Goal: Information Seeking & Learning: Understand process/instructions

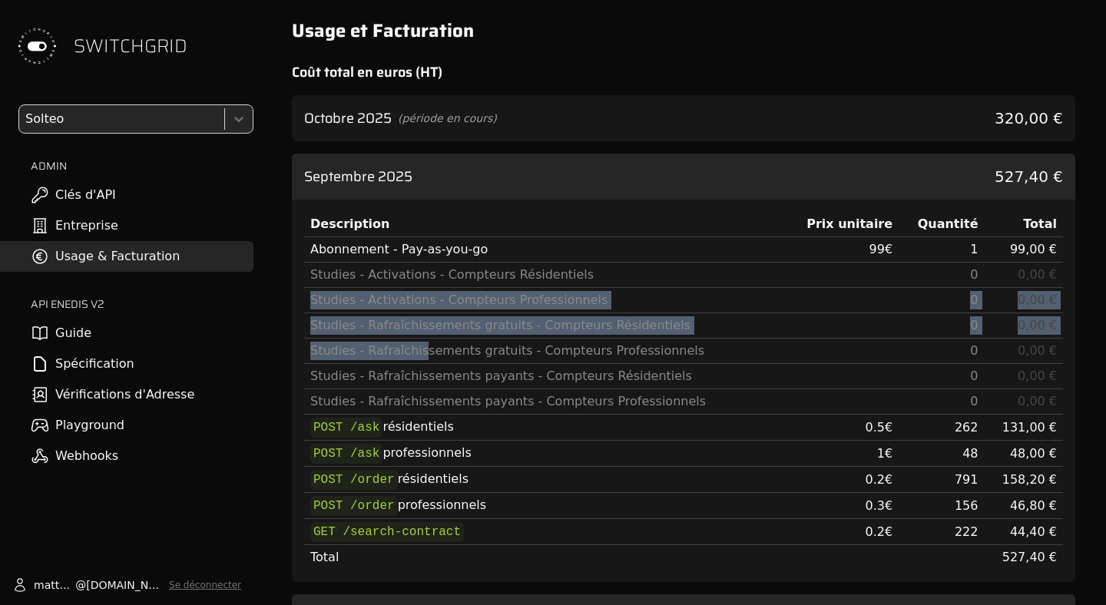
drag, startPoint x: 419, startPoint y: 288, endPoint x: 418, endPoint y: 360, distance: 71.5
click at [418, 360] on tbody "Abonnement - Pay-as-you-go 99 € 1 99,00 € Studies - Activations - Compteurs Rés…" at bounding box center [683, 403] width 759 height 333
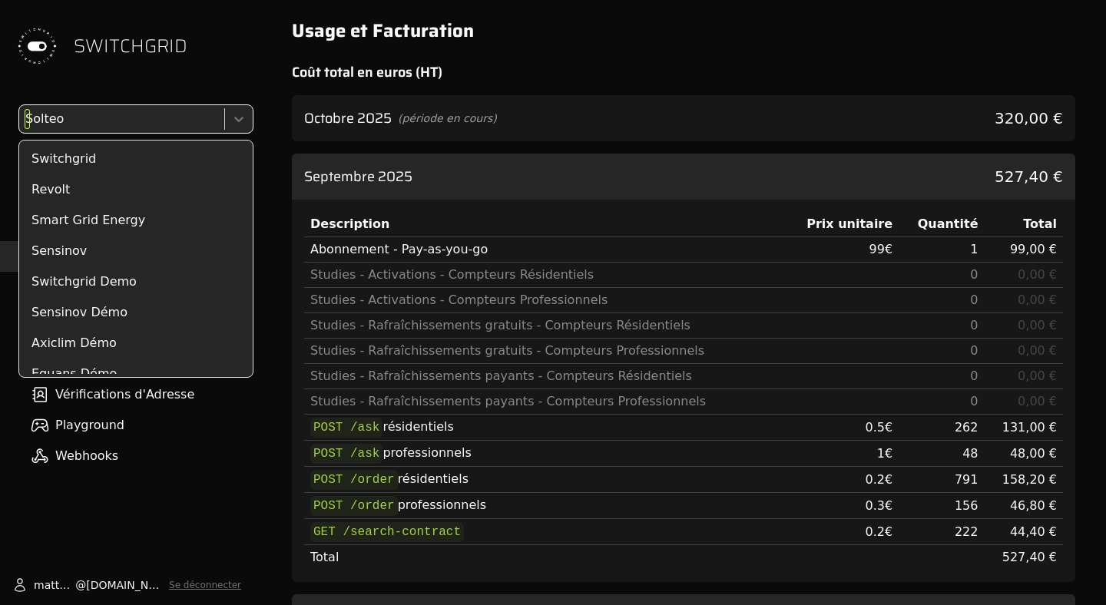
click at [95, 119] on div at bounding box center [120, 119] width 196 height 22
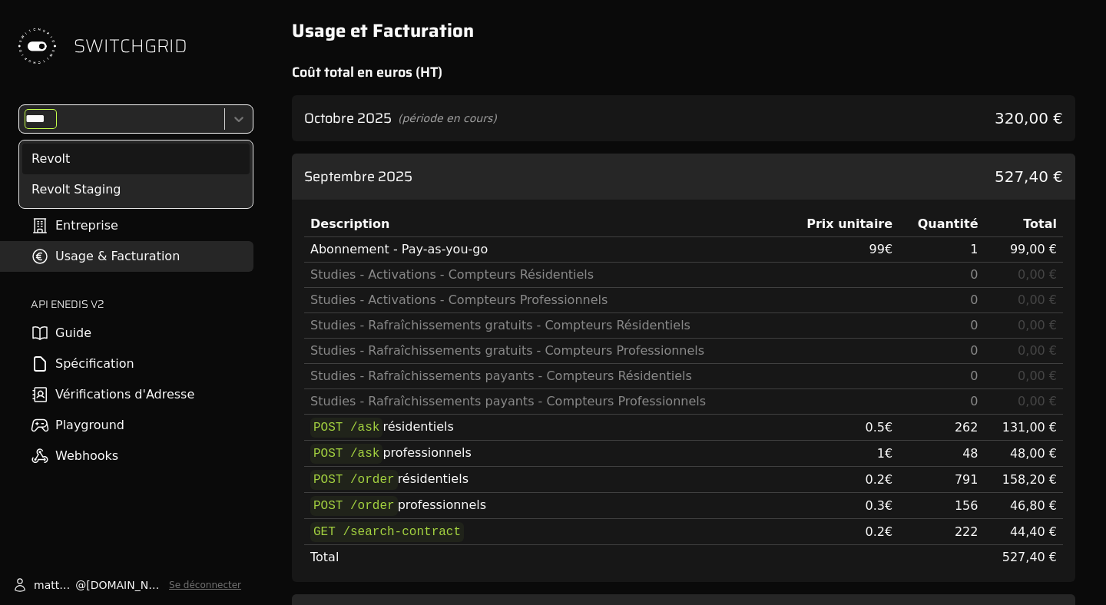
type input "*****"
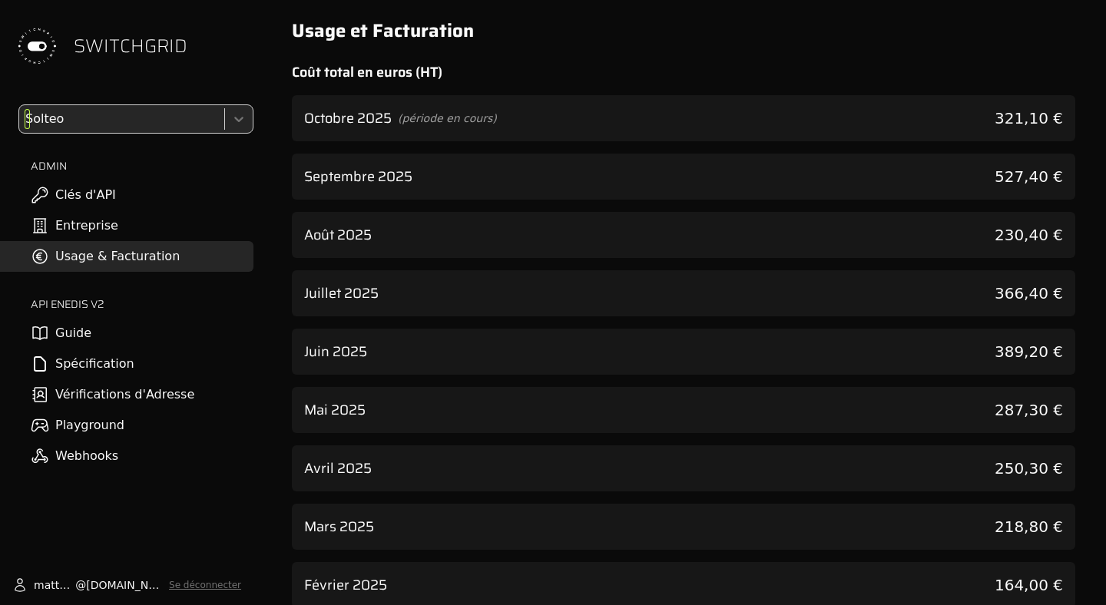
click at [63, 114] on div at bounding box center [120, 119] width 196 height 22
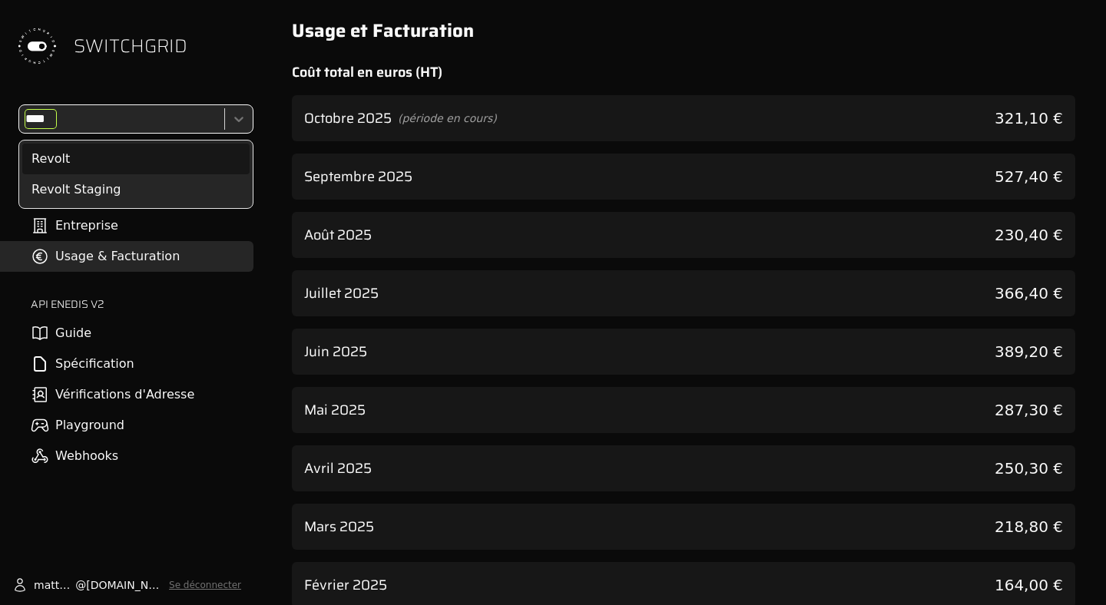
type input "*****"
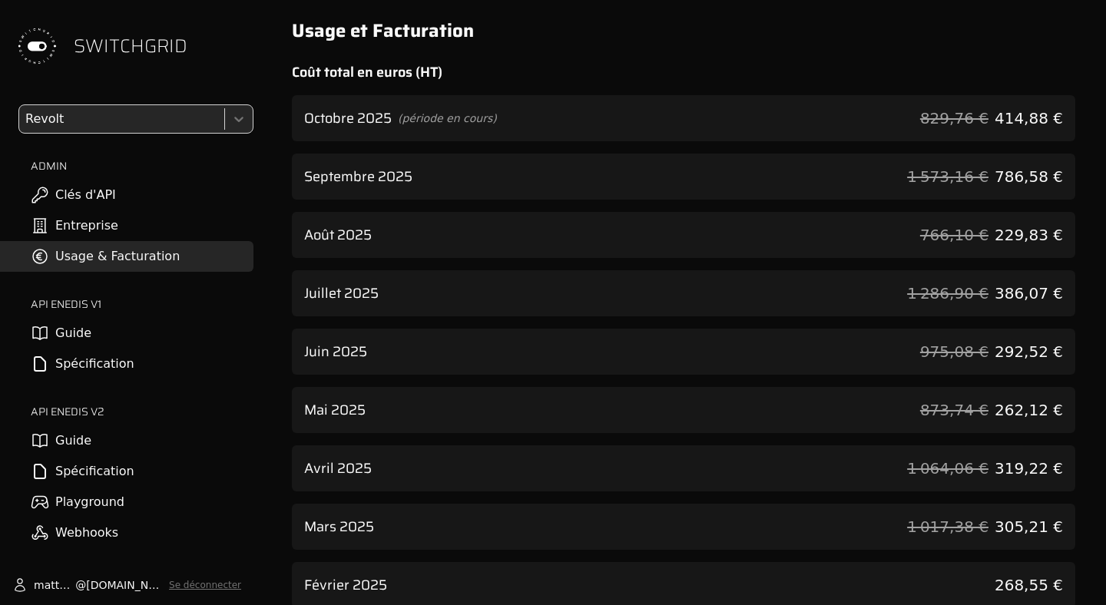
click at [68, 321] on link "Guide" at bounding box center [127, 333] width 254 height 31
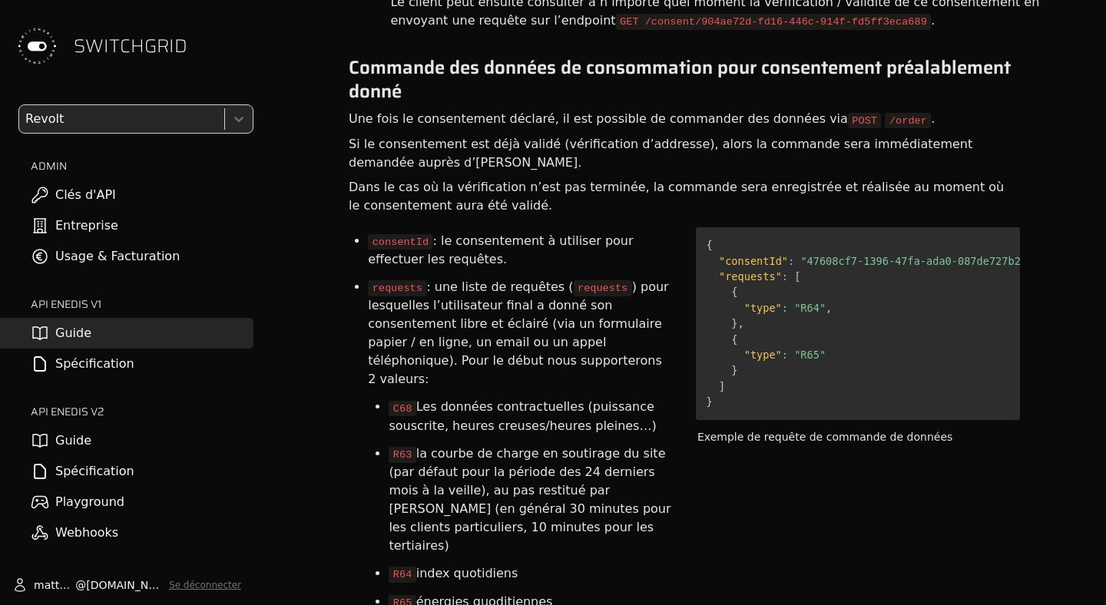
scroll to position [3055, 0]
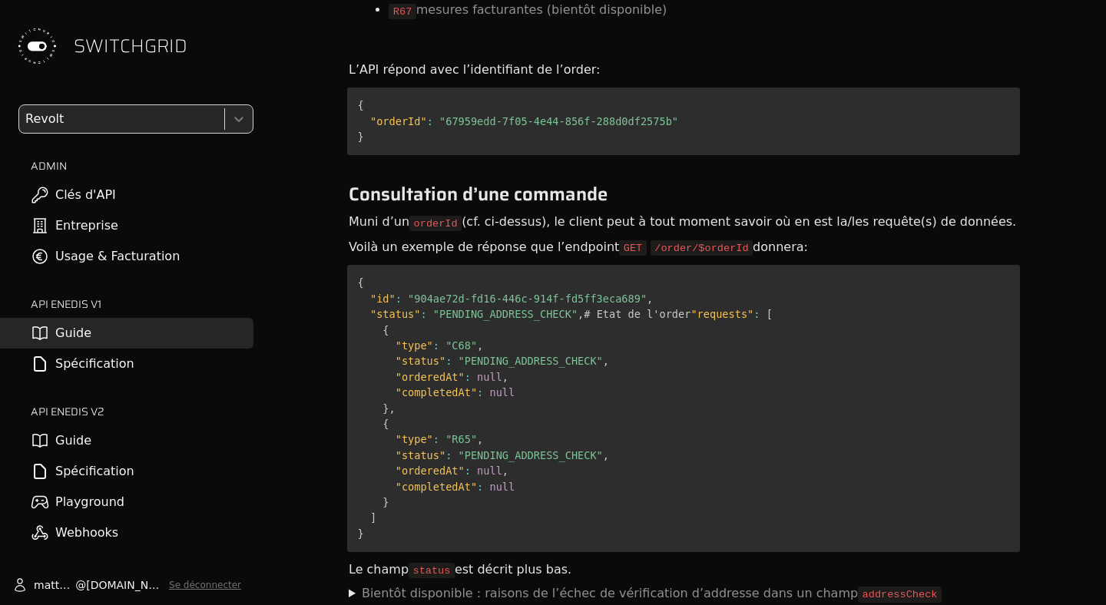
click at [597, 333] on pre "{ "id" : "904ae72d-fd16-446c-914f-fd5ff3eca689" , "status" : "PENDING_ADDRESS_C…" at bounding box center [683, 408] width 673 height 287
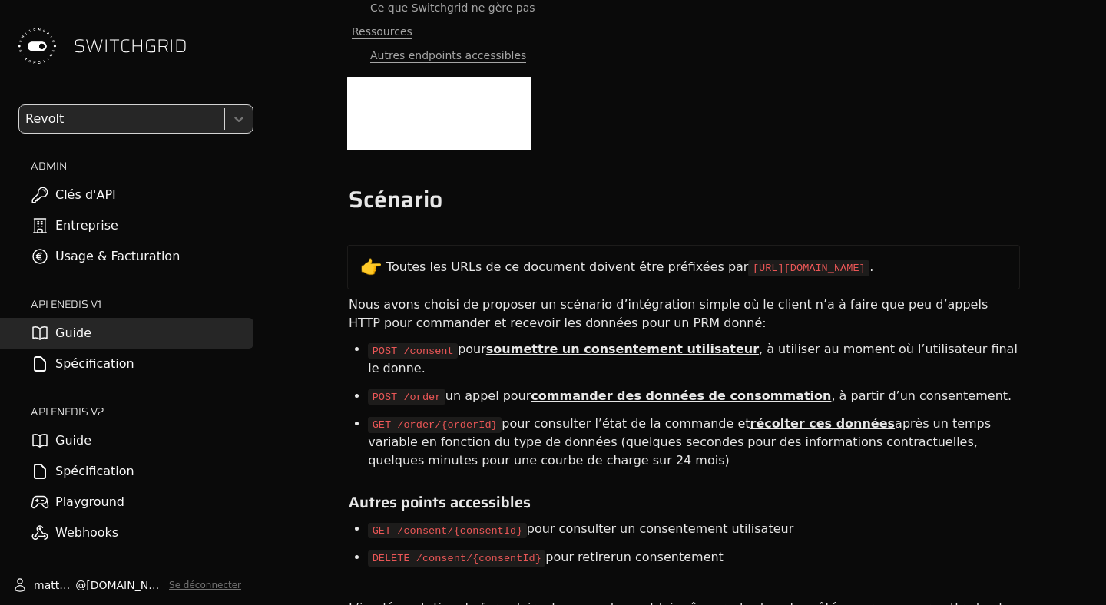
click at [84, 451] on link "Guide" at bounding box center [127, 441] width 254 height 31
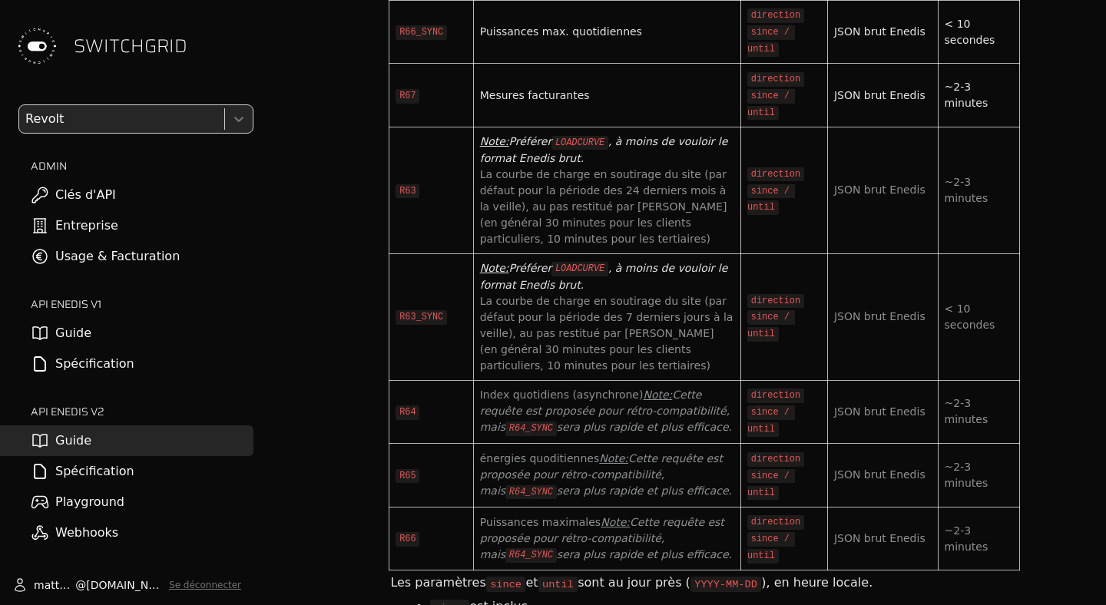
scroll to position [5638, 0]
click at [141, 247] on link "Usage & Facturation" at bounding box center [127, 256] width 254 height 31
click at [74, 101] on div "SWITCHGRID Revolt ADMIN Clés d'API Entreprise Usage & Facturation API ENEDIS v1…" at bounding box center [127, 302] width 254 height 605
click at [57, 125] on div at bounding box center [120, 119] width 196 height 22
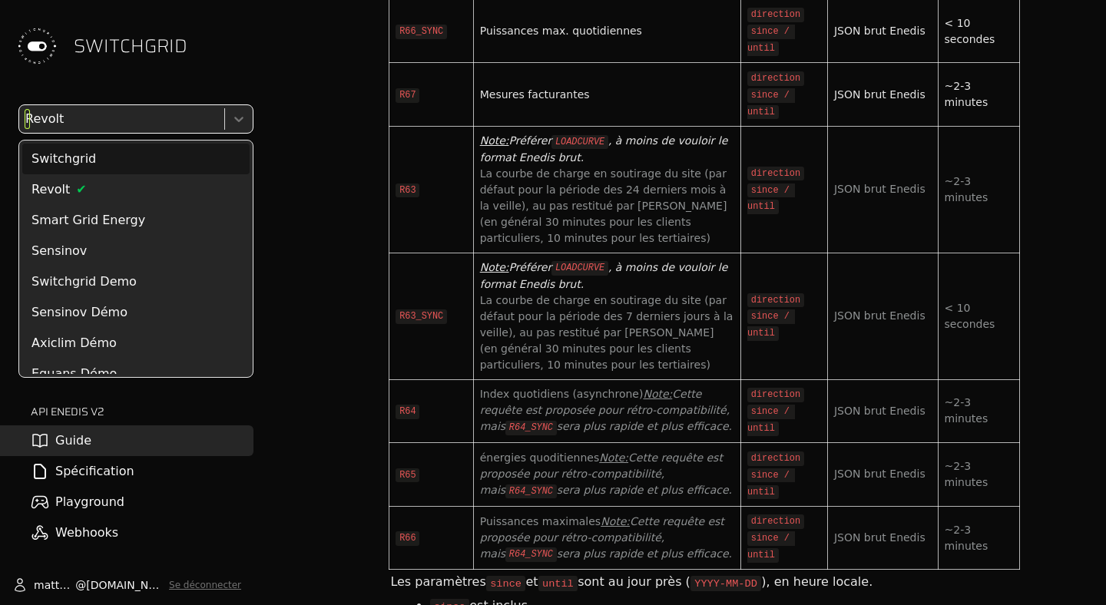
click at [69, 157] on div "Switchgrid" at bounding box center [135, 159] width 227 height 31
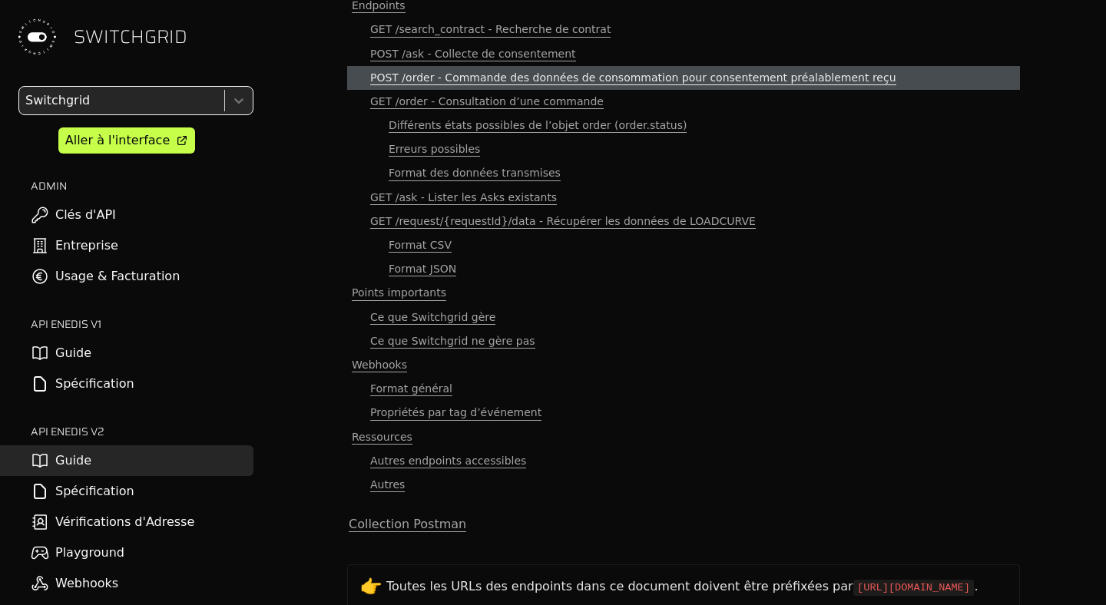
scroll to position [245, 0]
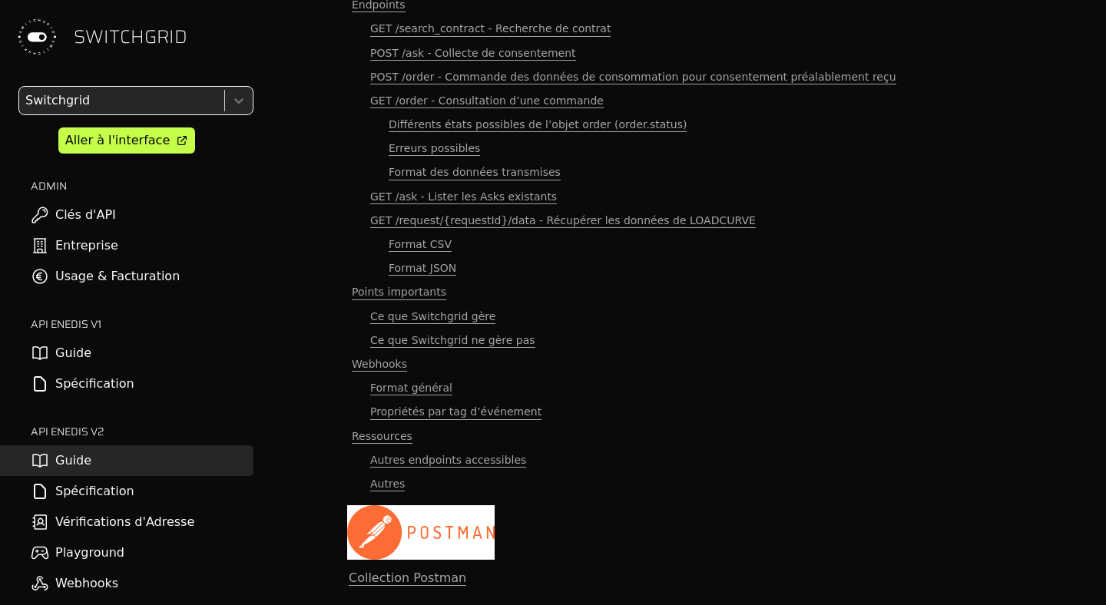
click at [134, 499] on link "Spécification" at bounding box center [127, 491] width 254 height 31
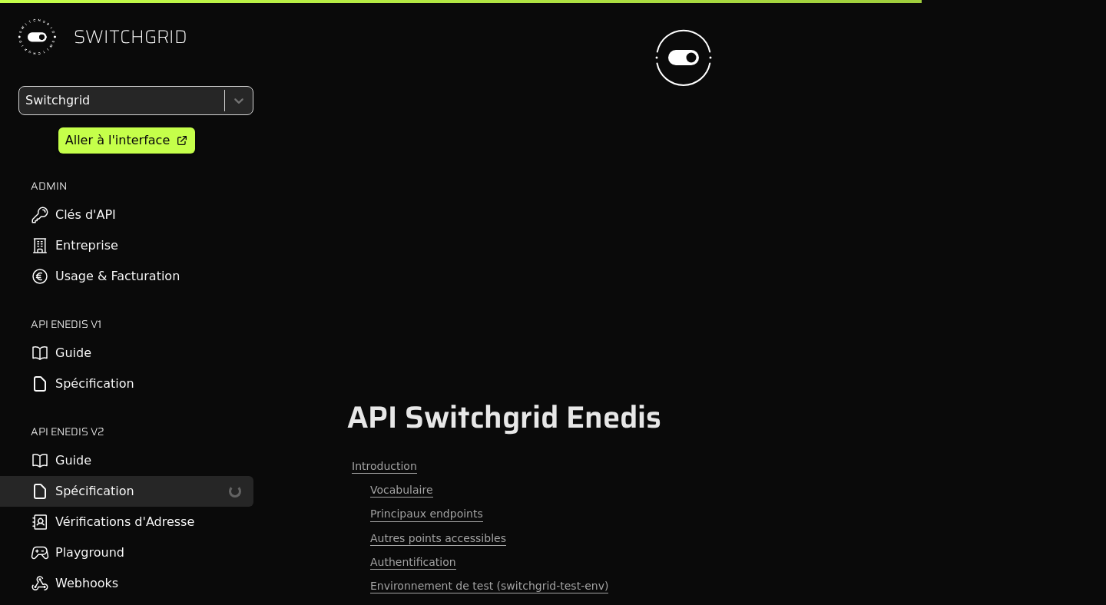
scroll to position [851, 0]
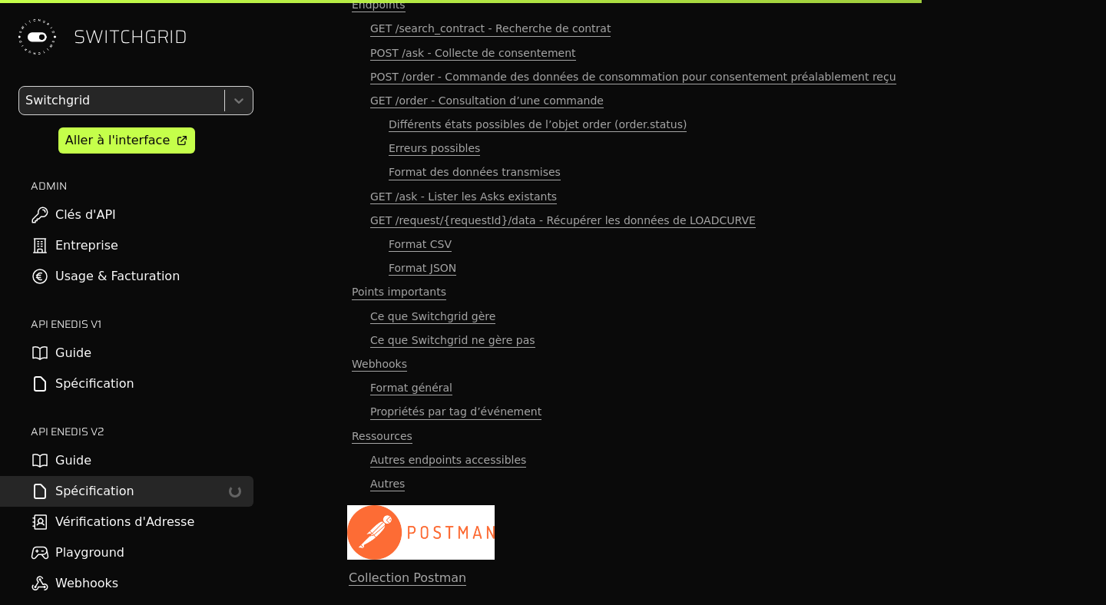
select select "**********"
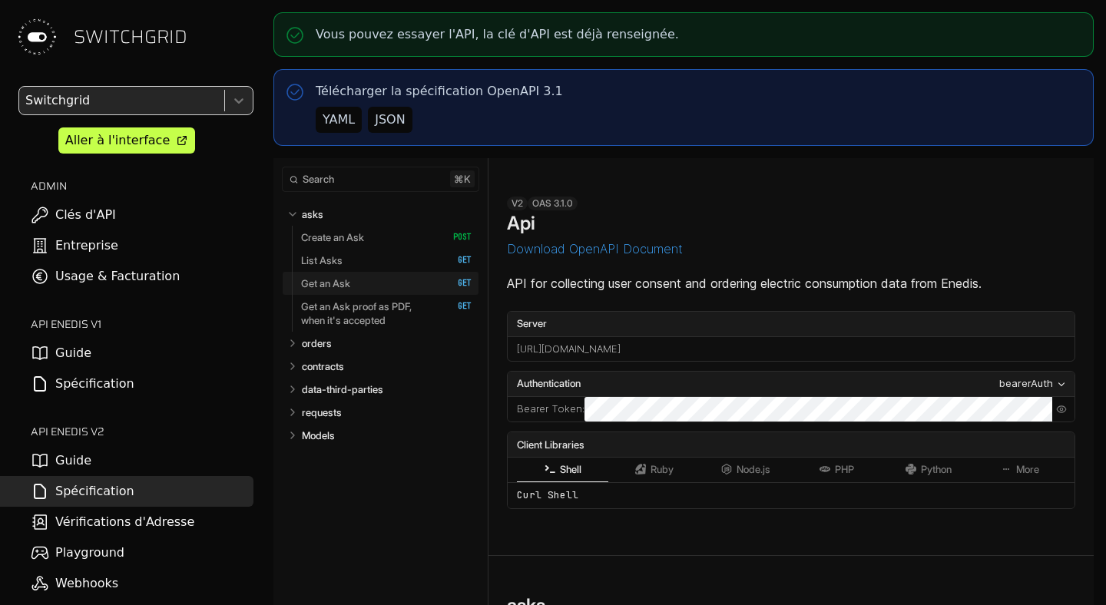
select select "**********"
click at [336, 415] on p "requests" at bounding box center [322, 413] width 40 height 14
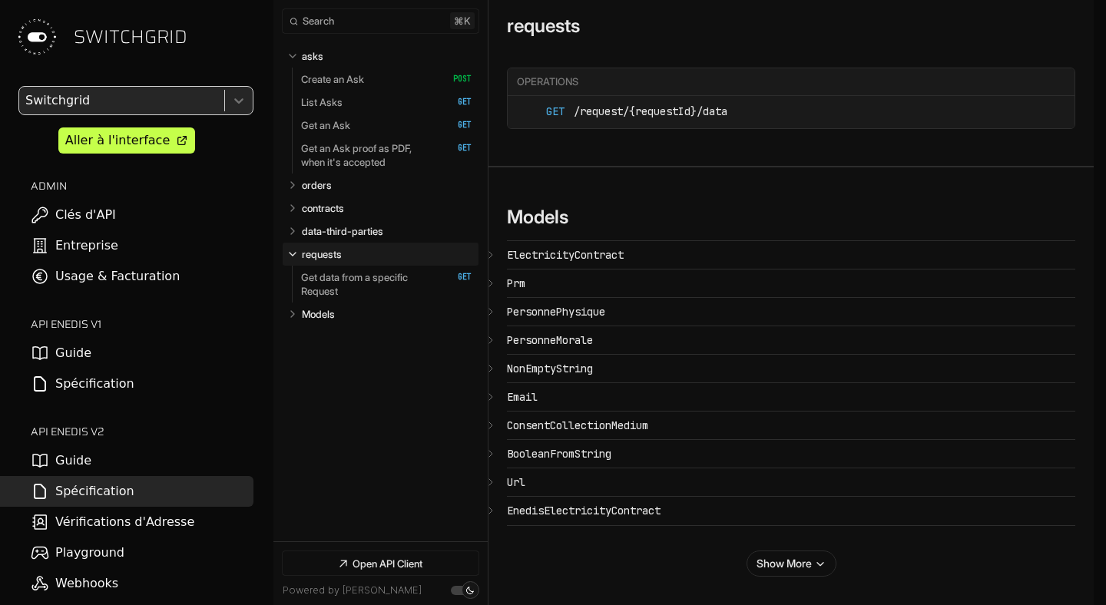
select select "**********"
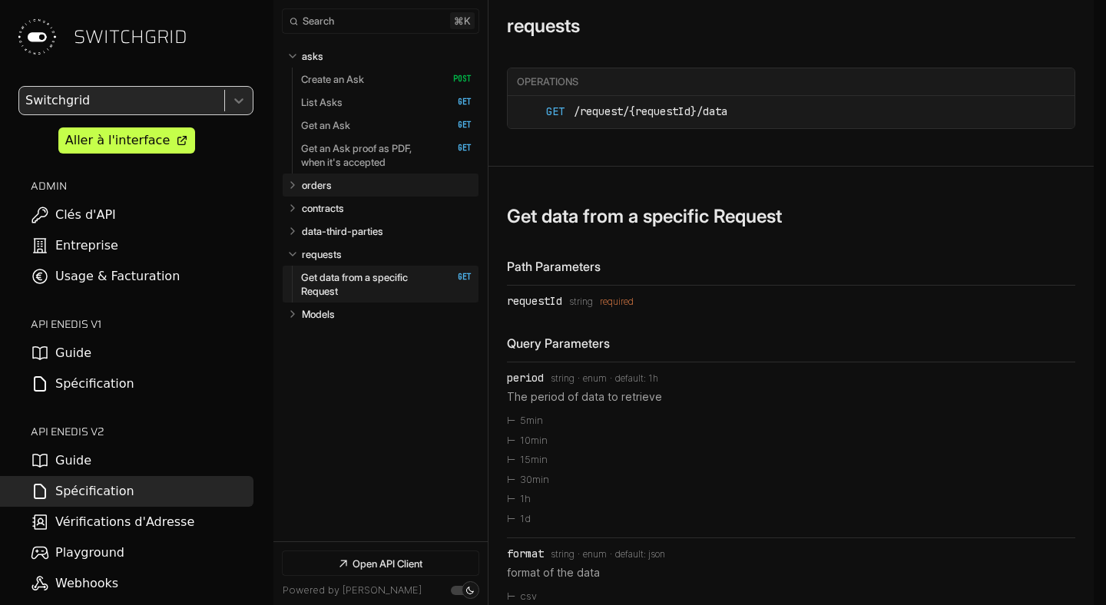
click at [327, 186] on p "orders" at bounding box center [317, 185] width 30 height 14
select select "**********"
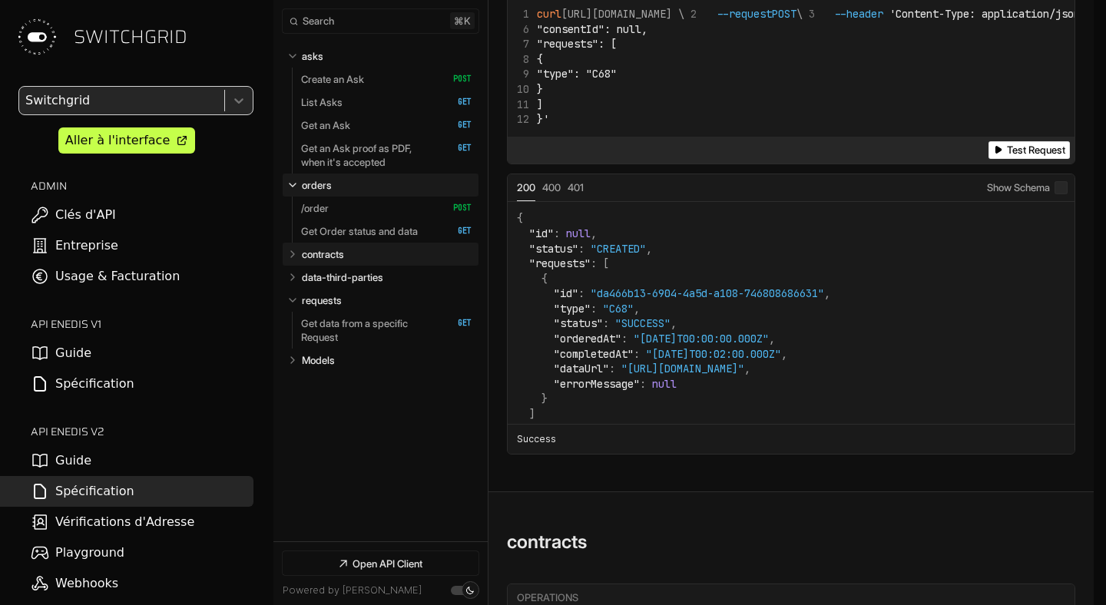
scroll to position [6207, 0]
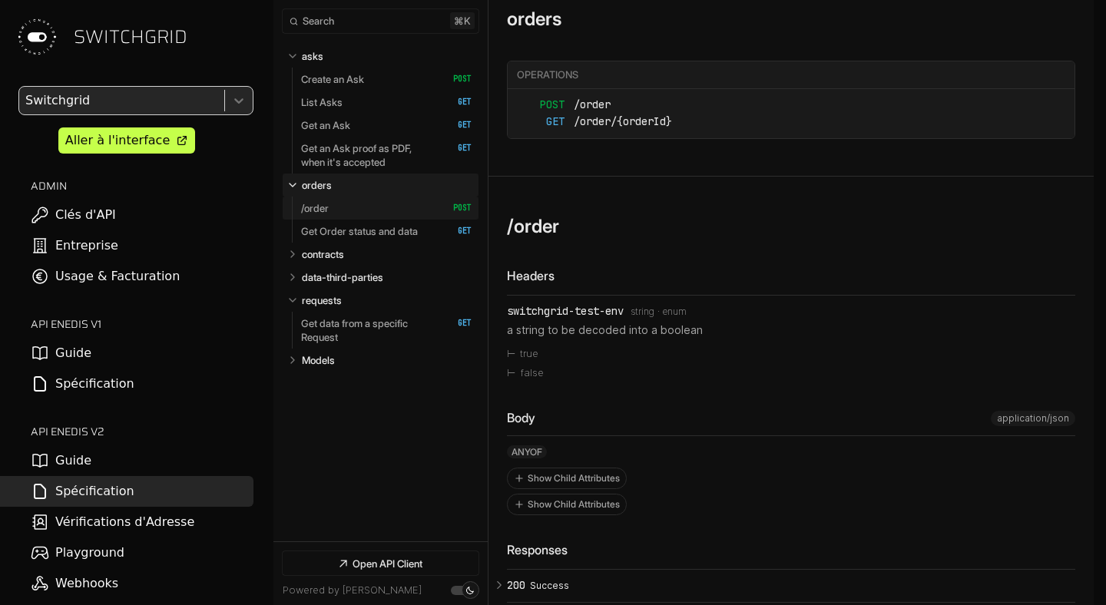
select select "**********"
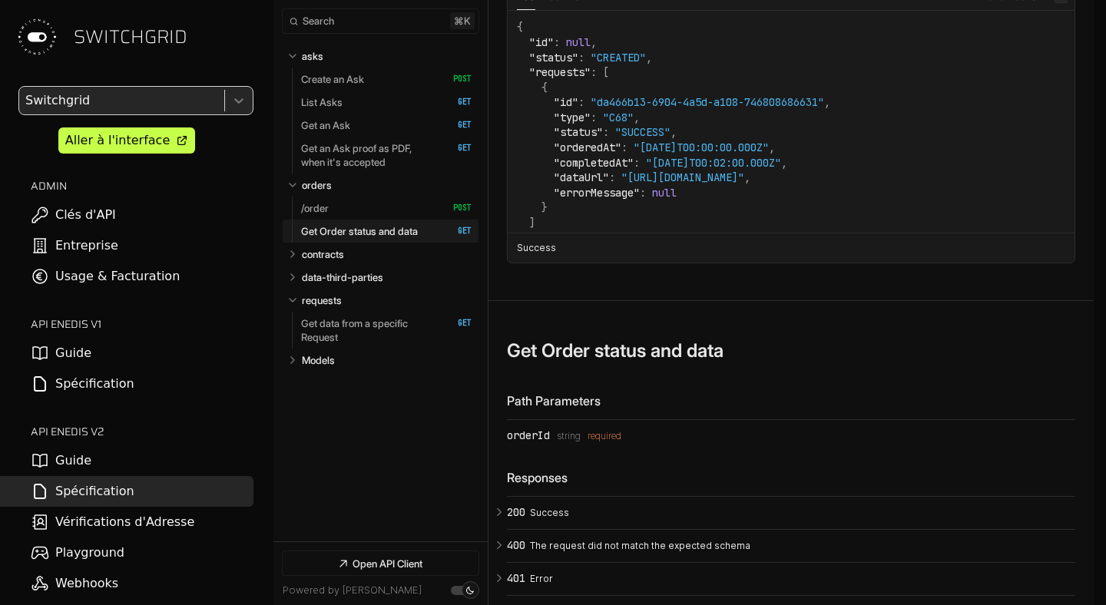
scroll to position [6889, 0]
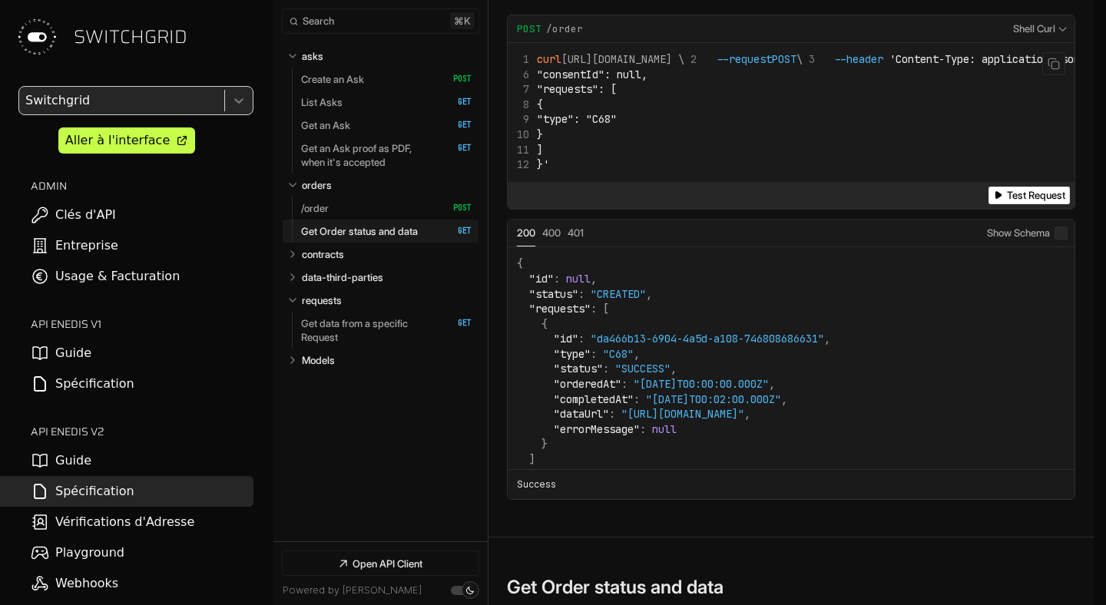
drag, startPoint x: 616, startPoint y: 103, endPoint x: 672, endPoint y: 103, distance: 55.3
click at [672, 103] on code "curl https://app.switchgrid.tech/enedis/v2/order \ --request POST \ --header 'C…" at bounding box center [981, 112] width 929 height 121
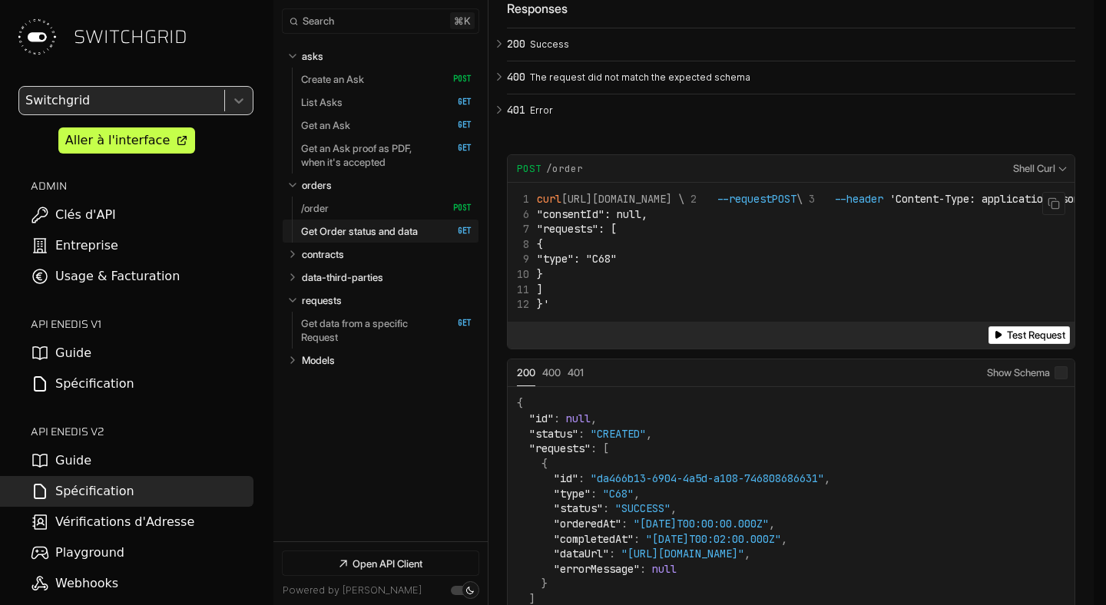
scroll to position [6683, 0]
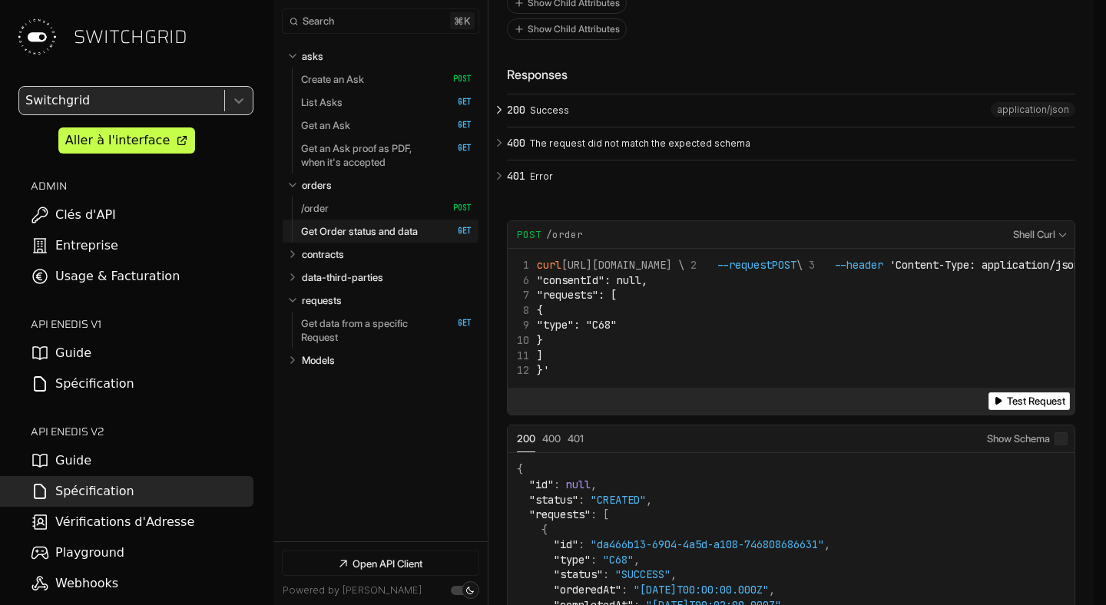
click at [626, 127] on button "200 Success" at bounding box center [791, 111] width 569 height 32
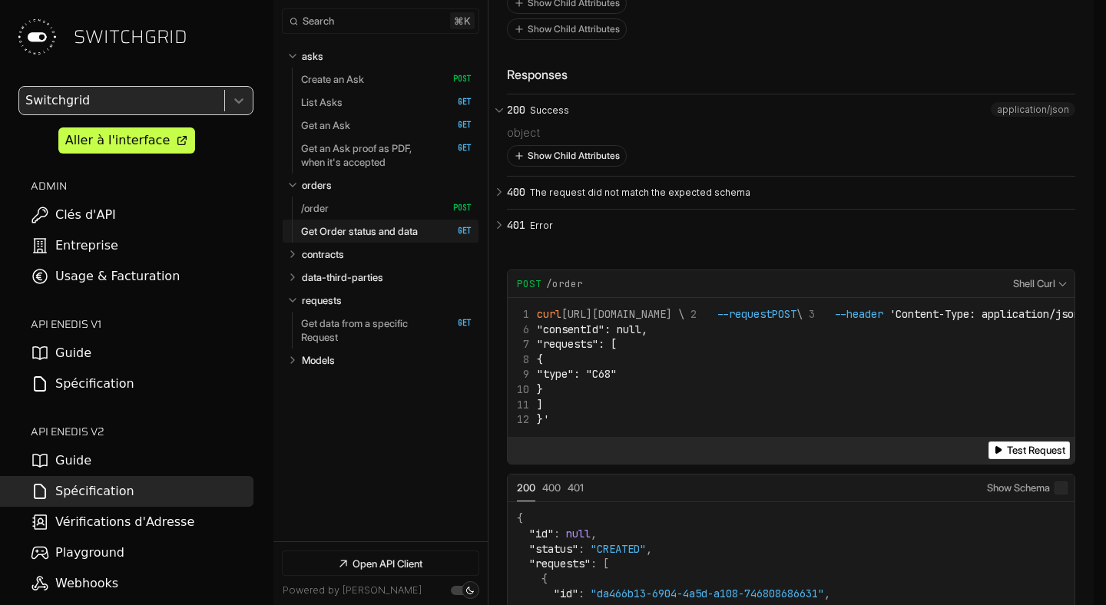
click at [585, 166] on button "Show Child Attributes" at bounding box center [567, 156] width 118 height 20
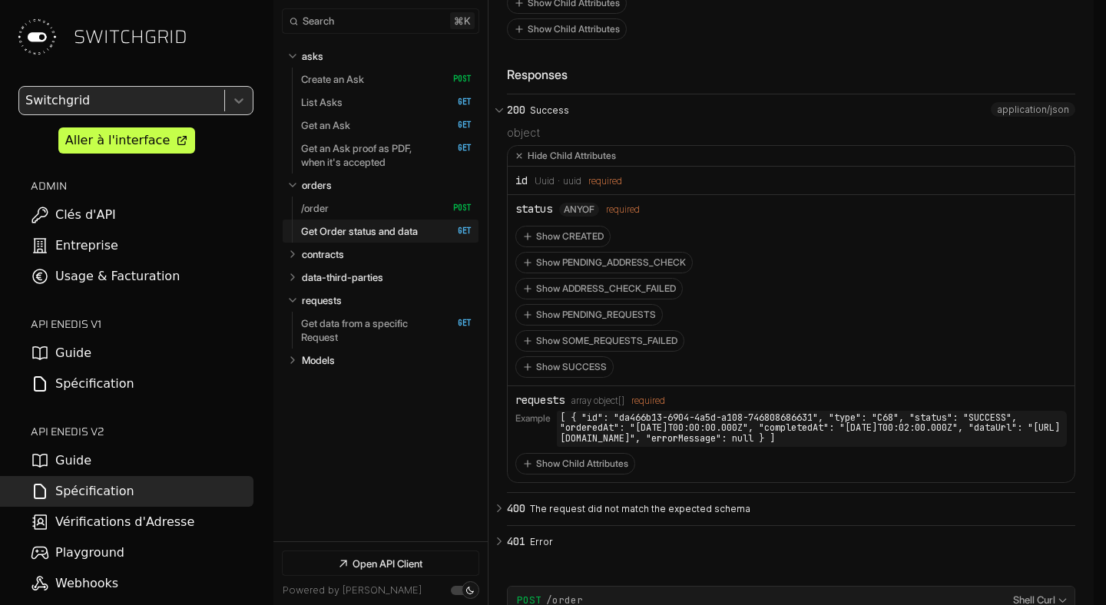
scroll to position [6372, 0]
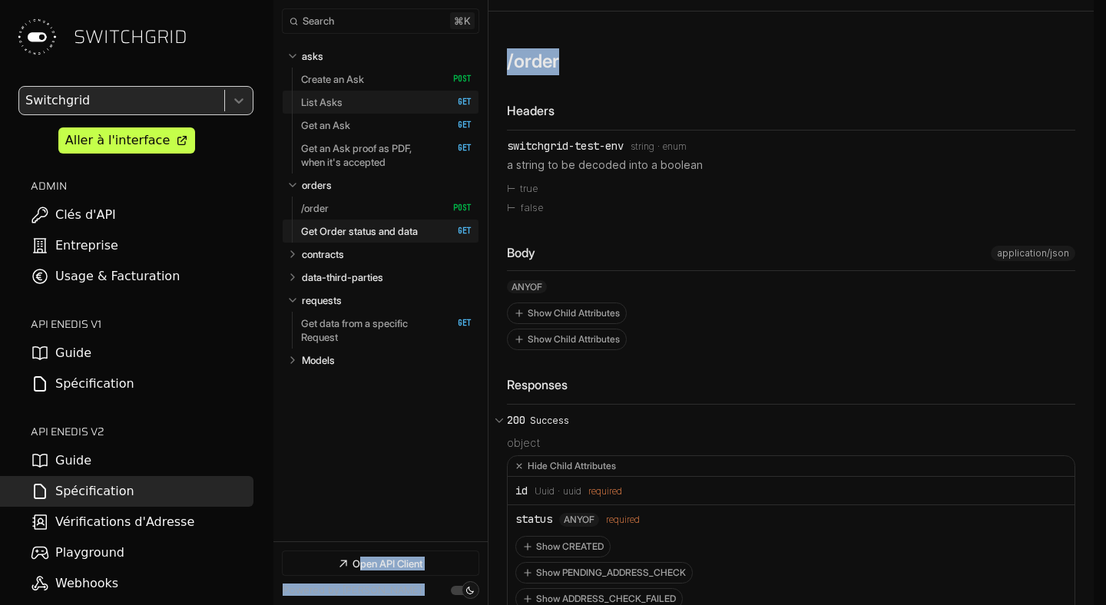
drag, startPoint x: 622, startPoint y: 94, endPoint x: 466, endPoint y: 94, distance: 156.0
copy div "**********"
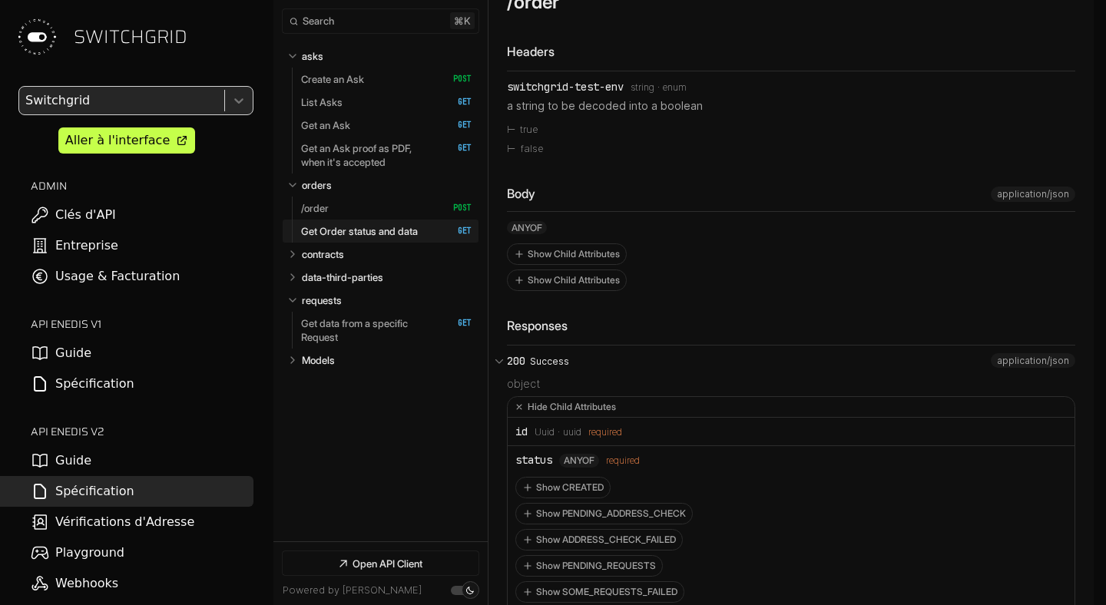
click at [591, 438] on div "required" at bounding box center [606, 432] width 34 height 11
click at [560, 264] on button "Show Child Attributes" at bounding box center [567, 254] width 118 height 20
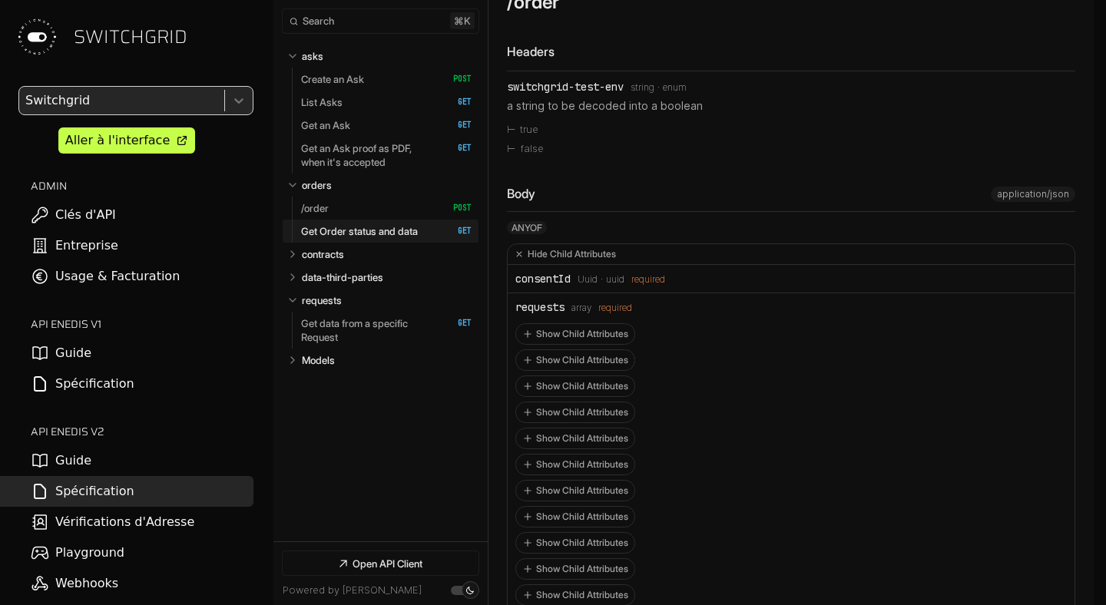
click at [560, 285] on div "consentId" at bounding box center [543, 279] width 55 height 12
copy div "consentId"
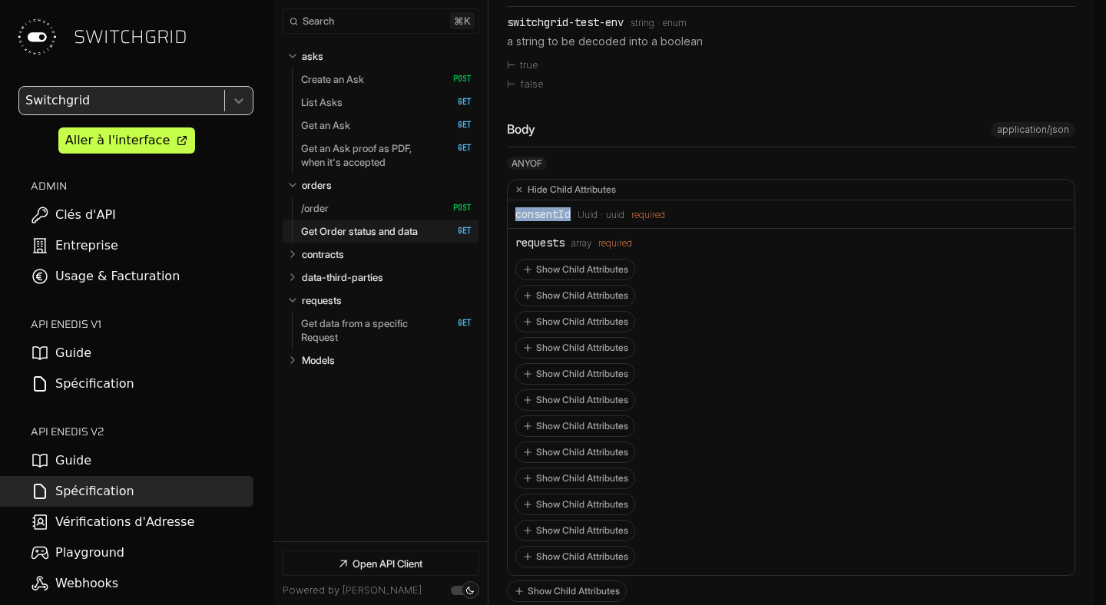
scroll to position [6500, 0]
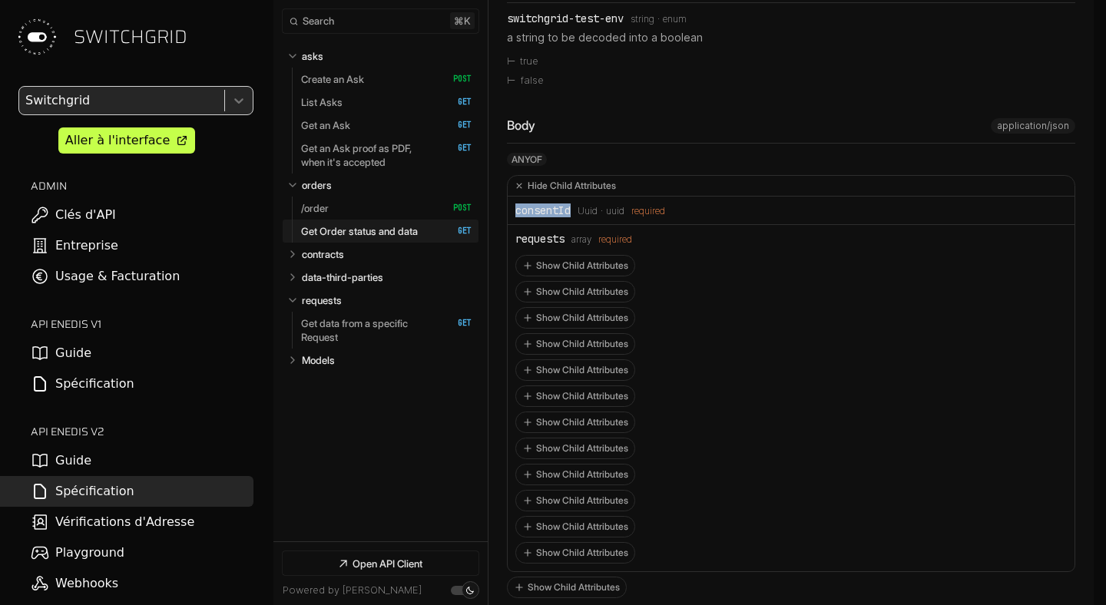
click at [758, 331] on div "Show Child Attributes Show Child Attributes Show Child Attributes Show Child At…" at bounding box center [792, 409] width 552 height 309
click at [583, 280] on li "requests Type: array required Show Child Attributes Show Child Attributes Show …" at bounding box center [791, 398] width 567 height 346
click at [573, 276] on button "Show Child Attributes" at bounding box center [575, 266] width 118 height 20
click at [573, 277] on button "Hide Child Attributes" at bounding box center [791, 266] width 550 height 21
click at [559, 302] on button "Show Child Attributes" at bounding box center [575, 292] width 118 height 20
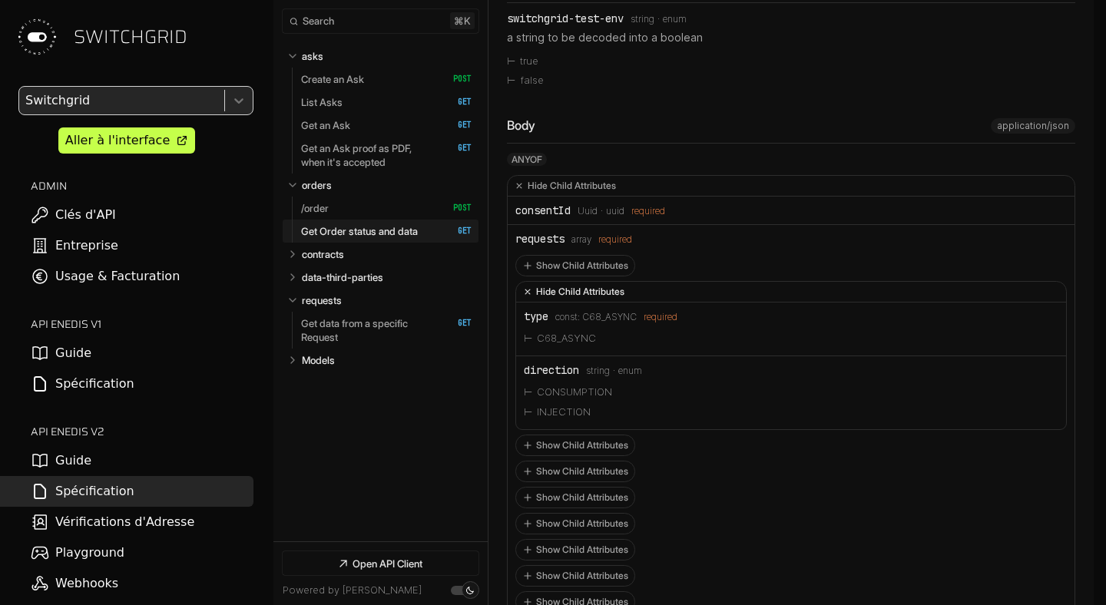
click at [559, 303] on button "Hide Child Attributes" at bounding box center [791, 292] width 550 height 21
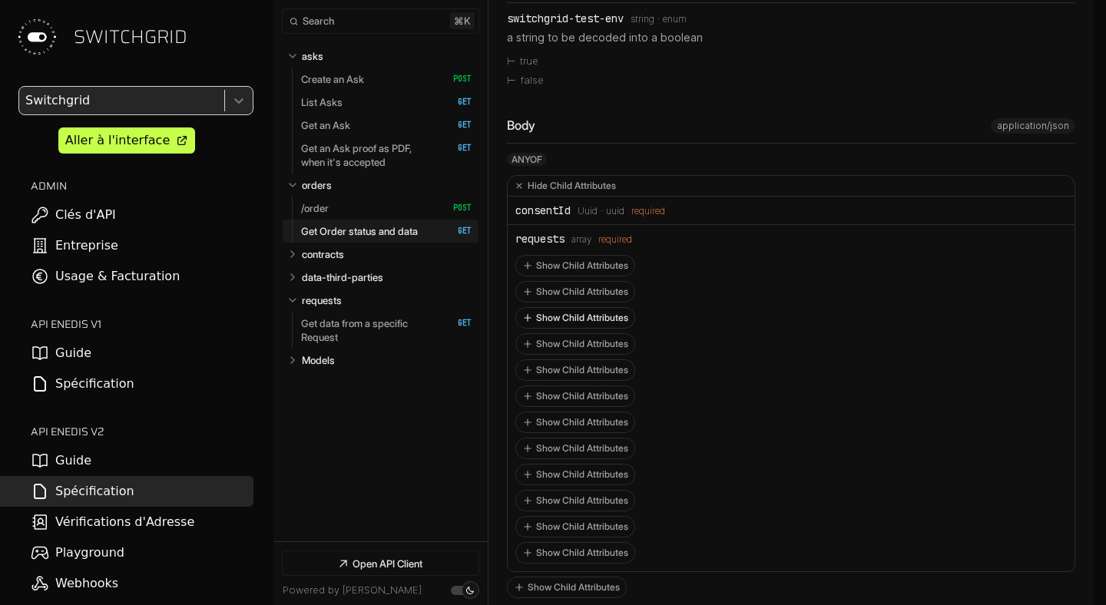
click at [552, 328] on button "Show Child Attributes" at bounding box center [575, 318] width 118 height 20
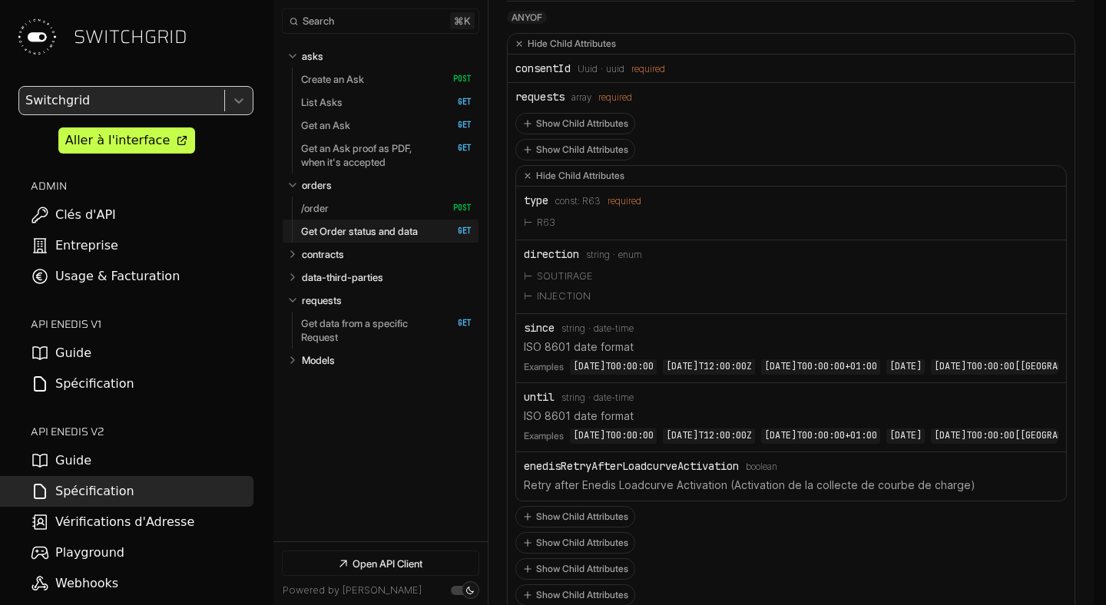
scroll to position [6644, 0]
click at [525, 182] on icon "Open API Documentation for Api" at bounding box center [527, 174] width 15 height 15
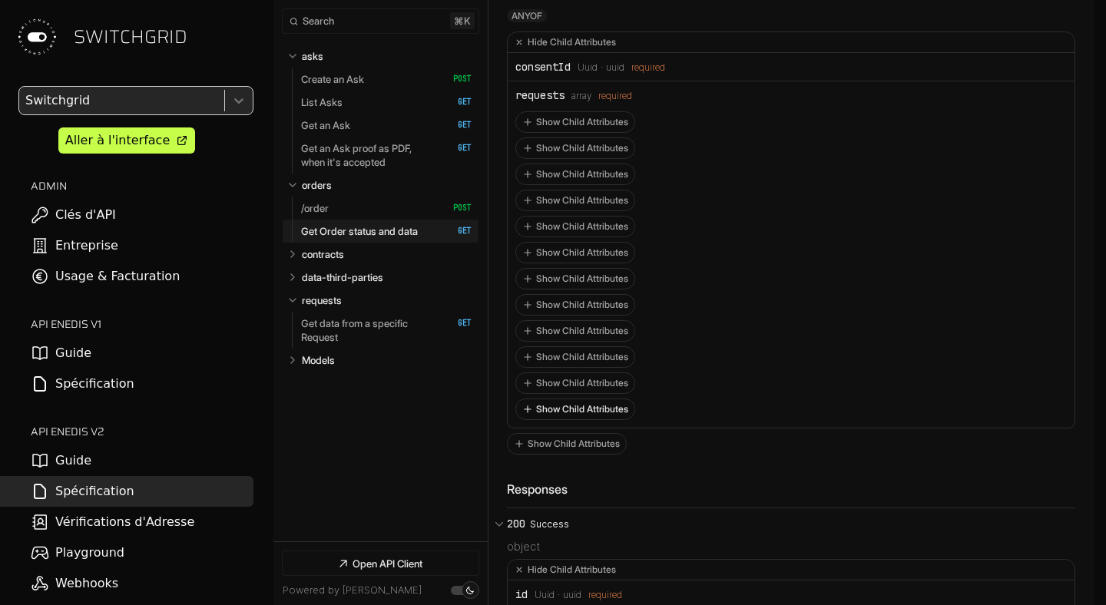
click at [555, 420] on button "Show Child Attributes" at bounding box center [575, 410] width 118 height 20
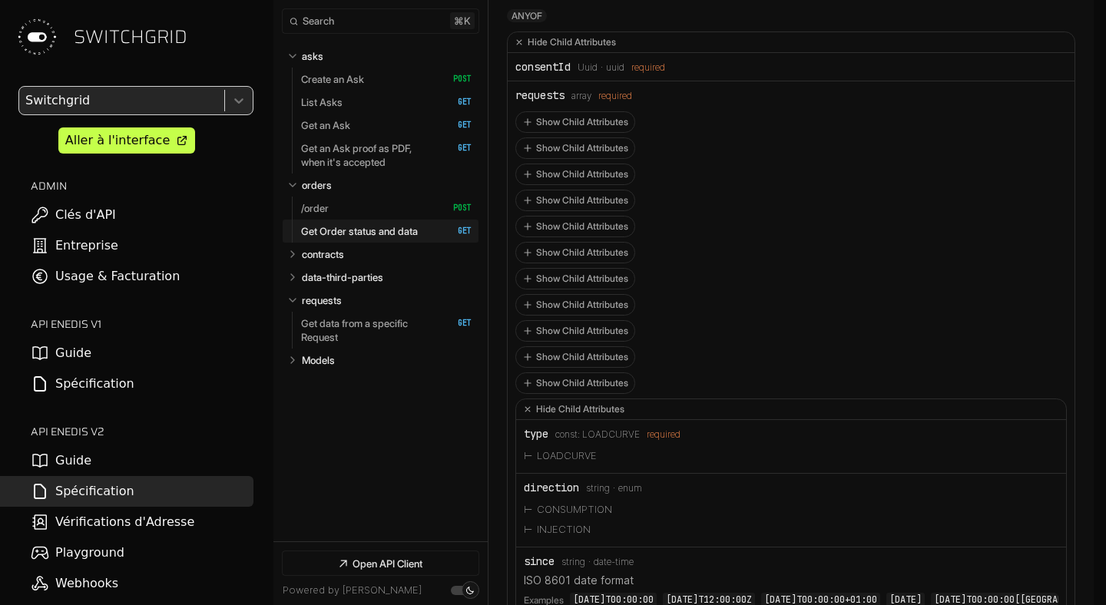
click at [606, 440] on span "LOADCURVE" at bounding box center [611, 435] width 58 height 11
copy span "LOADCURVE"
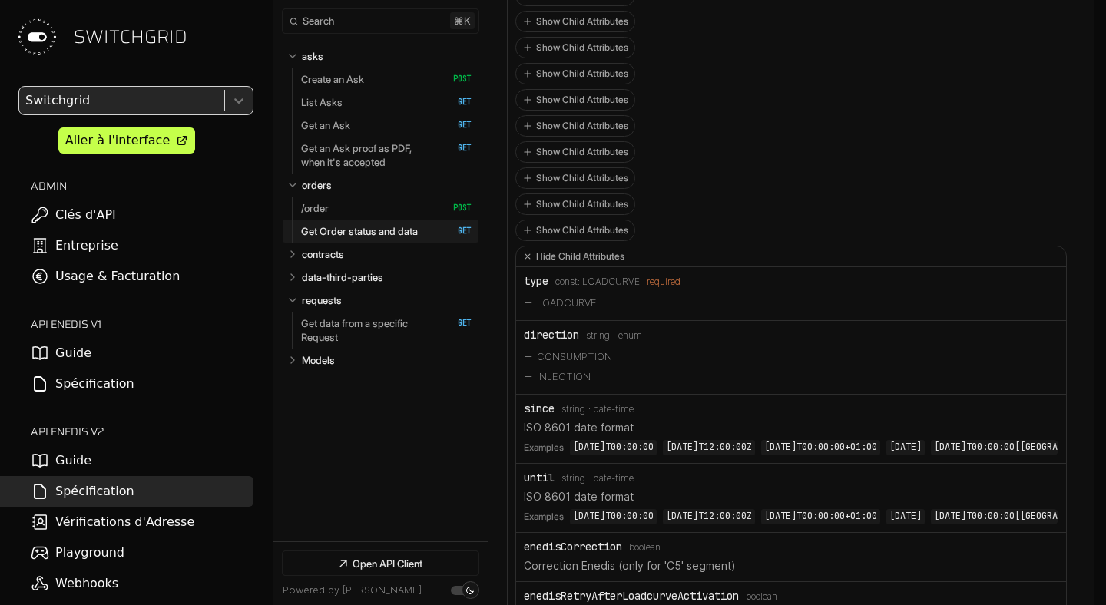
click at [569, 367] on li "CONSUMPTION" at bounding box center [791, 357] width 535 height 20
copy li "CONSUMPTION"
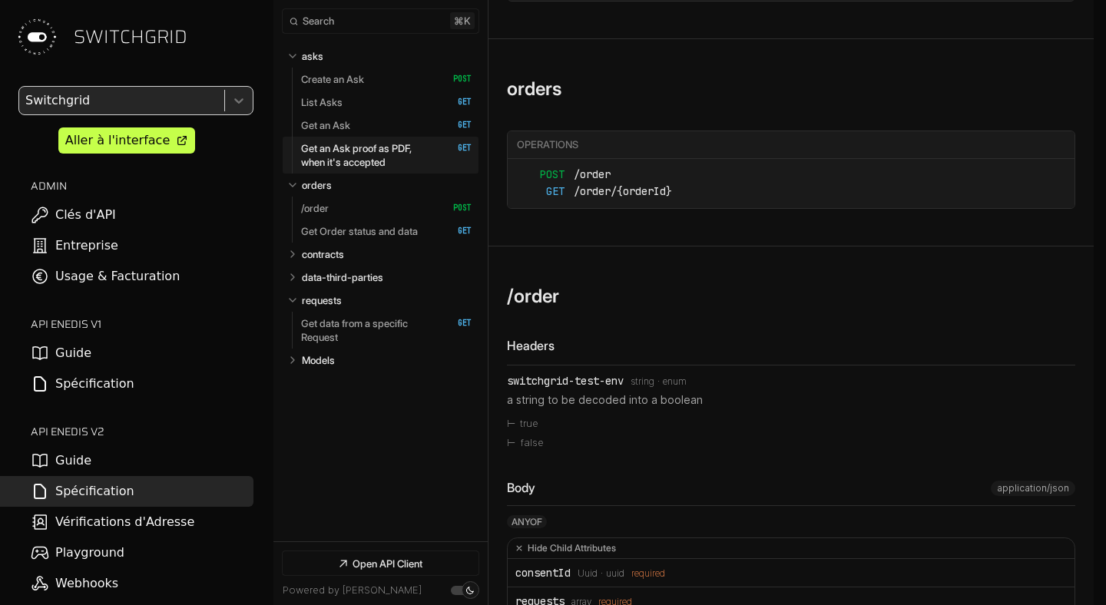
scroll to position [6135, 0]
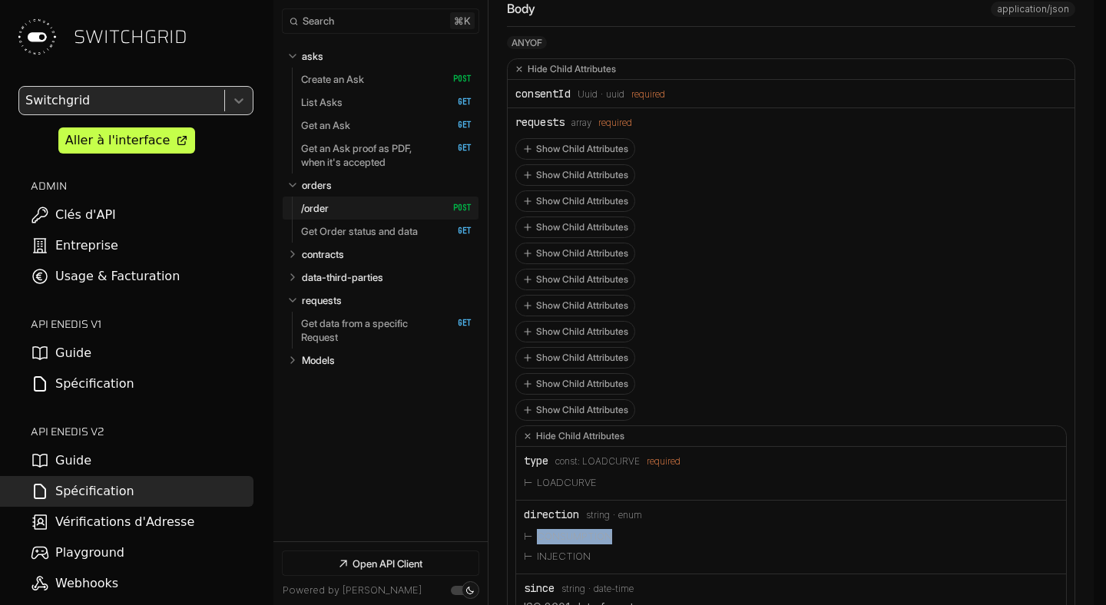
scroll to position [6614, 0]
drag, startPoint x: 529, startPoint y: 128, endPoint x: 668, endPoint y: 125, distance: 139.1
click at [668, 102] on div "consentId Type: Uuid Format: uuid required" at bounding box center [792, 96] width 552 height 12
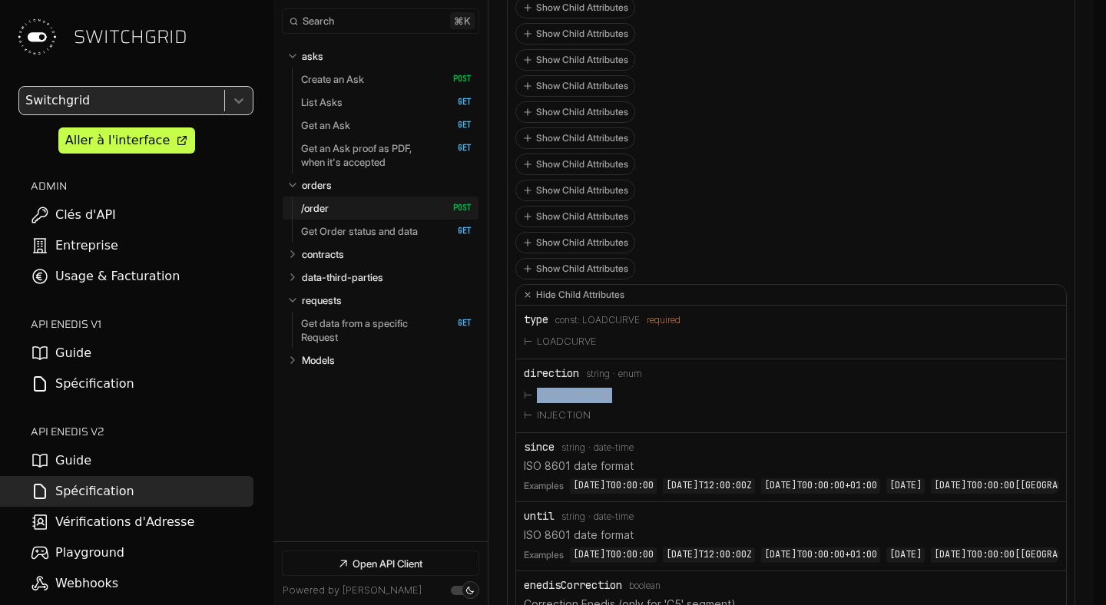
scroll to position [6887, 0]
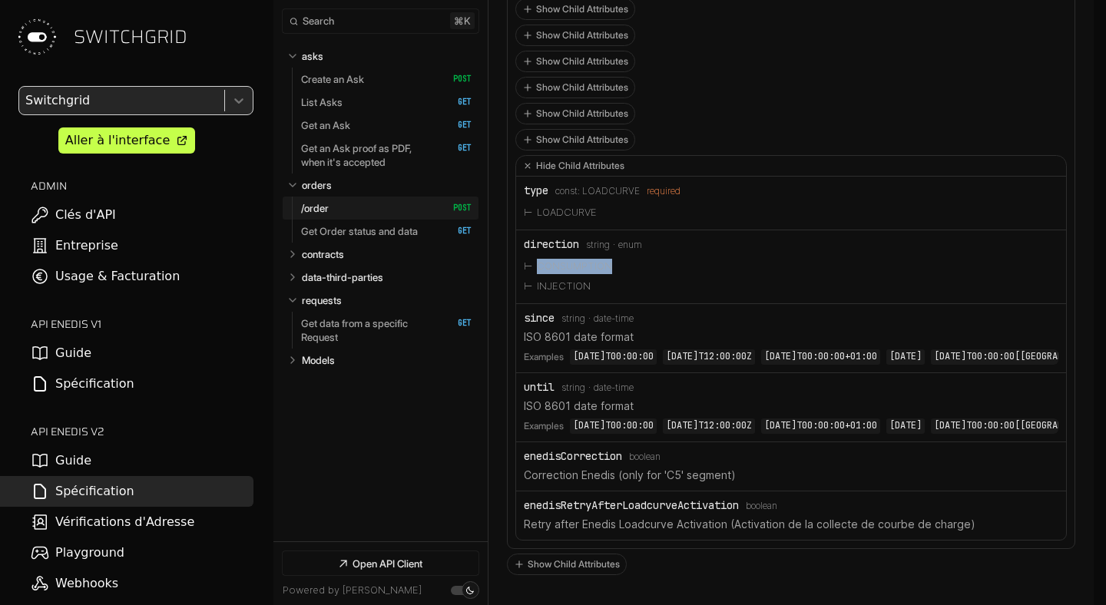
drag, startPoint x: 532, startPoint y: 211, endPoint x: 691, endPoint y: 211, distance: 159.1
click at [691, 197] on div "type const: LOADCURVE required" at bounding box center [791, 190] width 535 height 12
click at [583, 277] on li "CONSUMPTION" at bounding box center [791, 267] width 535 height 20
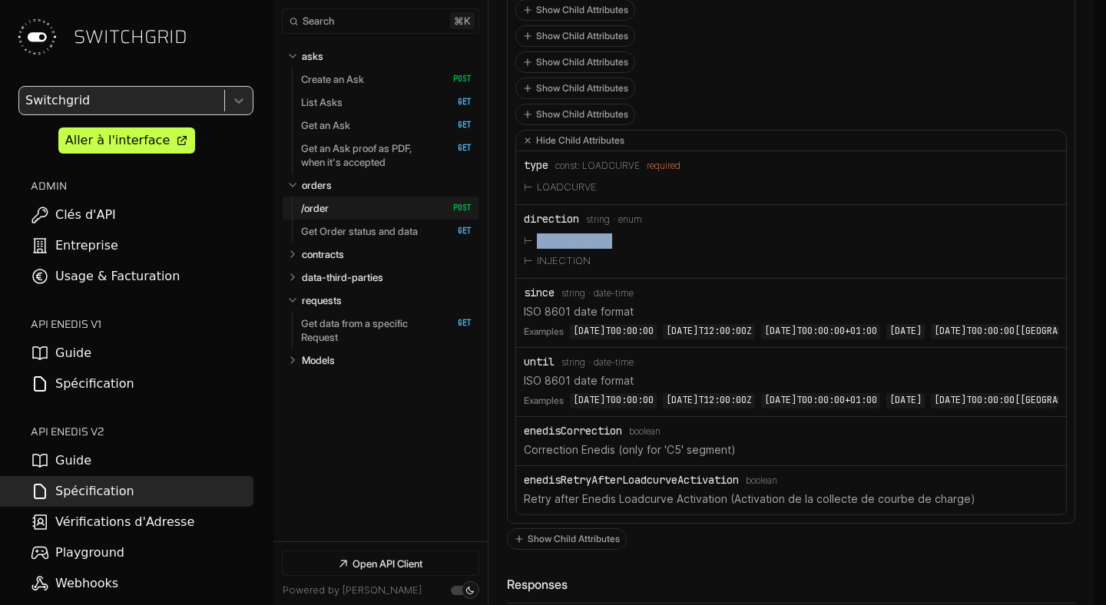
scroll to position [6950, 0]
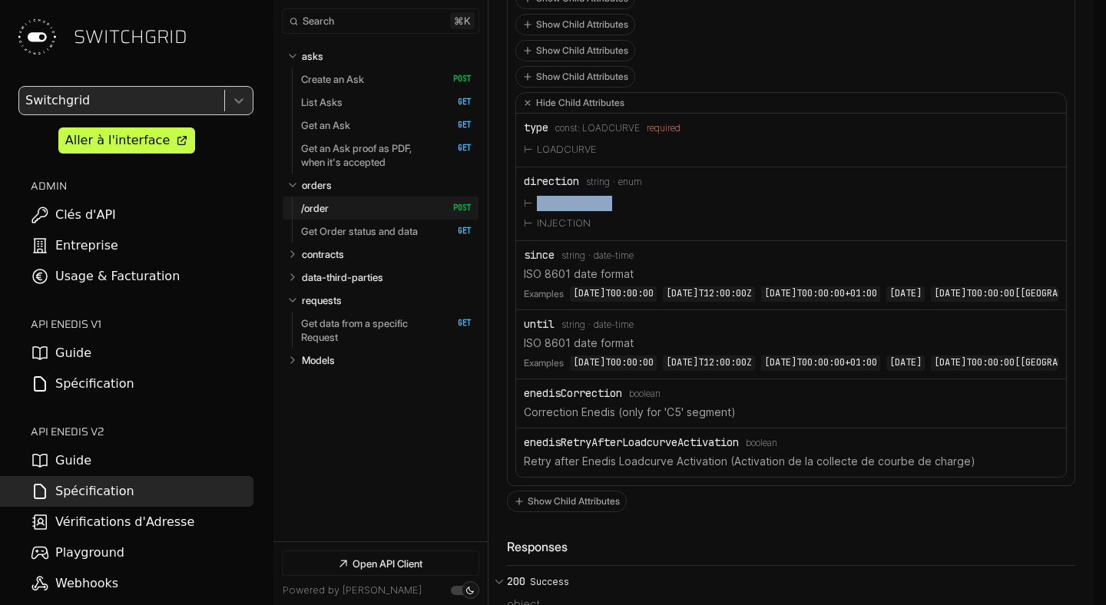
click at [601, 449] on div "enedisRetryAfterLoadcurveActivation" at bounding box center [631, 442] width 215 height 12
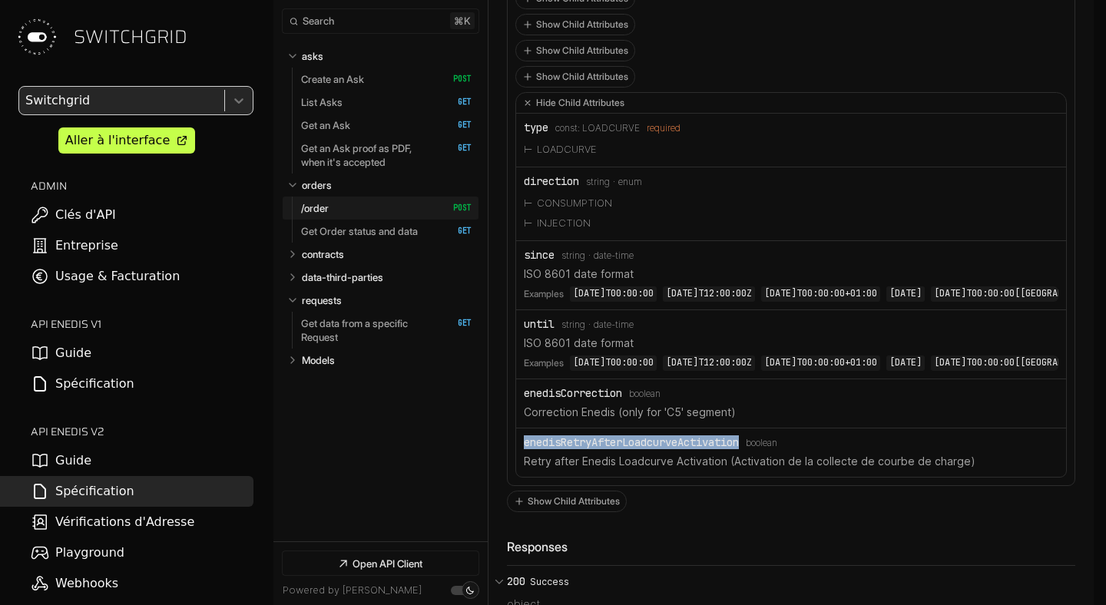
copy div "enedisRetryAfterLoadcurveActivation"
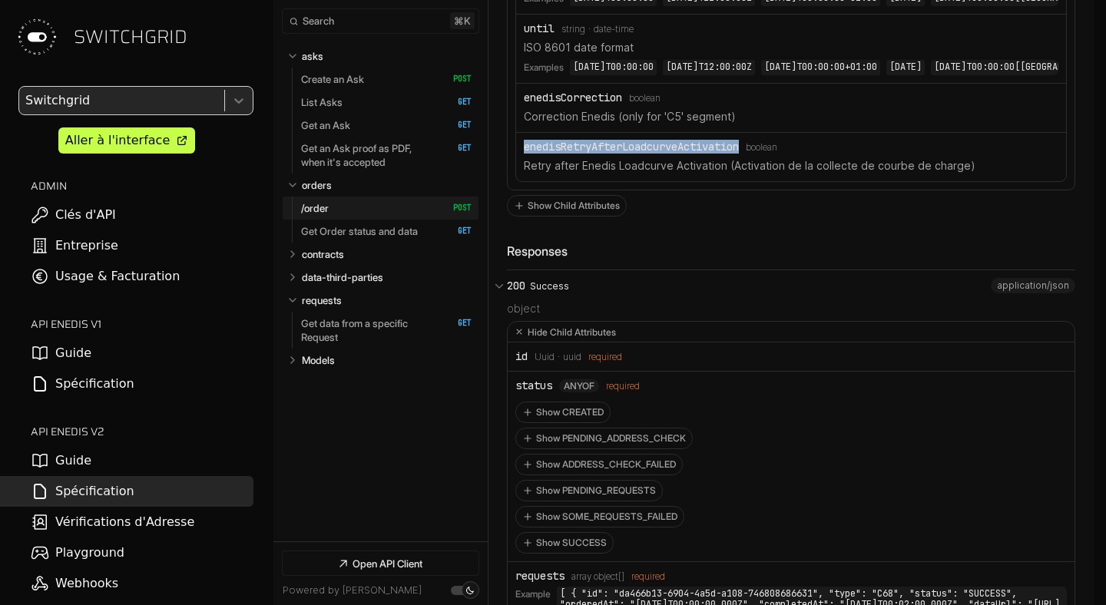
scroll to position [7206, 0]
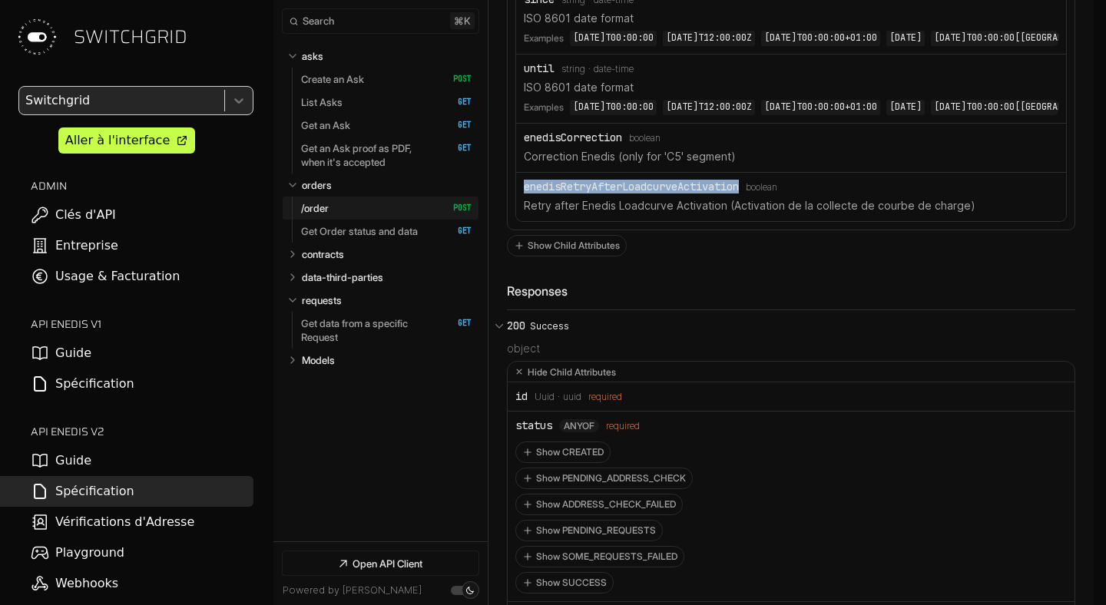
click at [632, 193] on div "enedisRetryAfterLoadcurveActivation" at bounding box center [631, 187] width 215 height 12
click at [558, 144] on div "enedisCorrection" at bounding box center [573, 137] width 98 height 12
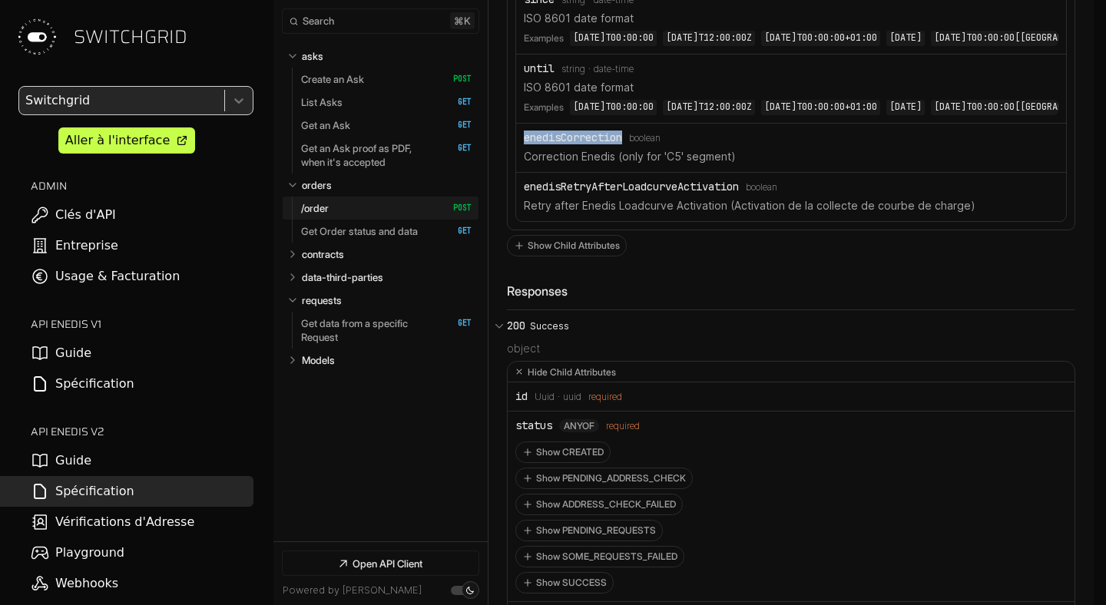
click at [558, 144] on div "enedisCorrection" at bounding box center [573, 137] width 98 height 12
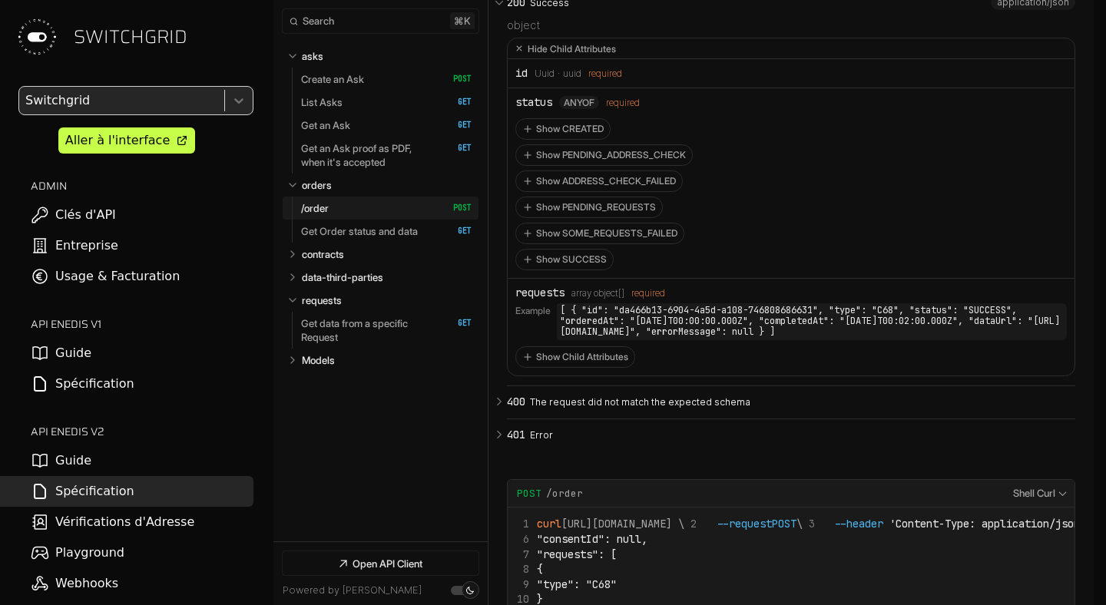
scroll to position [7529, 0]
click at [554, 453] on button "401 Error" at bounding box center [791, 436] width 569 height 32
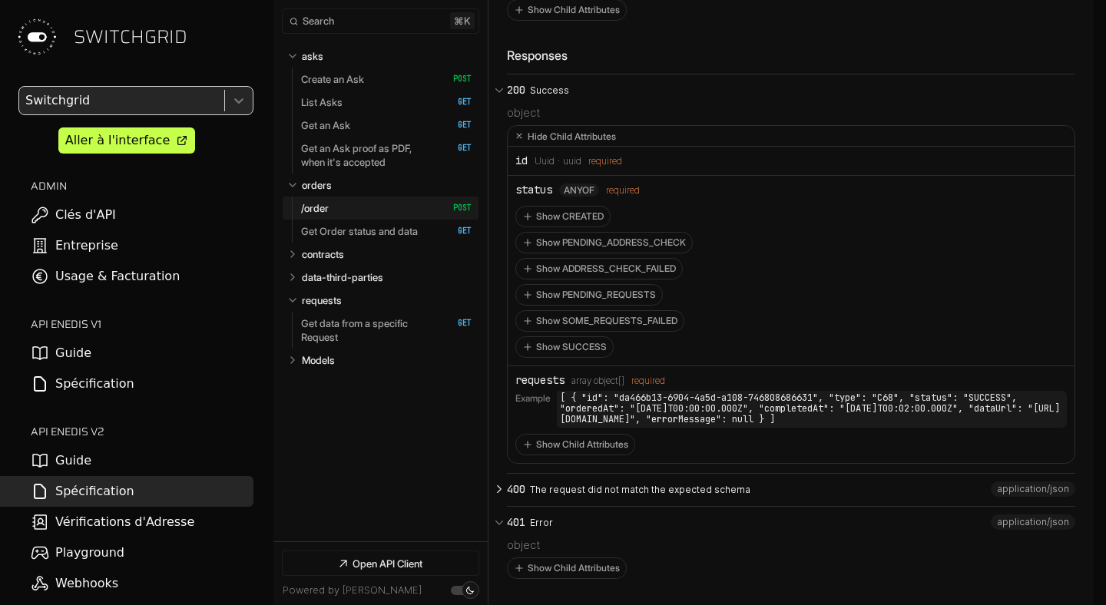
scroll to position [7440, 0]
click at [499, 98] on icon "Open API Documentation for Api" at bounding box center [500, 92] width 14 height 14
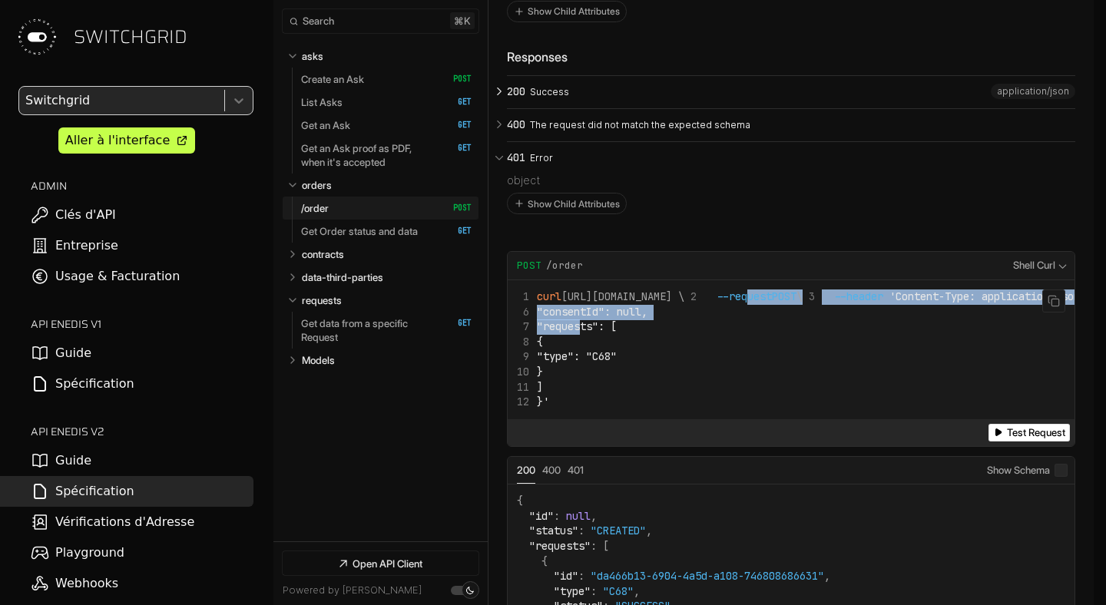
drag, startPoint x: 585, startPoint y: 341, endPoint x: 584, endPoint y: 419, distance: 77.6
click at [585, 410] on code "curl https://app.switchgrid.tech/enedis/v2/order \ --request POST \ --header 'C…" at bounding box center [981, 350] width 929 height 121
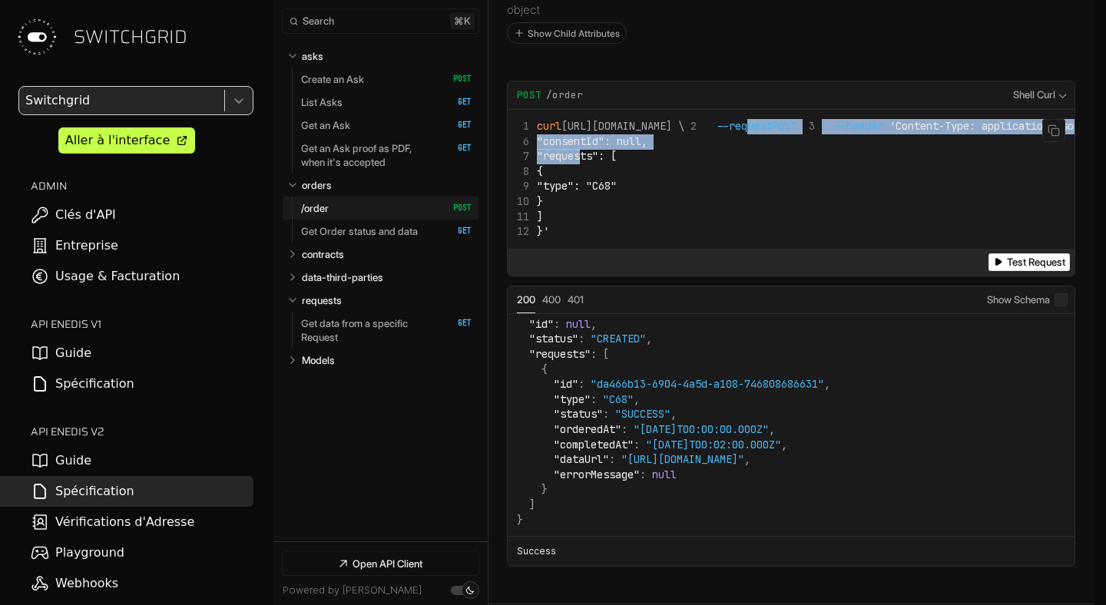
scroll to position [20, 0]
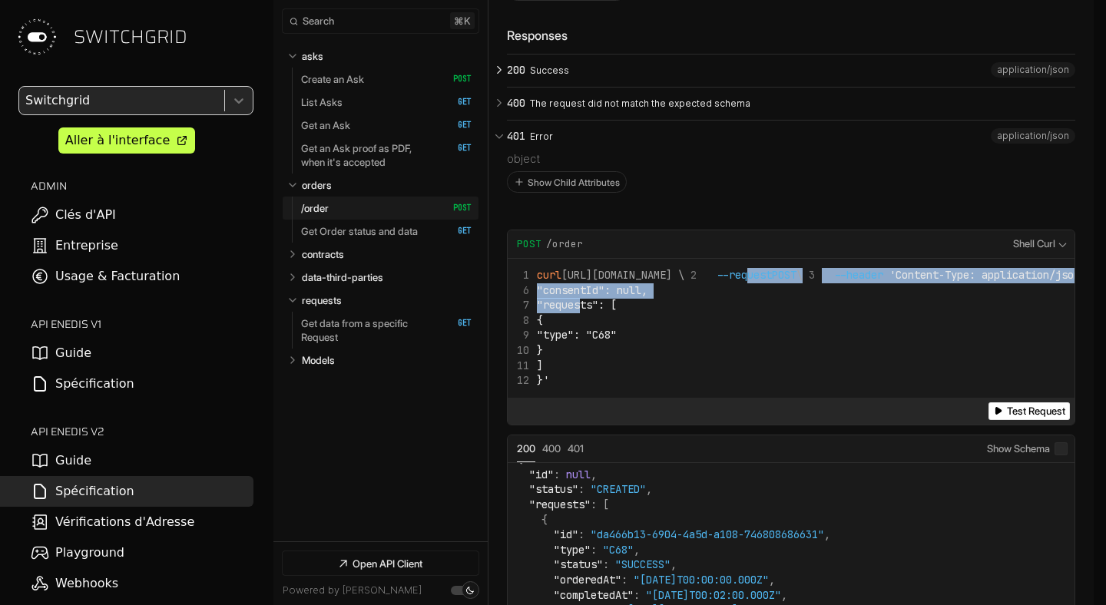
scroll to position [7447, 0]
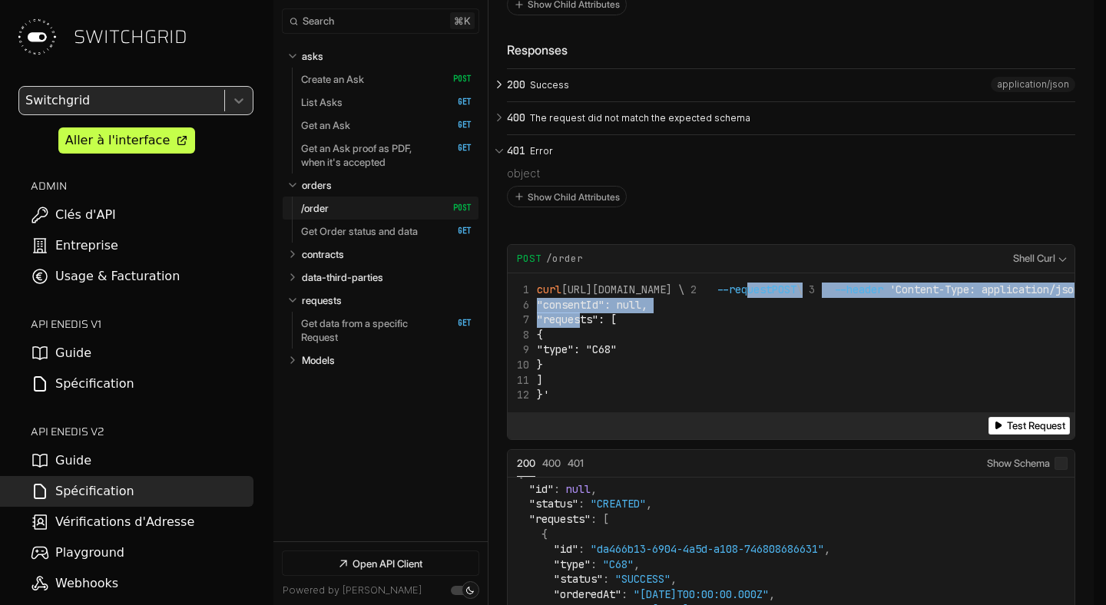
click at [527, 101] on button "200 Success" at bounding box center [791, 85] width 569 height 32
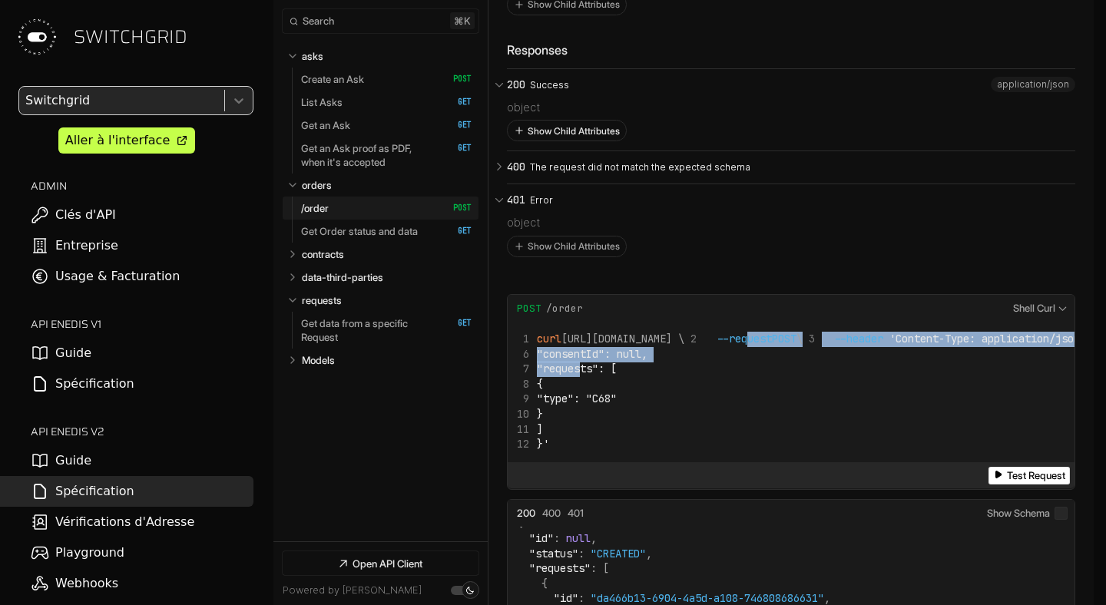
click at [530, 141] on button "Show Child Attributes" at bounding box center [567, 131] width 118 height 20
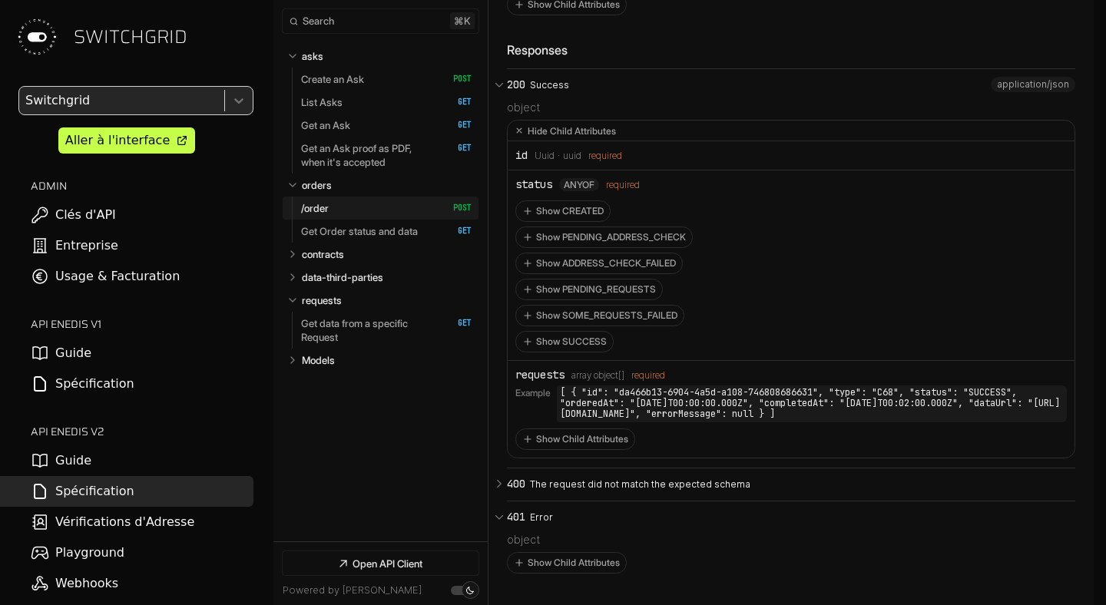
click at [524, 191] on div "status" at bounding box center [534, 184] width 37 height 12
copy div "status"
click at [396, 241] on link "Get Order status and data   HTTP Method: GET" at bounding box center [386, 231] width 171 height 23
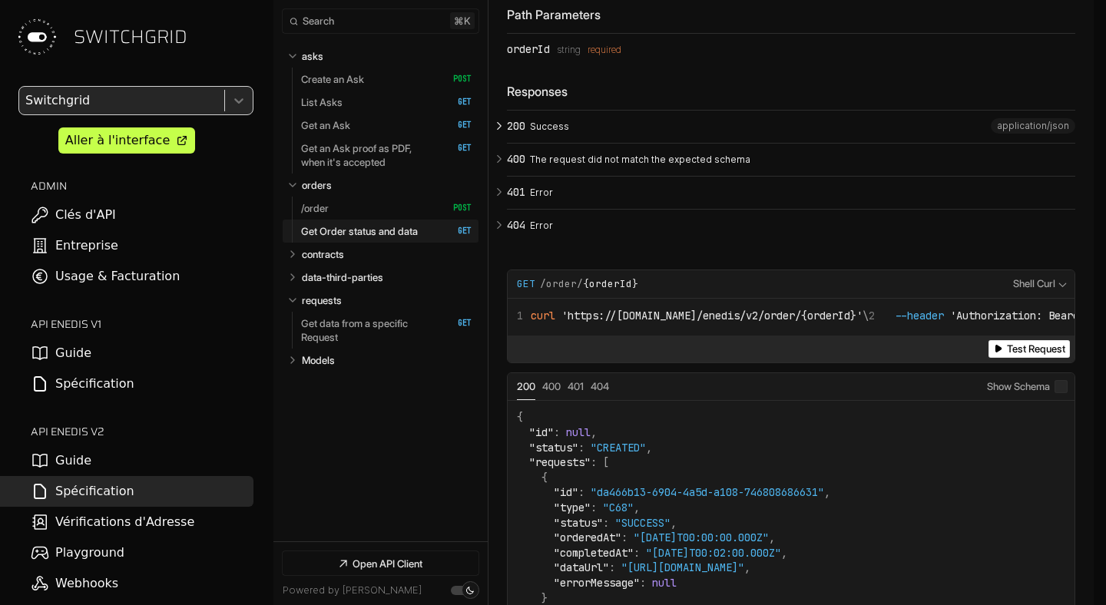
click at [578, 134] on p "Success" at bounding box center [800, 127] width 541 height 14
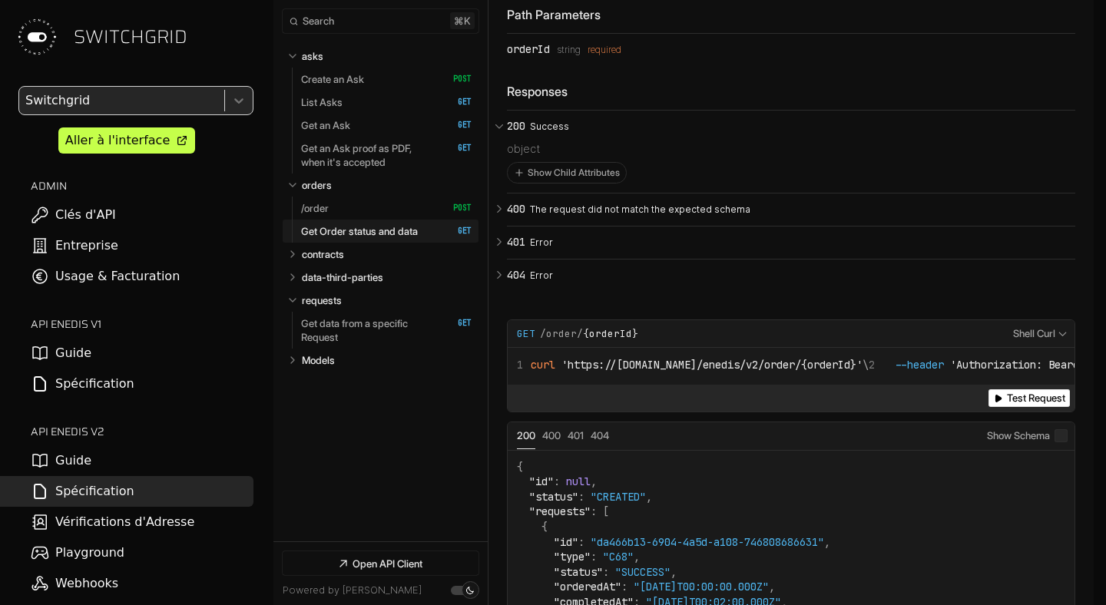
click at [534, 55] on div "orderId" at bounding box center [528, 49] width 43 height 12
click at [606, 65] on li "orderId Type: string required" at bounding box center [791, 49] width 569 height 31
drag, startPoint x: 520, startPoint y: 132, endPoint x: 641, endPoint y: 132, distance: 120.6
click at [641, 55] on div "orderId Type: string required" at bounding box center [791, 49] width 569 height 12
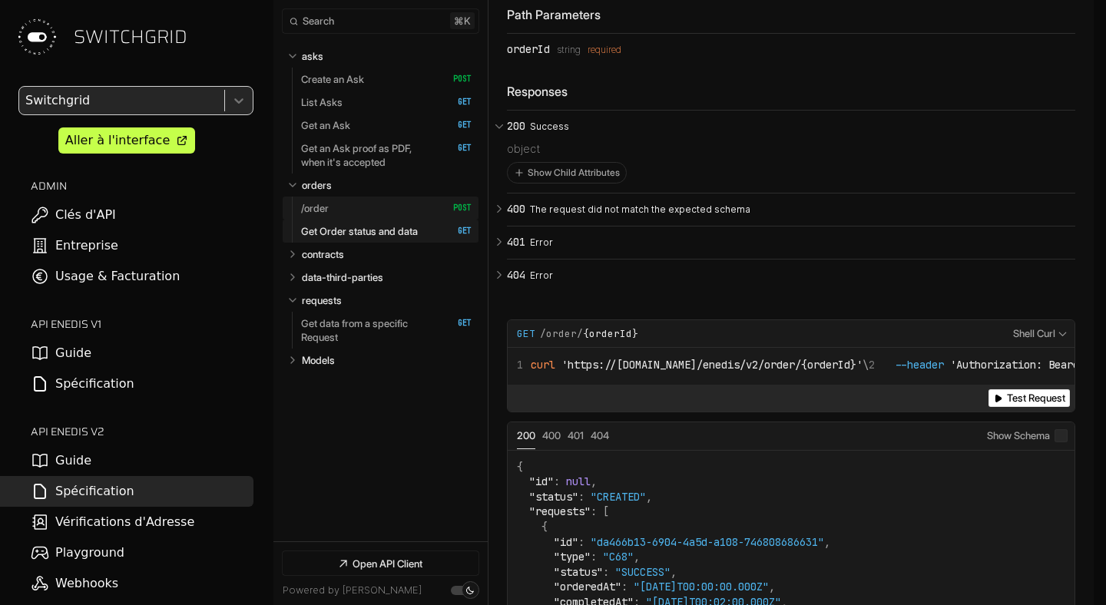
click at [326, 205] on p "/order" at bounding box center [315, 208] width 28 height 14
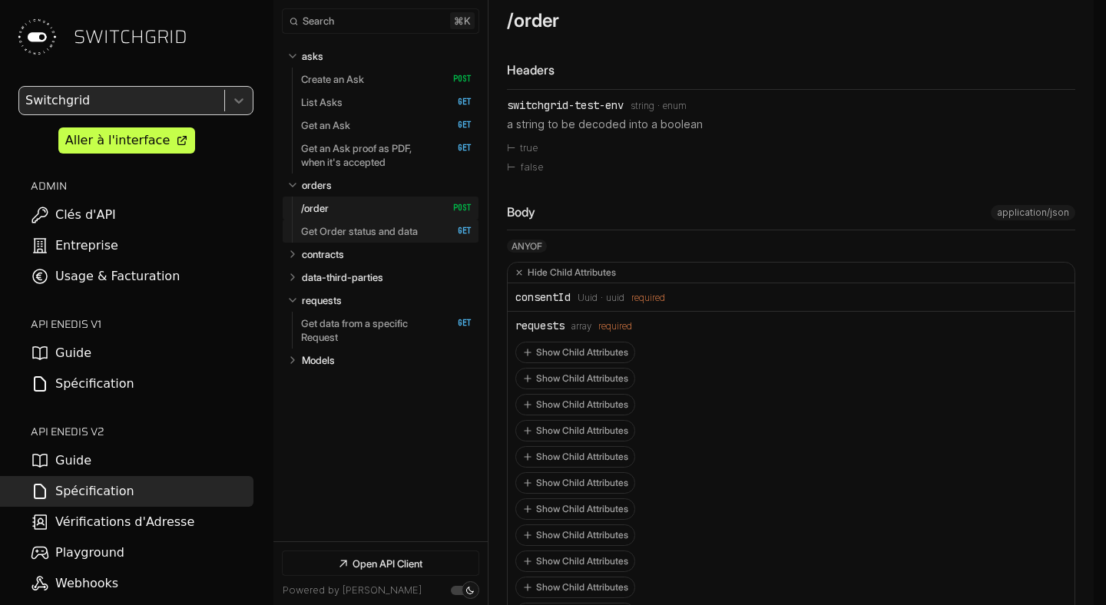
click at [400, 237] on p "Get Order status and data" at bounding box center [359, 231] width 117 height 14
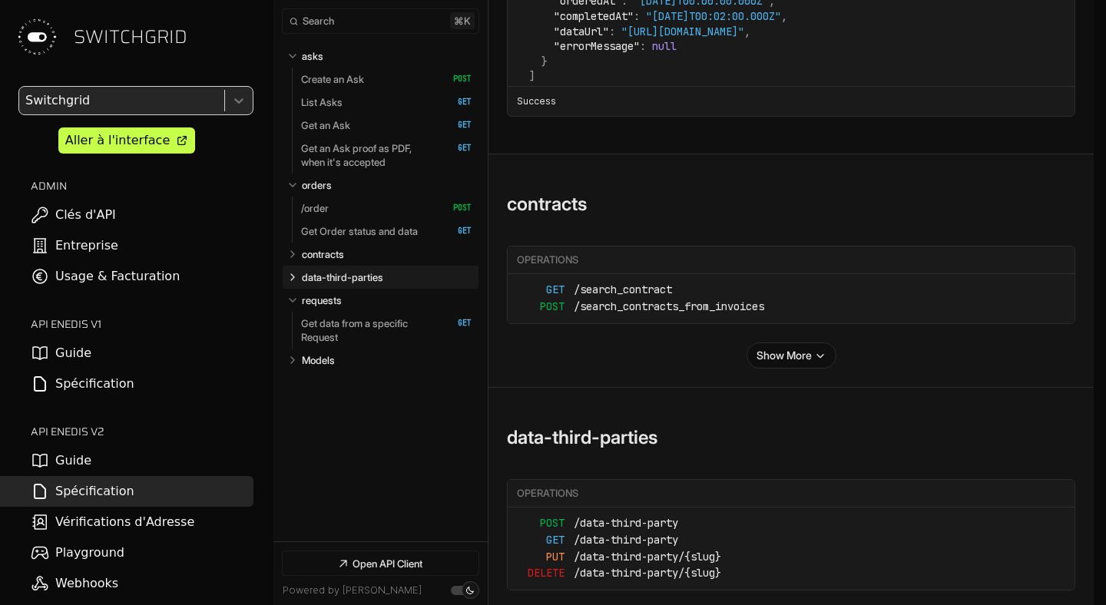
scroll to position [9094, 0]
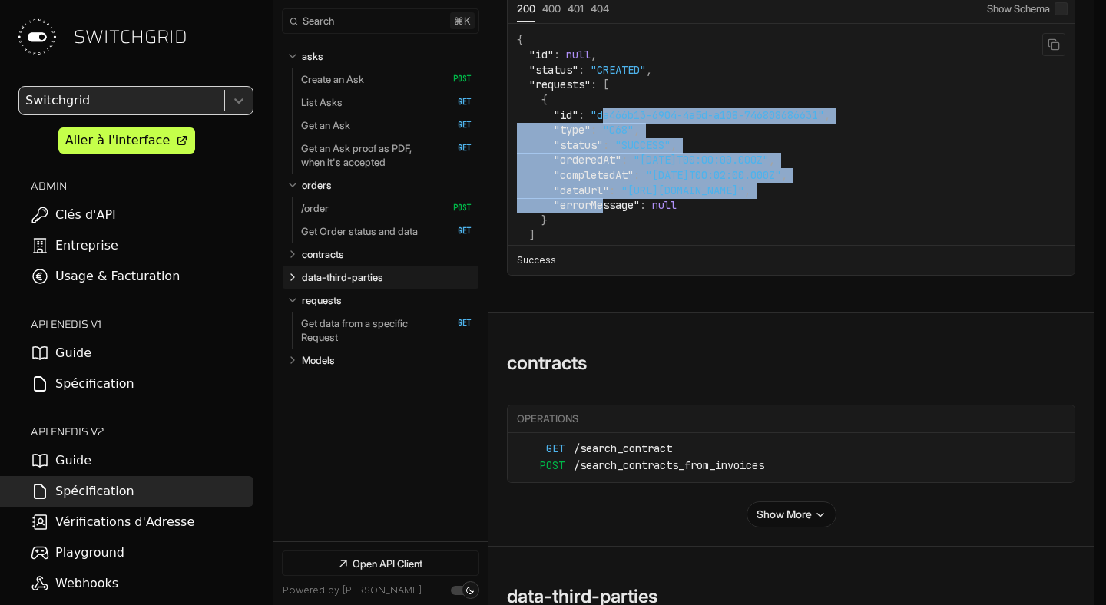
drag, startPoint x: 609, startPoint y: 298, endPoint x: 607, endPoint y: 211, distance: 86.8
click at [607, 211] on code "{ "id" : null , "status" : "CREATED" , "requests" : [ { "id" : "da466b13-6904-4…" at bounding box center [674, 146] width 314 height 226
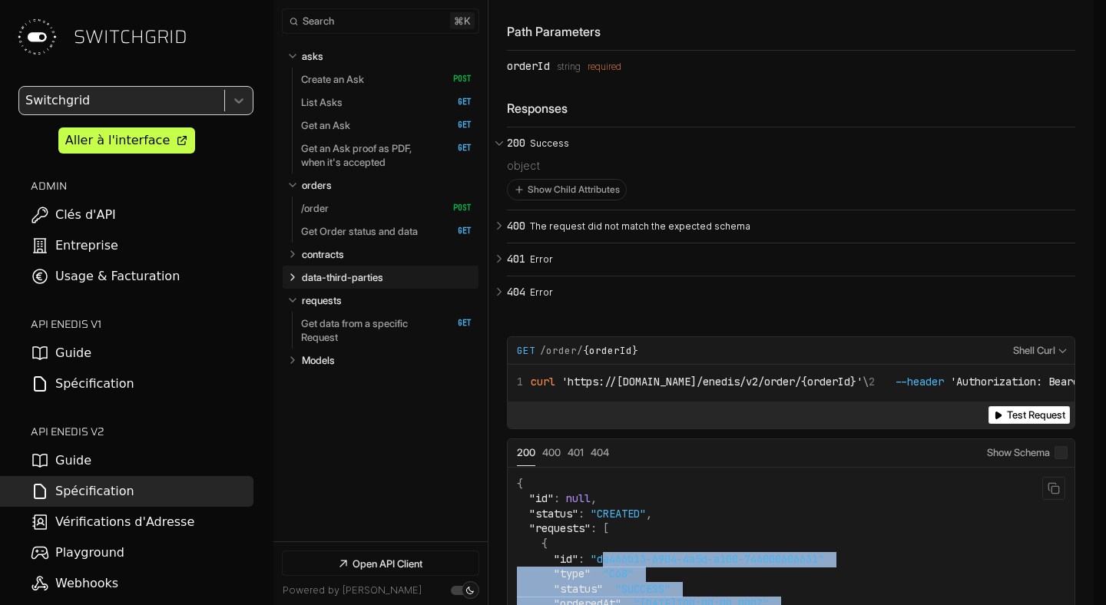
scroll to position [8651, 0]
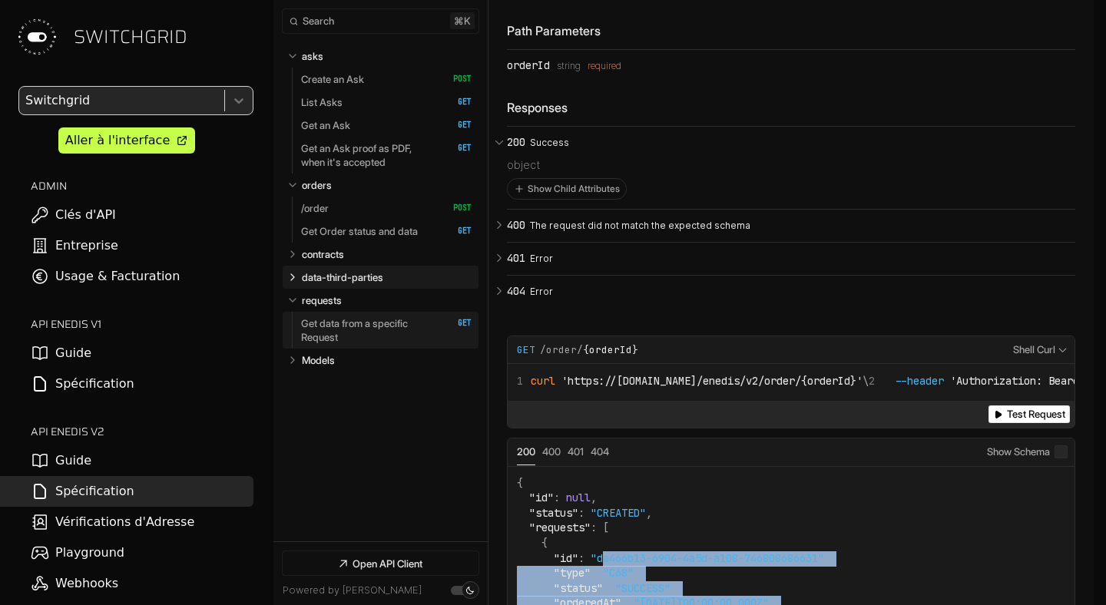
click at [362, 317] on p "Get data from a specific Request" at bounding box center [369, 331] width 136 height 28
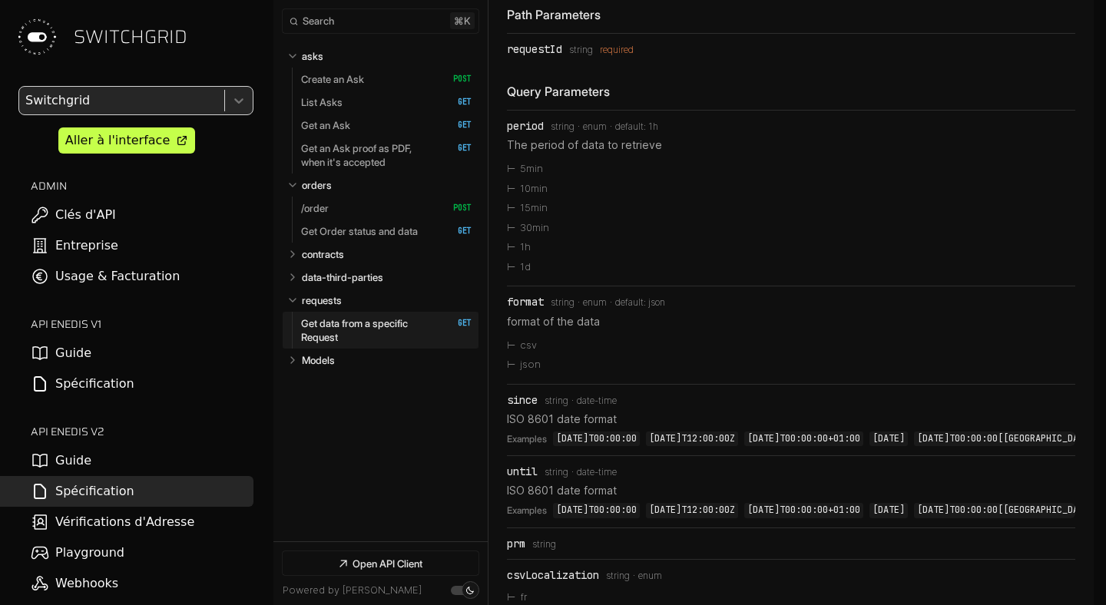
click at [518, 55] on div "requestId" at bounding box center [534, 49] width 55 height 12
click at [375, 234] on p "Get Order status and data" at bounding box center [359, 231] width 117 height 14
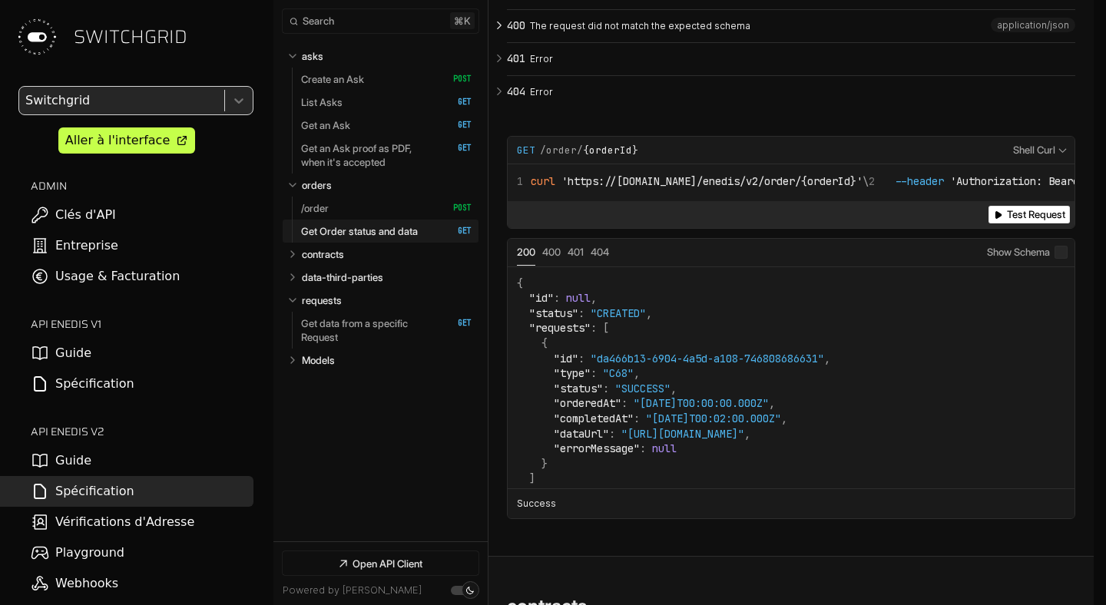
scroll to position [8810, 0]
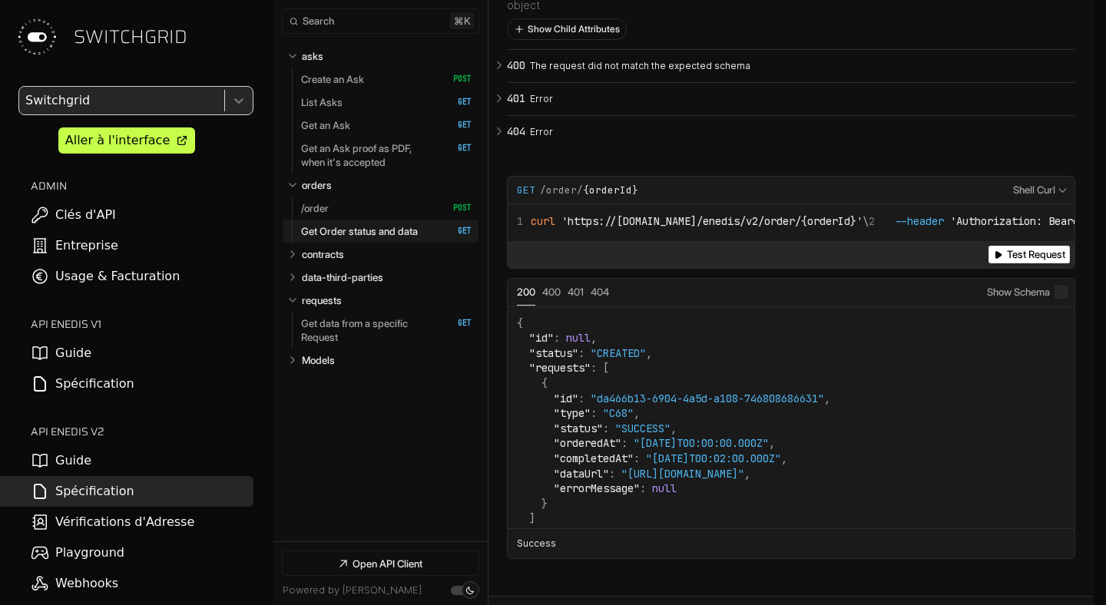
click at [556, 39] on button "Show Child Attributes" at bounding box center [567, 29] width 118 height 20
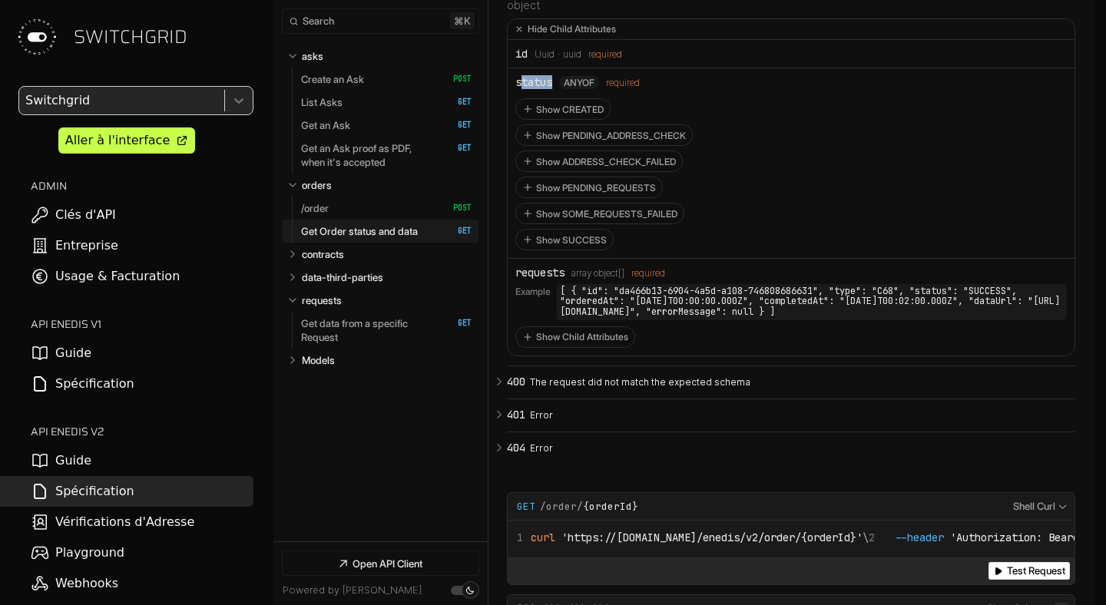
drag, startPoint x: 520, startPoint y: 158, endPoint x: 584, endPoint y: 156, distance: 63.8
click at [584, 156] on li "status anyOf required Show CREATED Show PENDING_ADDRESS_CHECK Show ADDRESS_CHEC…" at bounding box center [791, 163] width 567 height 191
click at [735, 90] on div "status anyOf required" at bounding box center [792, 83] width 552 height 14
drag, startPoint x: 622, startPoint y: 362, endPoint x: 812, endPoint y: 363, distance: 190.6
click at [812, 320] on code "[ { "id": "da466b13-6904-4a5d-a108-746808686631", "type": "C68", "status": "SUC…" at bounding box center [812, 302] width 510 height 36
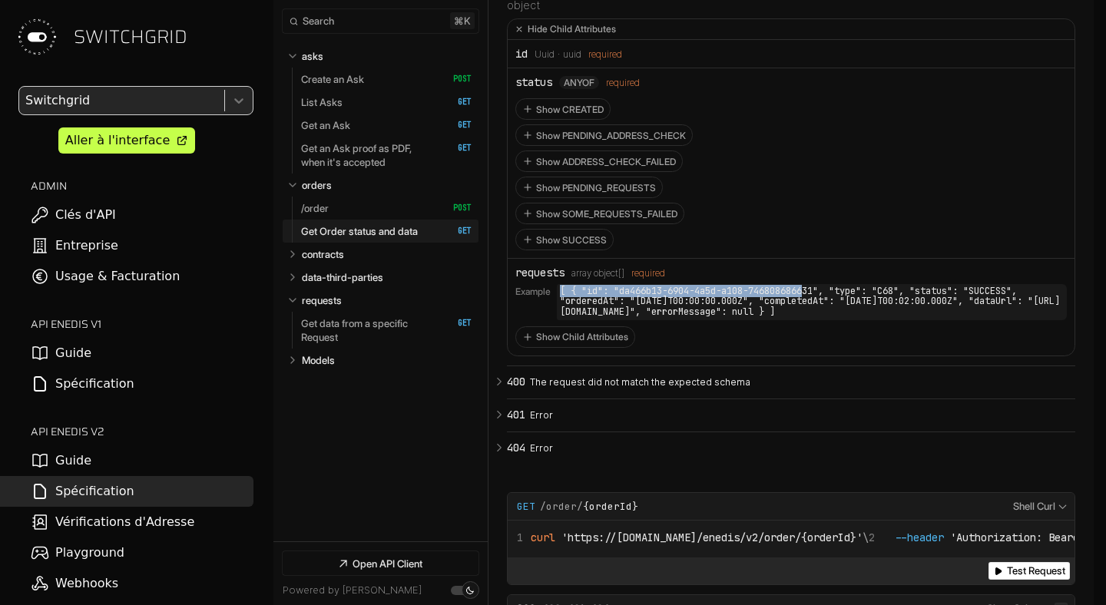
click at [812, 320] on code "[ { "id": "da466b13-6904-4a5d-a108-746808686631", "type": "C68", "status": "SUC…" at bounding box center [812, 302] width 510 height 36
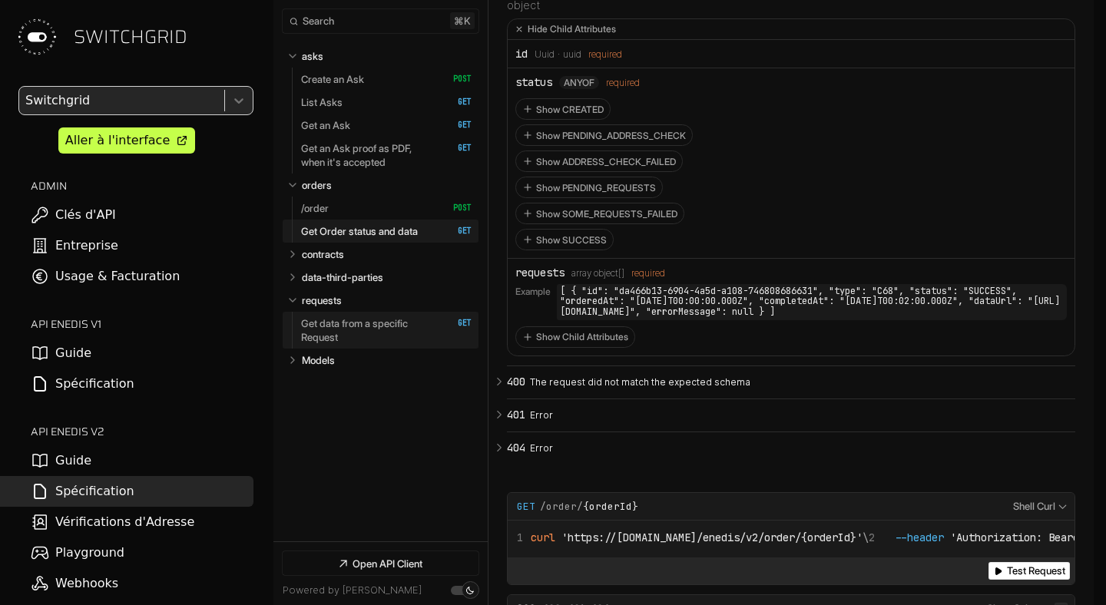
click at [380, 333] on p "Get data from a specific Request" at bounding box center [369, 331] width 136 height 28
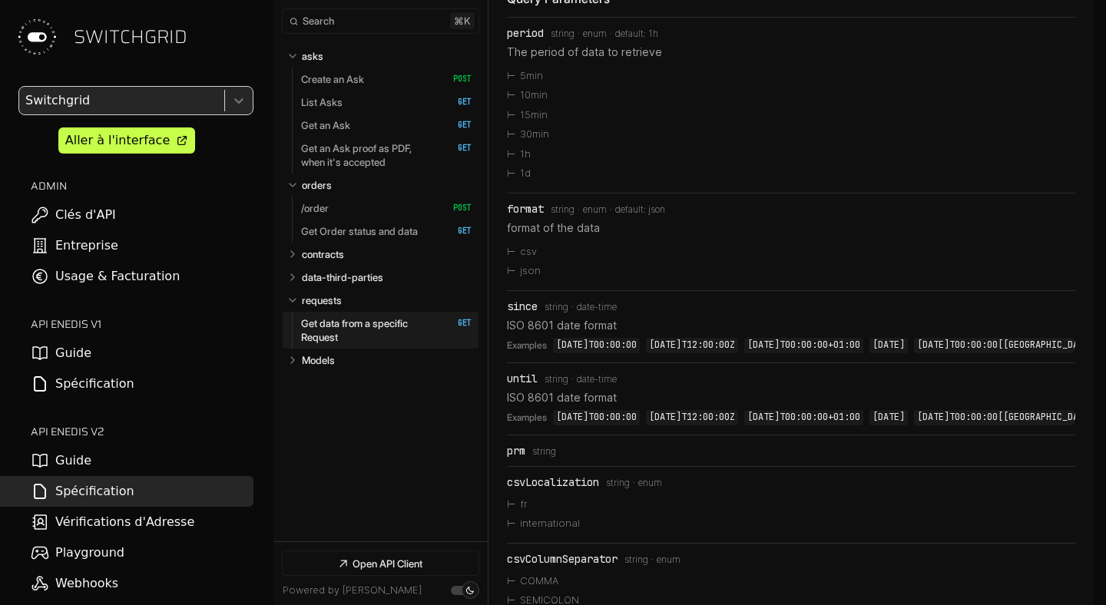
scroll to position [10614, 0]
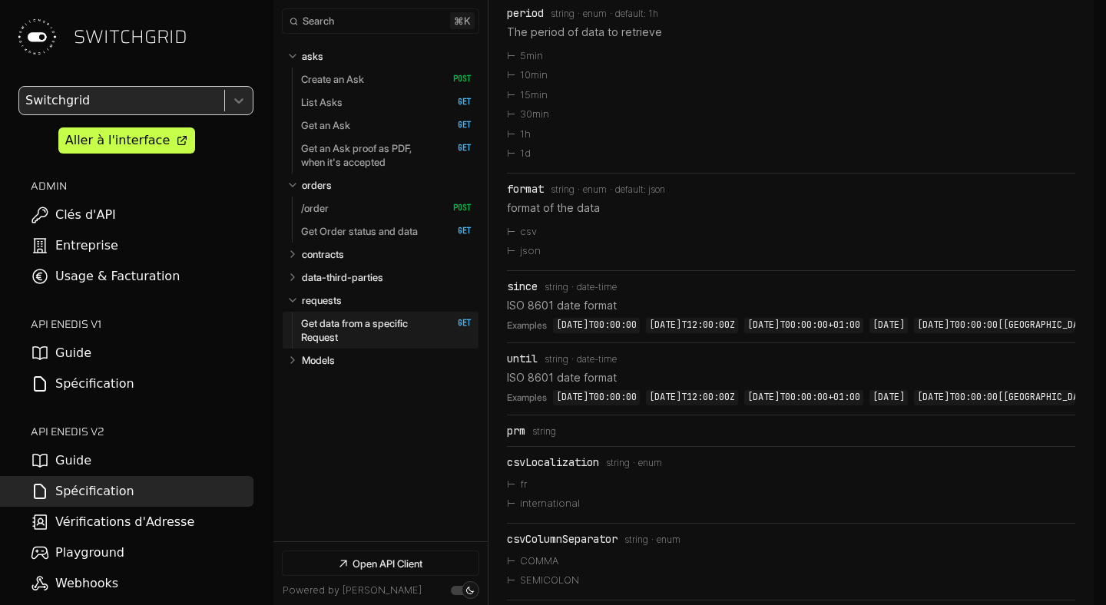
click at [519, 19] on div "period" at bounding box center [525, 13] width 37 height 12
click at [546, 105] on li "15min" at bounding box center [791, 95] width 569 height 20
drag, startPoint x: 545, startPoint y: 243, endPoint x: 523, endPoint y: 122, distance: 122.5
click at [523, 122] on li "period Type: string enum default: 1h The period of data to retrieve 5min 10min …" at bounding box center [791, 85] width 569 height 175
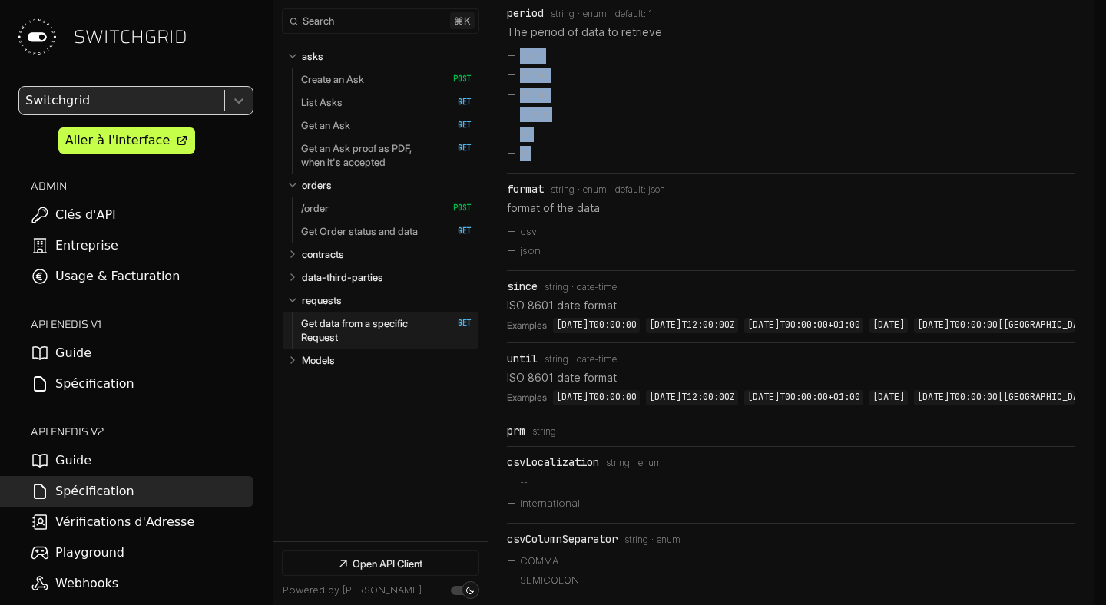
copy ul "5min 10min 15min 30min 1h 1d"
click at [532, 66] on li "5min" at bounding box center [791, 56] width 569 height 20
drag, startPoint x: 528, startPoint y: 128, endPoint x: 550, endPoint y: 191, distance: 66.1
click at [550, 164] on ul "5min 10min 15min 30min 1h 1d" at bounding box center [791, 105] width 569 height 118
click at [692, 66] on li "5min" at bounding box center [791, 56] width 569 height 20
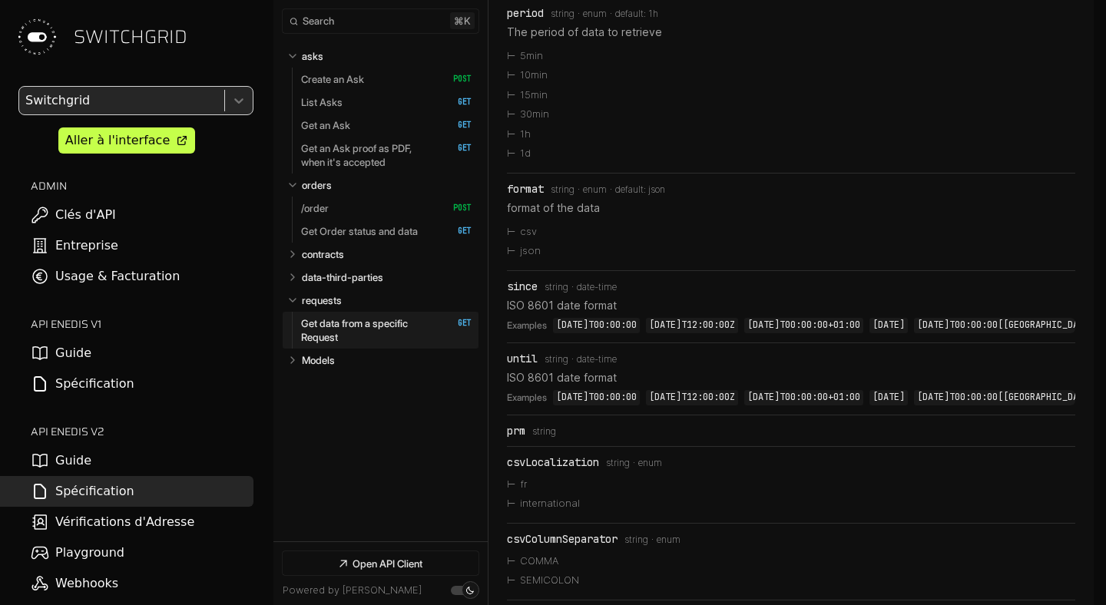
click at [527, 261] on li "json" at bounding box center [791, 251] width 569 height 20
click at [561, 242] on li "csv" at bounding box center [791, 232] width 569 height 20
click at [529, 242] on li "csv" at bounding box center [791, 232] width 569 height 20
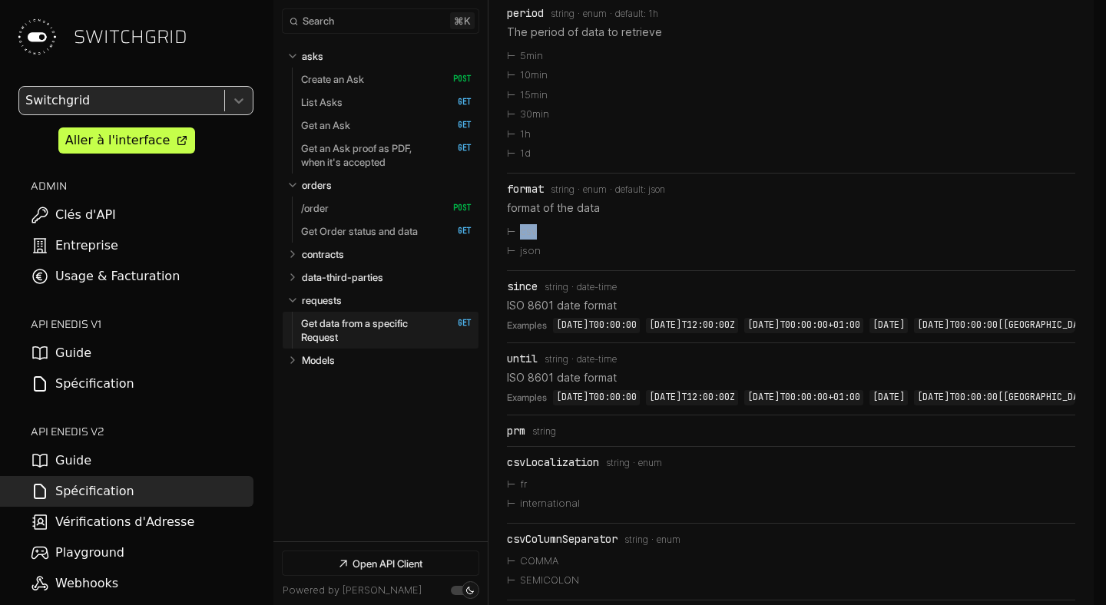
copy li "csv"
click at [665, 195] on span "json" at bounding box center [657, 189] width 17 height 11
drag, startPoint x: 663, startPoint y: 271, endPoint x: 622, endPoint y: 271, distance: 41.5
click at [622, 195] on span "default: json" at bounding box center [636, 189] width 58 height 11
click at [521, 270] on li "format Type: string enum default: json format of the data csv json" at bounding box center [791, 222] width 569 height 97
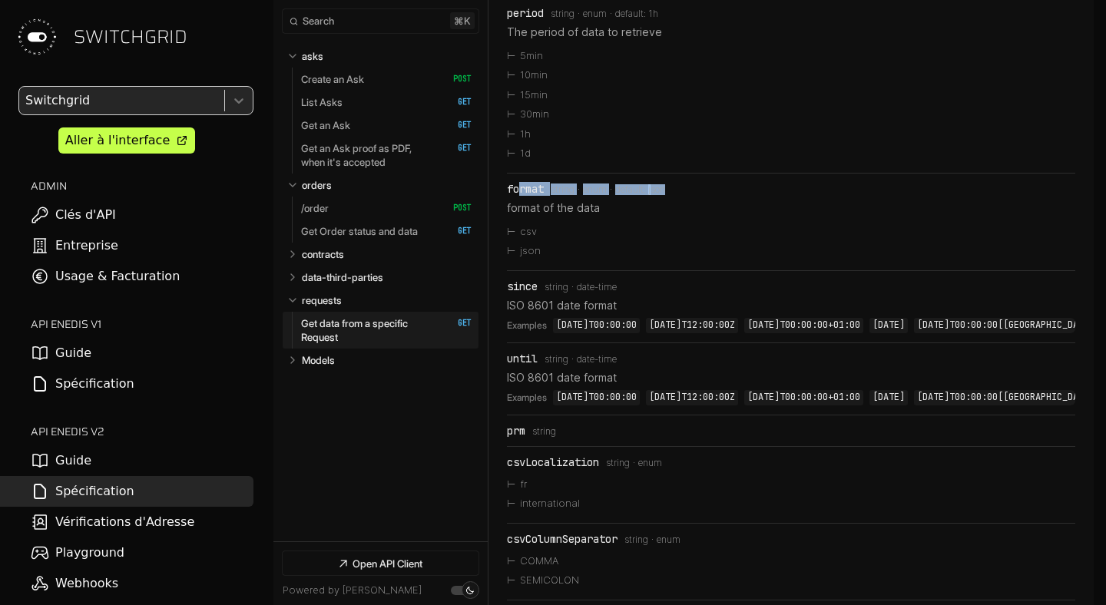
click at [678, 293] on div "since Type: string Format: date-time" at bounding box center [791, 286] width 569 height 12
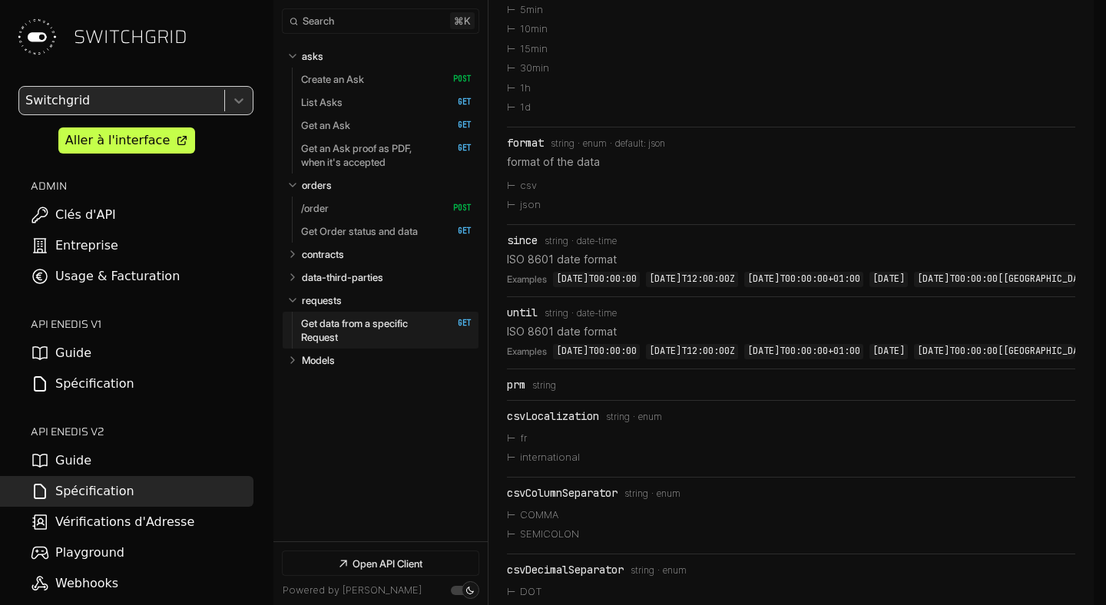
scroll to position [10659, 0]
click at [509, 268] on p "ISO 8601 date format" at bounding box center [791, 260] width 569 height 16
drag, startPoint x: 509, startPoint y: 337, endPoint x: 589, endPoint y: 337, distance: 79.9
click at [589, 268] on p "ISO 8601 date format" at bounding box center [791, 260] width 569 height 16
copy p "ISO 8601 date format"
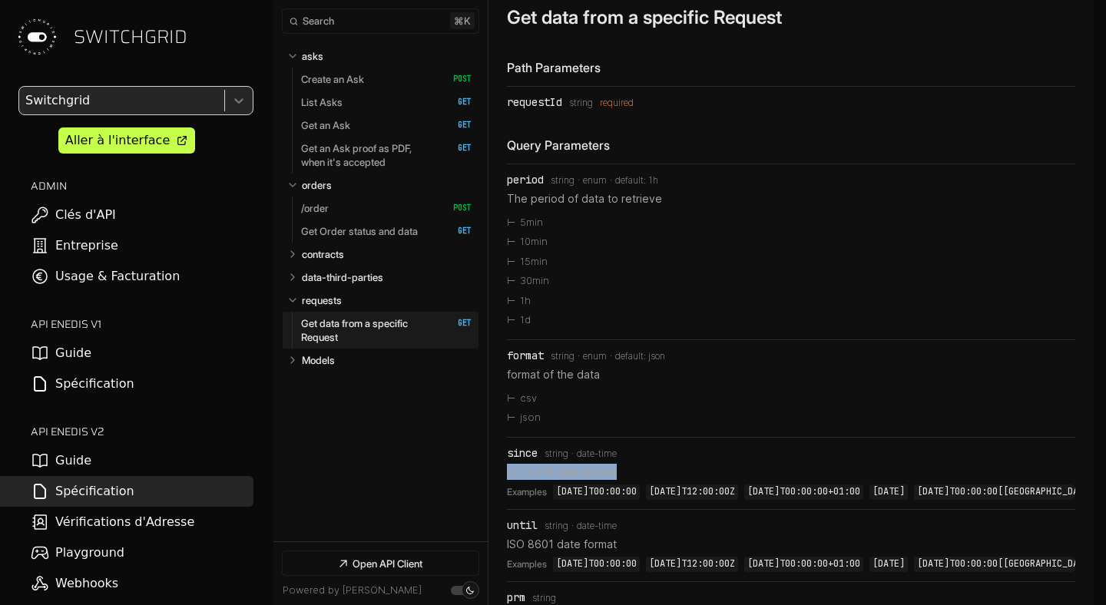
scroll to position [10446, 0]
click at [576, 29] on h3 "Get data from a specific Request" at bounding box center [644, 18] width 275 height 22
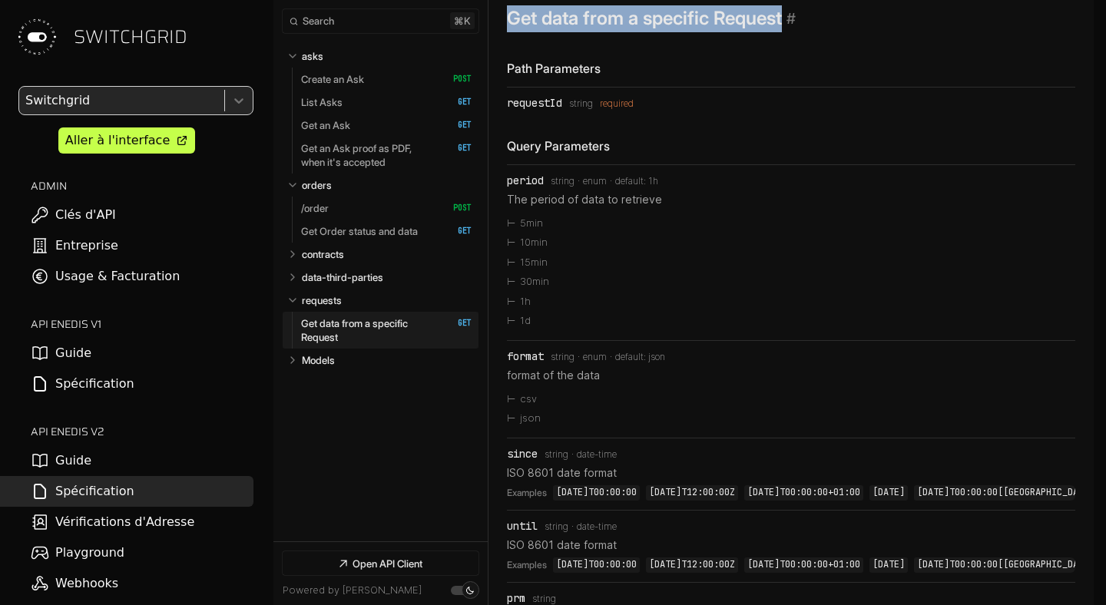
click at [576, 29] on h3 "Get data from a specific Request" at bounding box center [644, 18] width 275 height 22
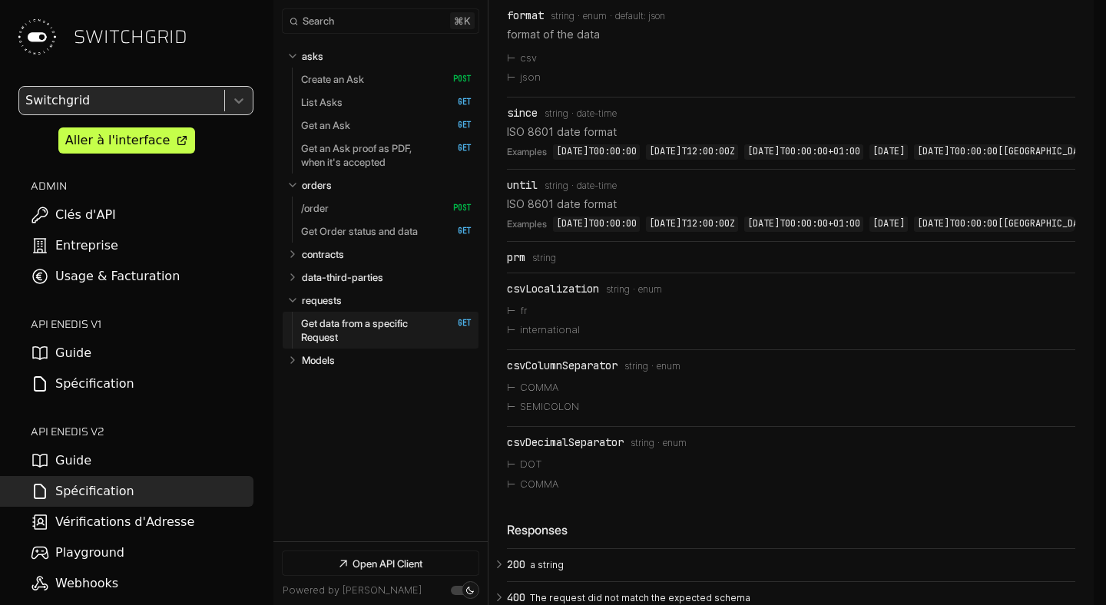
scroll to position [10838, 0]
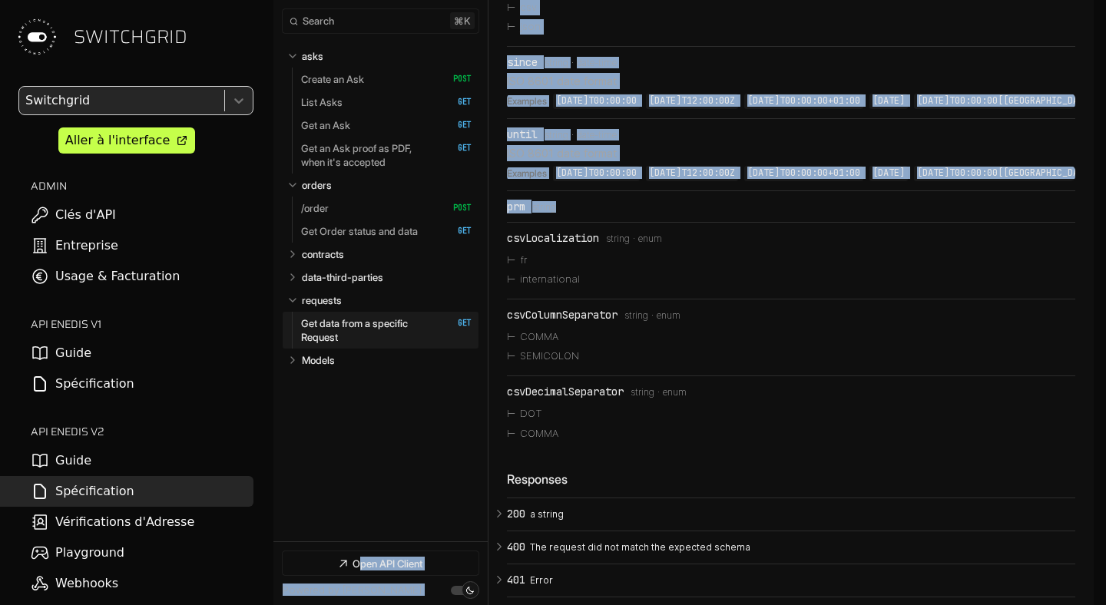
drag, startPoint x: 562, startPoint y: 305, endPoint x: 486, endPoint y: 305, distance: 75.3
click at [517, 213] on div "prm" at bounding box center [516, 207] width 18 height 12
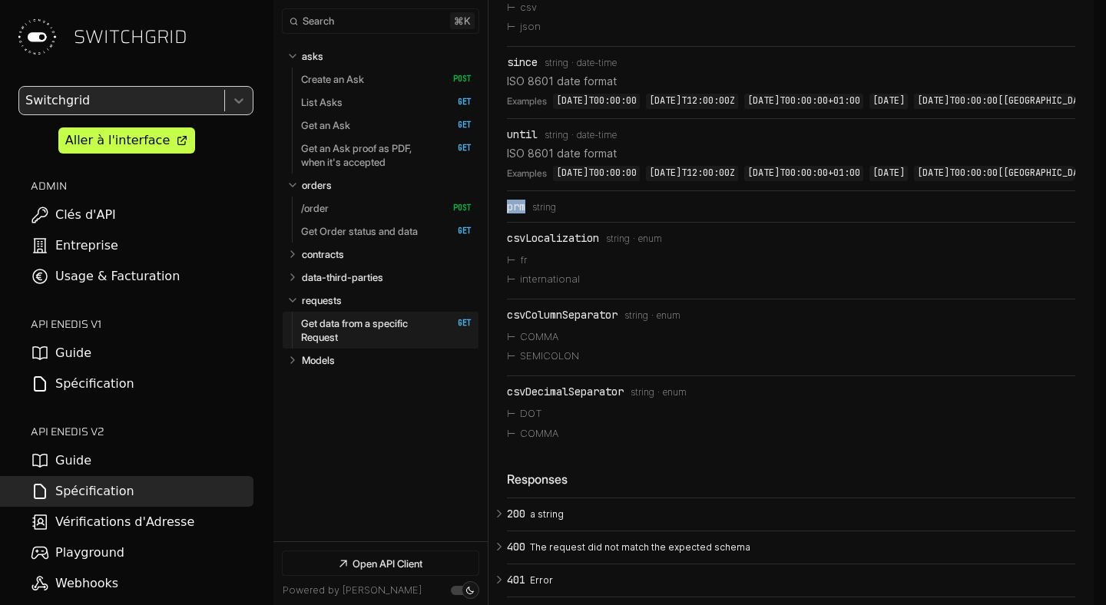
click at [517, 213] on div "prm" at bounding box center [516, 207] width 18 height 12
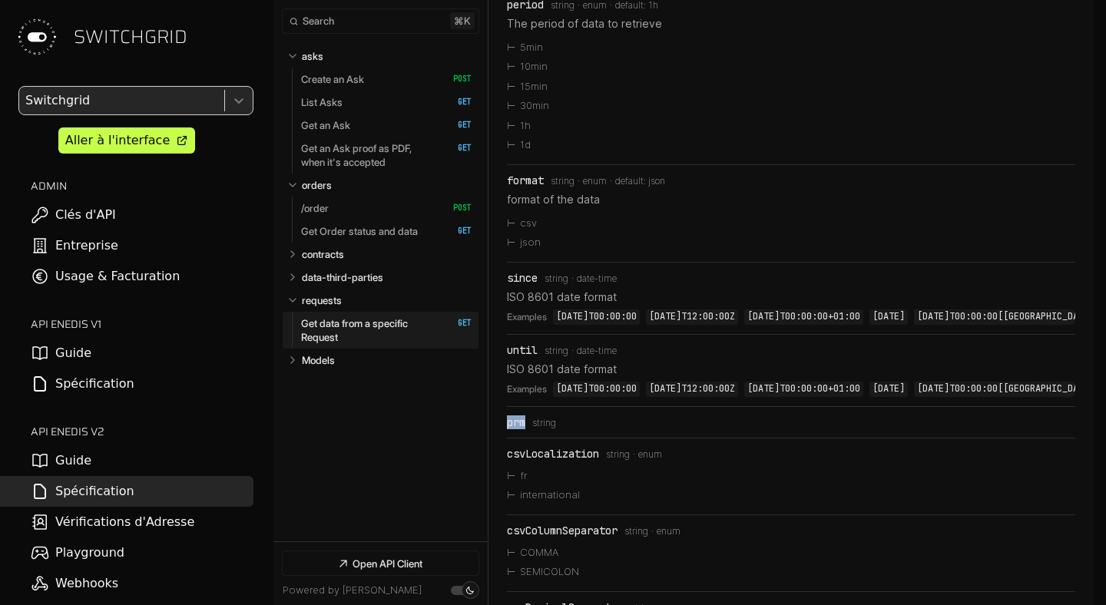
scroll to position [10624, 0]
click at [352, 329] on p "Get data from a specific Request" at bounding box center [369, 331] width 136 height 28
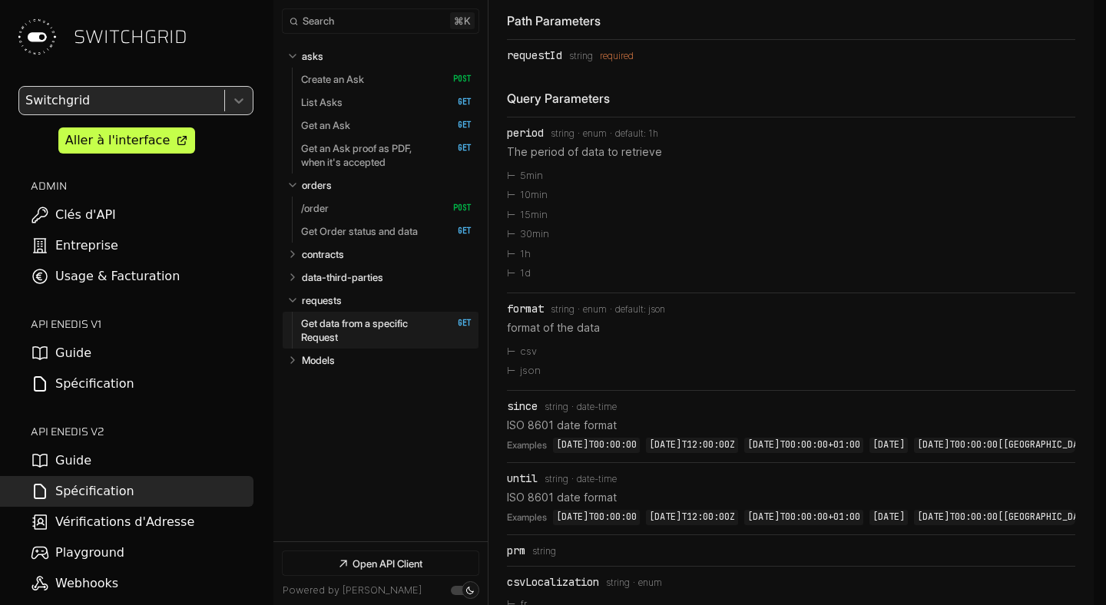
drag, startPoint x: 500, startPoint y: 43, endPoint x: 785, endPoint y: 61, distance: 284.9
click at [785, 61] on section "Get data from a specific Request ​ # Copy link Path Parameters requestId Type: …" at bounding box center [791, 579] width 605 height 1317
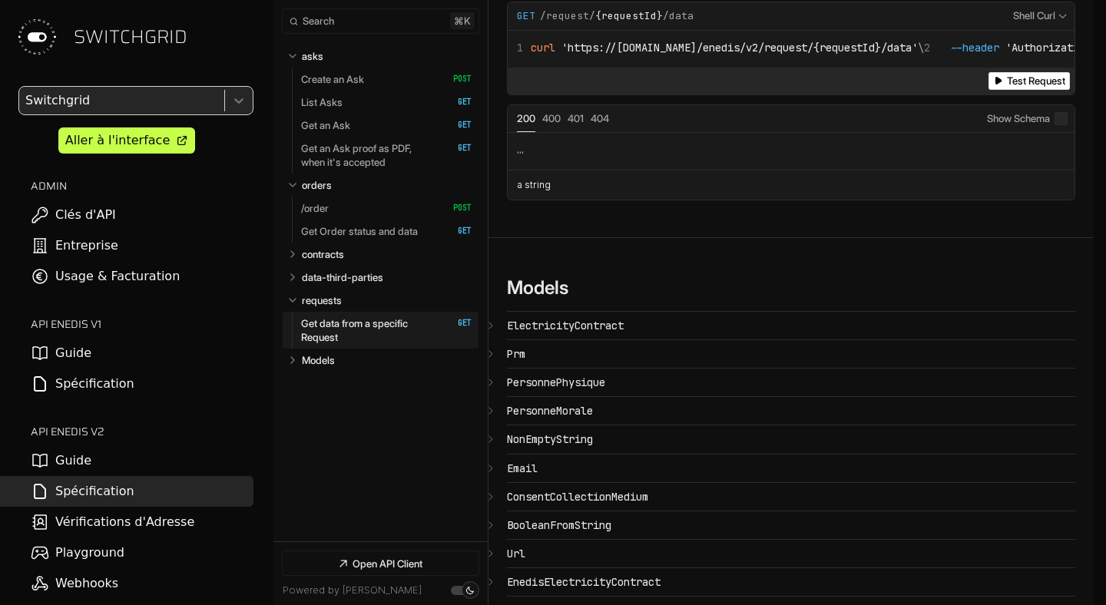
scroll to position [11490, 0]
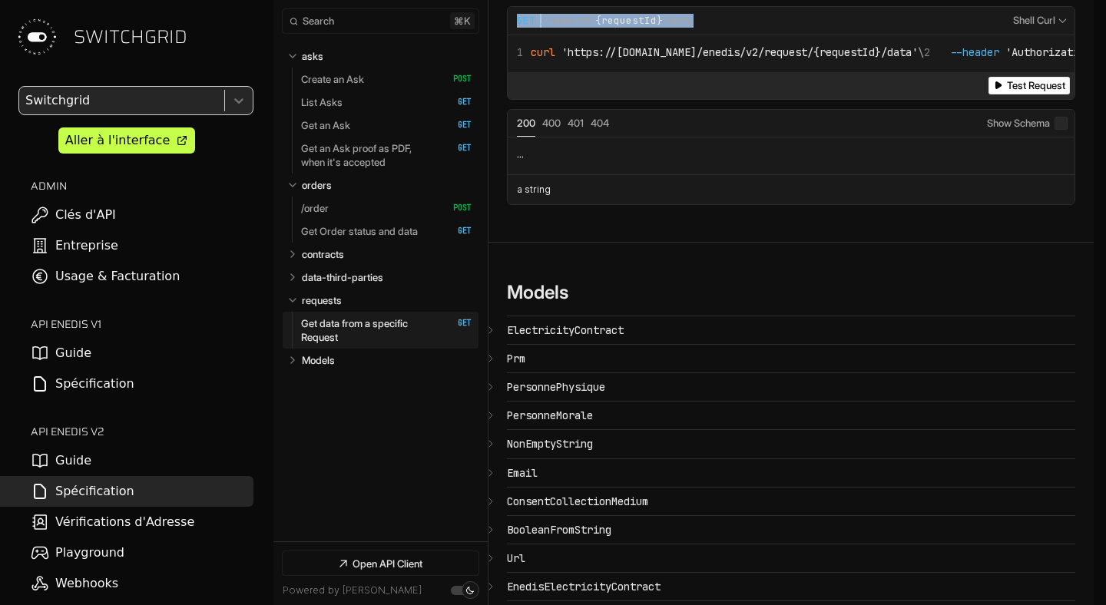
drag, startPoint x: 515, startPoint y: 118, endPoint x: 692, endPoint y: 118, distance: 176.7
click at [692, 35] on div "**********" at bounding box center [791, 21] width 567 height 28
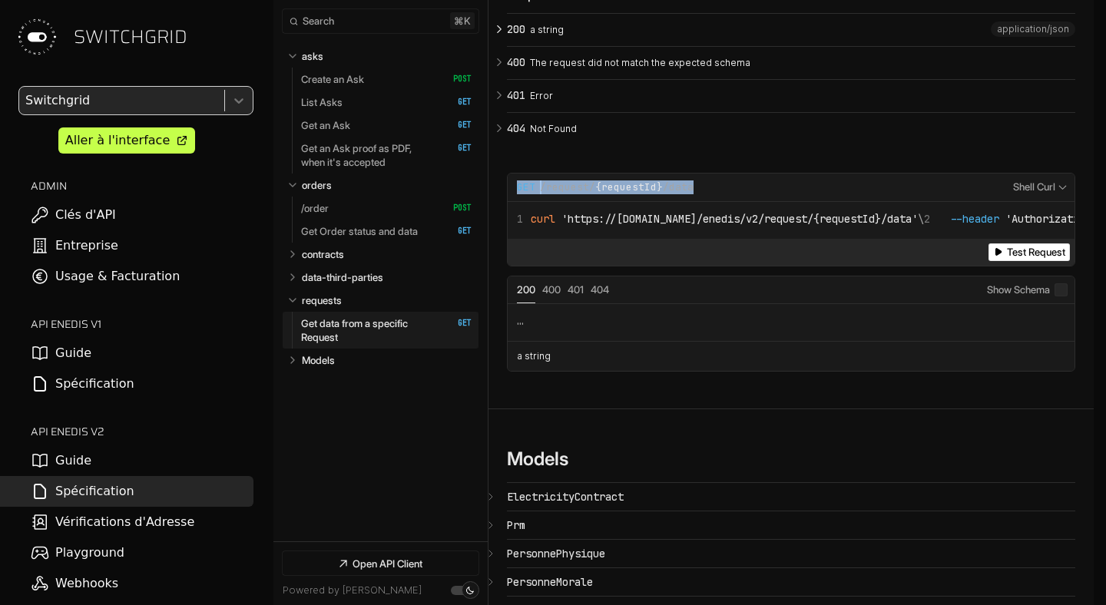
click at [503, 36] on icon "Open API Documentation for Api" at bounding box center [500, 29] width 14 height 14
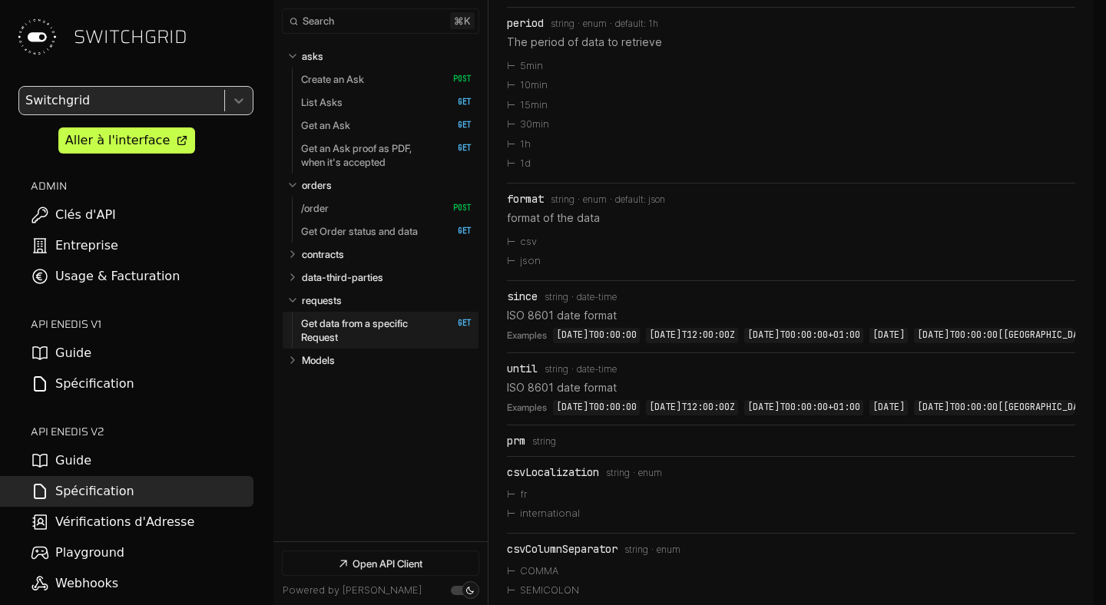
scroll to position [10496, 0]
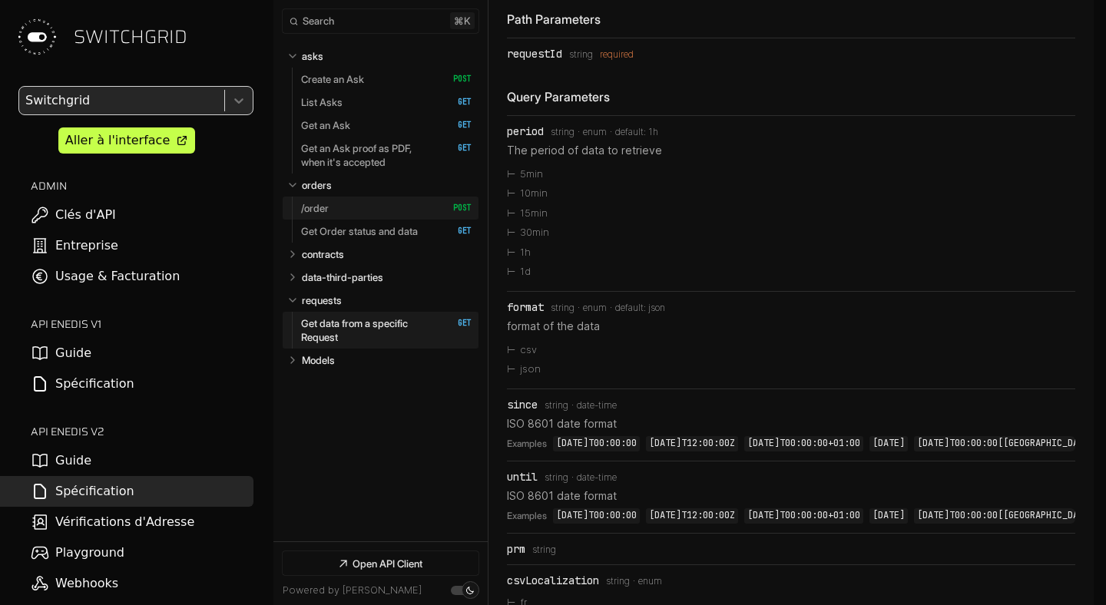
click at [336, 214] on link "/order   HTTP Method: POST" at bounding box center [386, 208] width 171 height 23
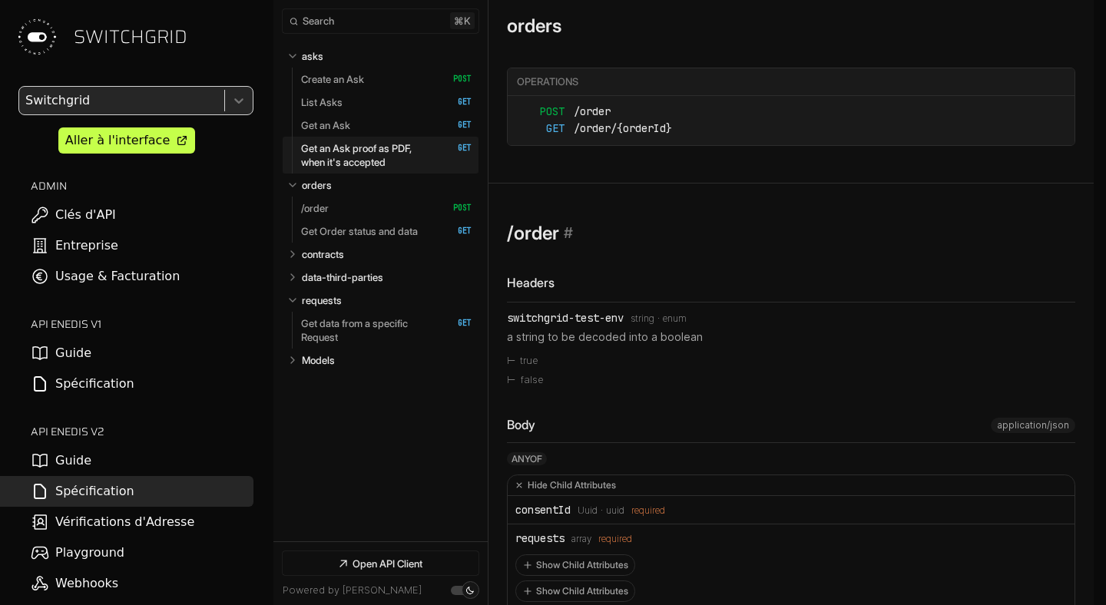
scroll to position [6156, 0]
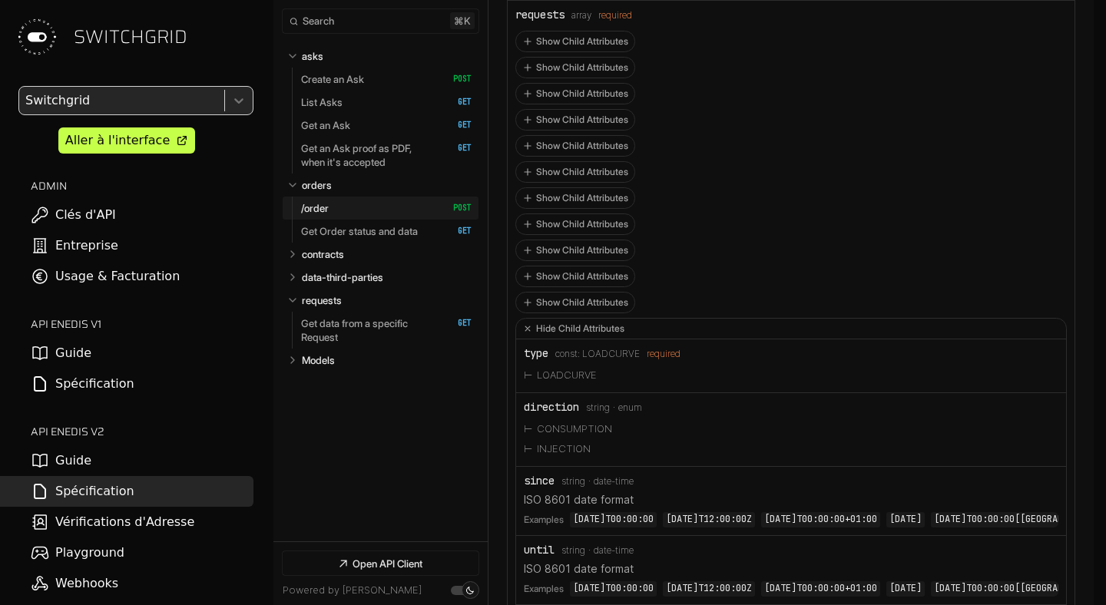
scroll to position [6760, 0]
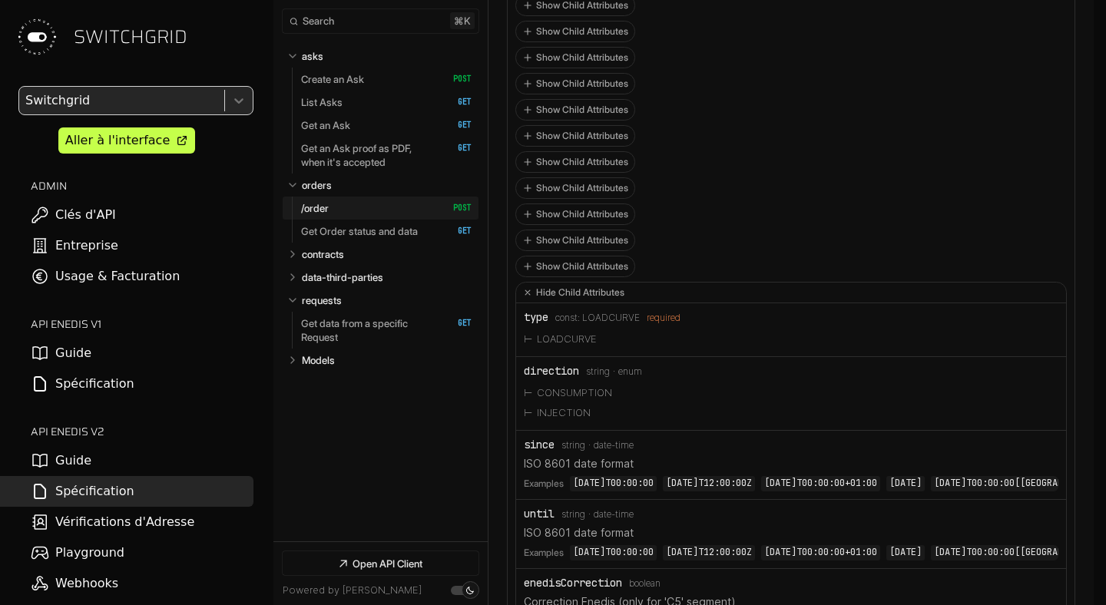
click at [592, 323] on span "LOADCURVE" at bounding box center [611, 318] width 58 height 11
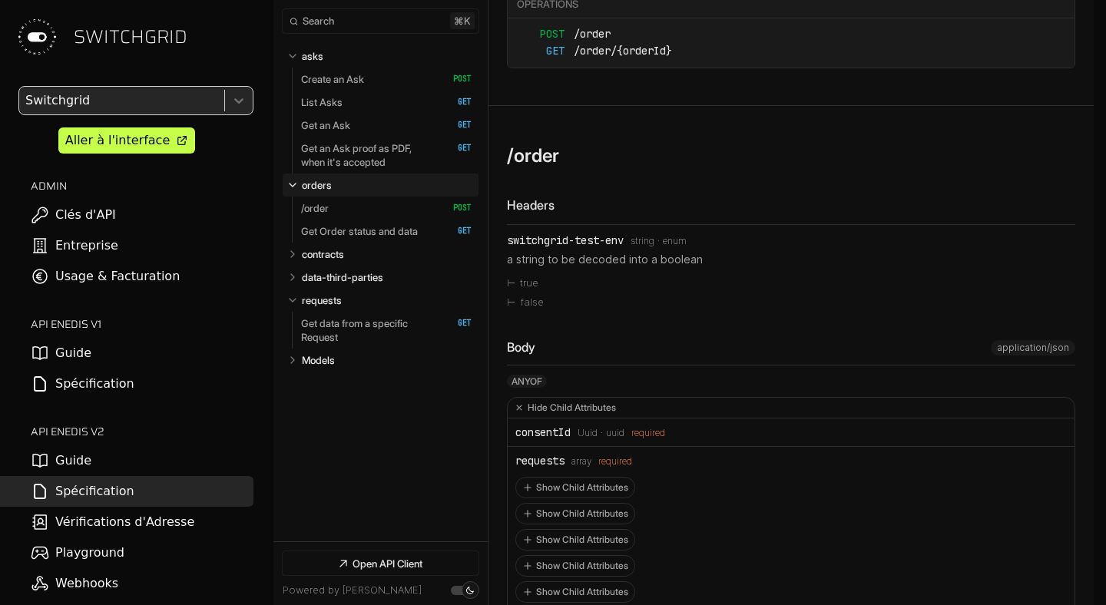
scroll to position [6242, 0]
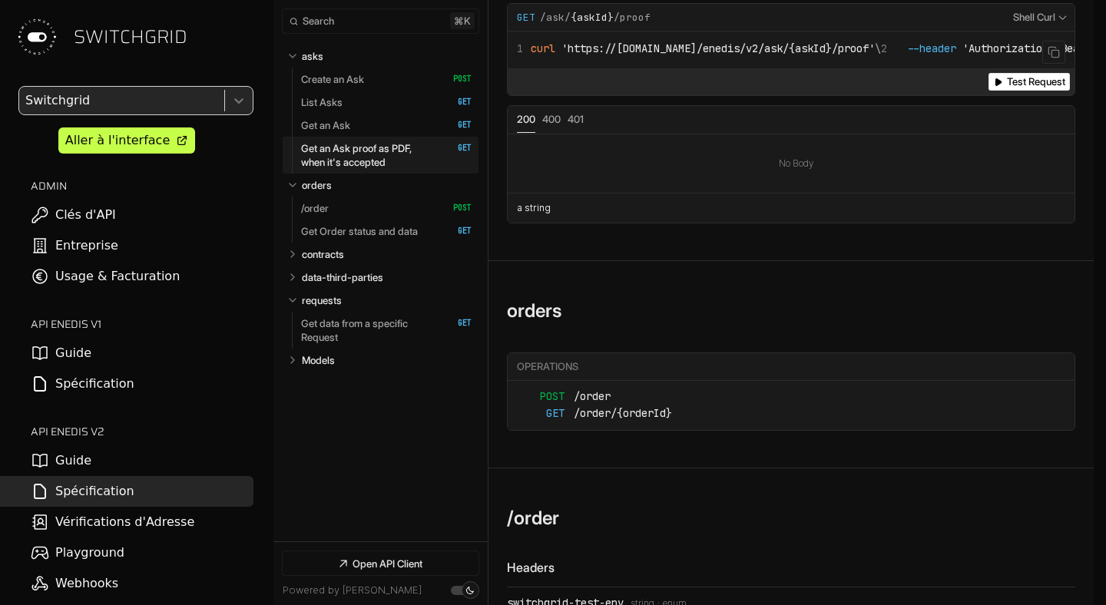
scroll to position [6257, 0]
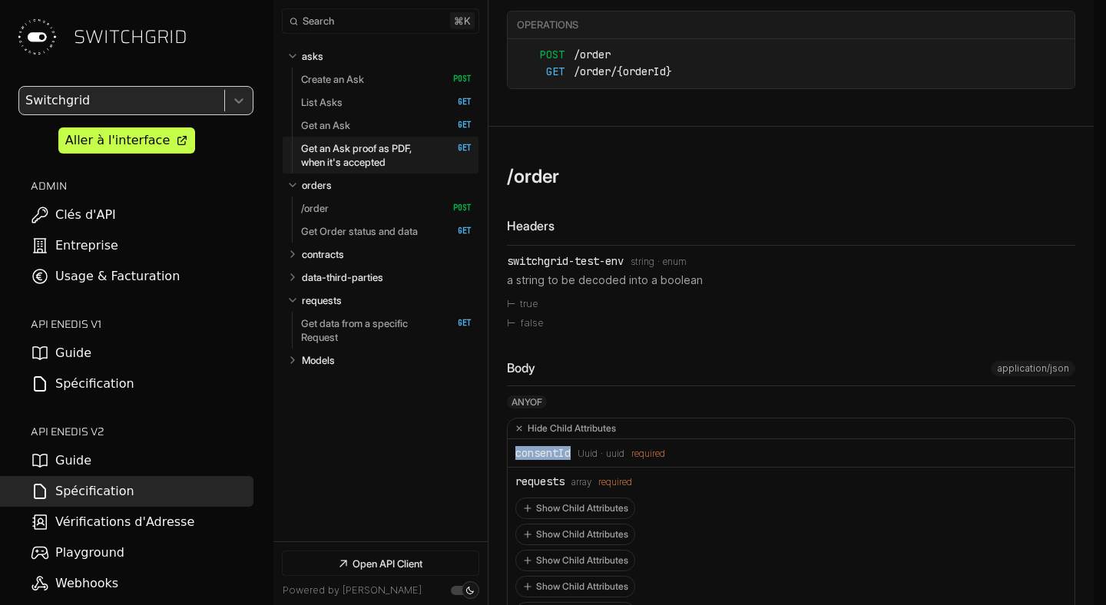
drag, startPoint x: 517, startPoint y: 483, endPoint x: 565, endPoint y: 489, distance: 47.9
click at [565, 468] on li "consentId Type: Uuid Format: uuid required" at bounding box center [791, 454] width 567 height 28
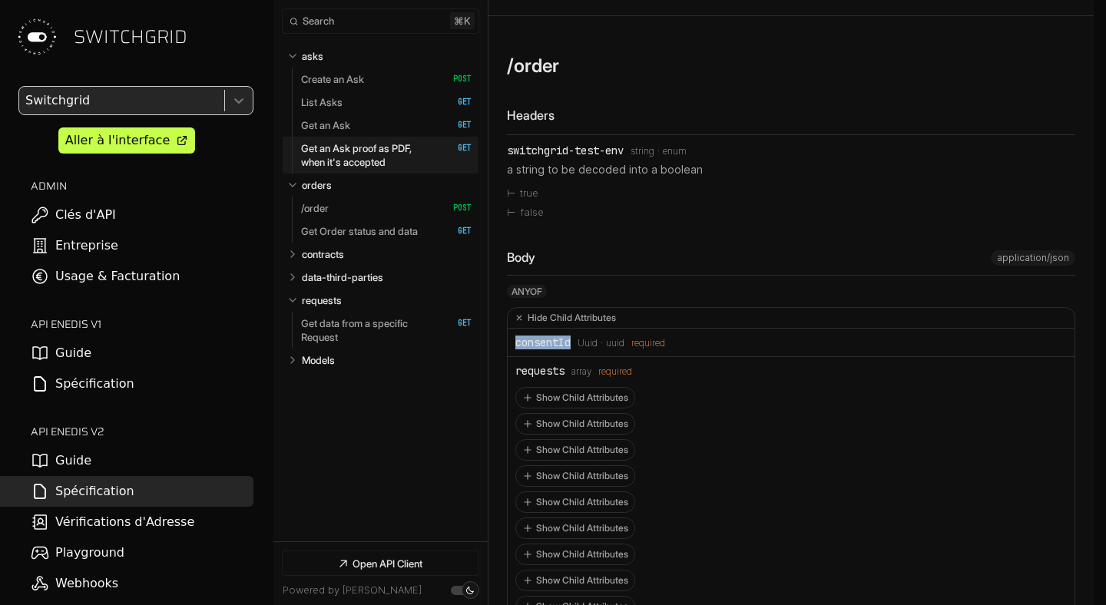
scroll to position [6371, 0]
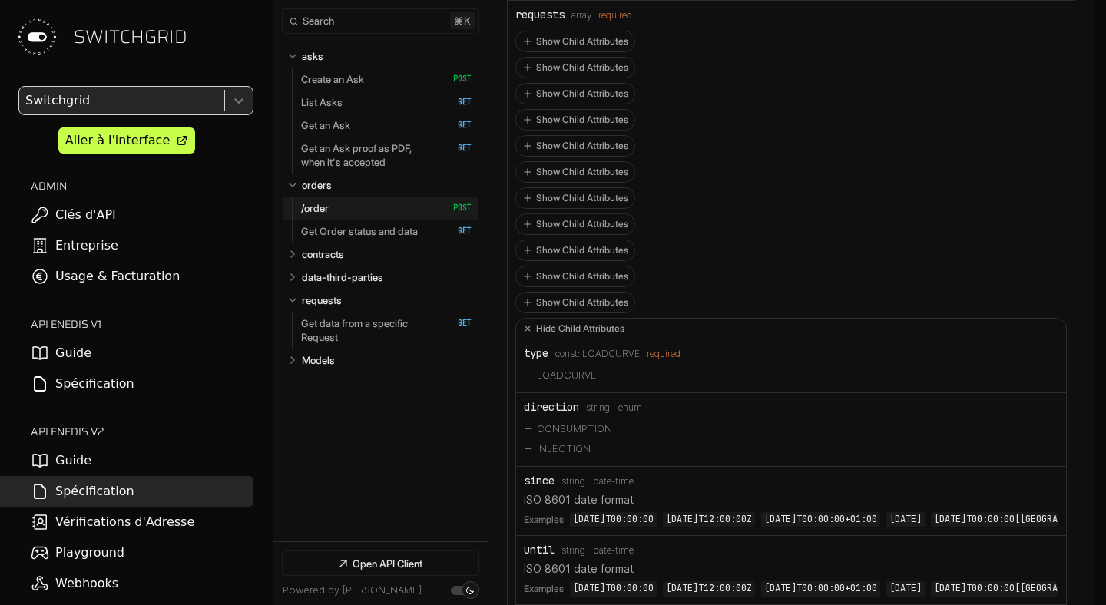
scroll to position [6740, 0]
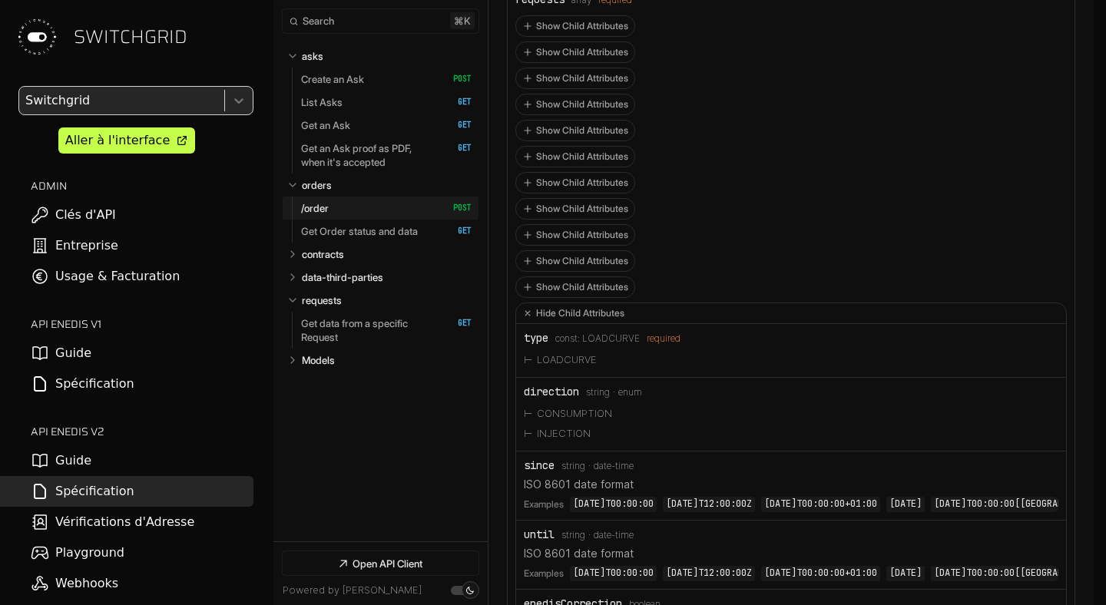
click at [560, 424] on li "CONSUMPTION" at bounding box center [791, 414] width 535 height 20
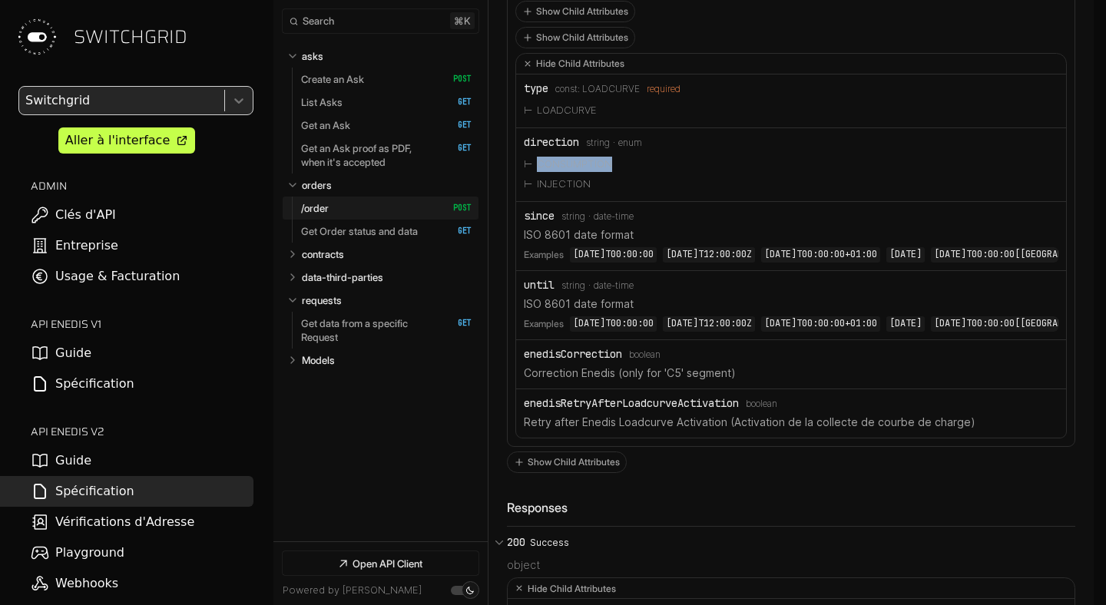
scroll to position [6996, 0]
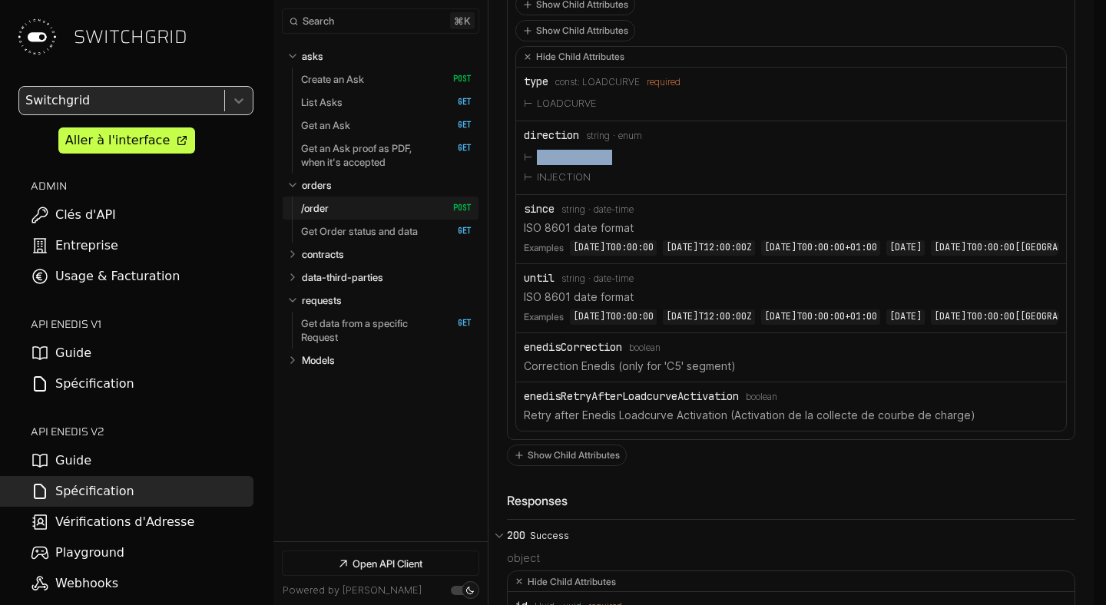
click at [708, 168] on li "CONSUMPTION" at bounding box center [791, 158] width 535 height 20
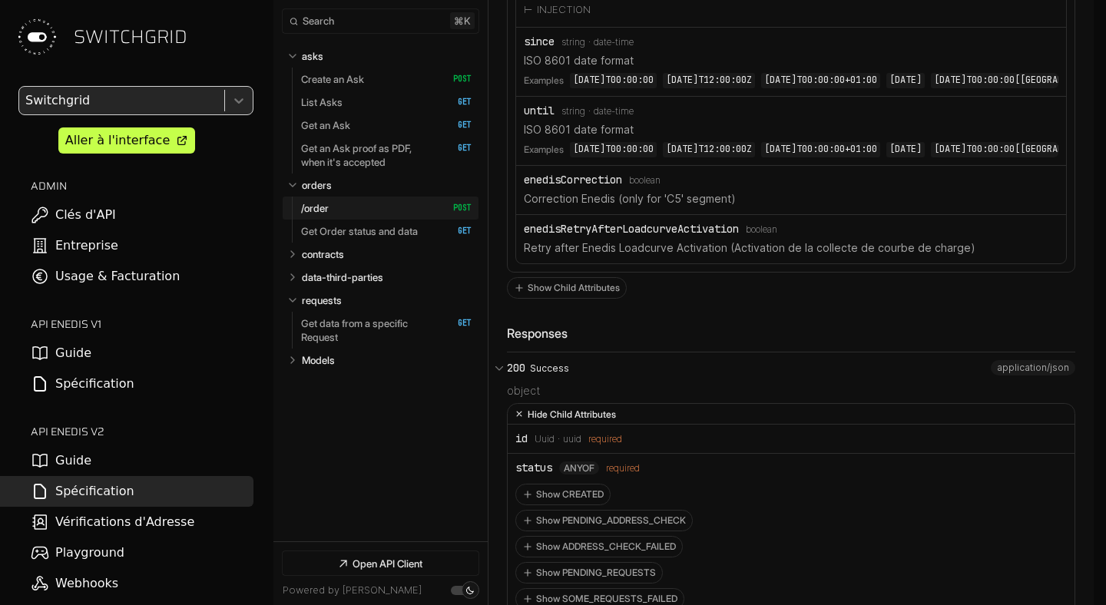
scroll to position [7417, 0]
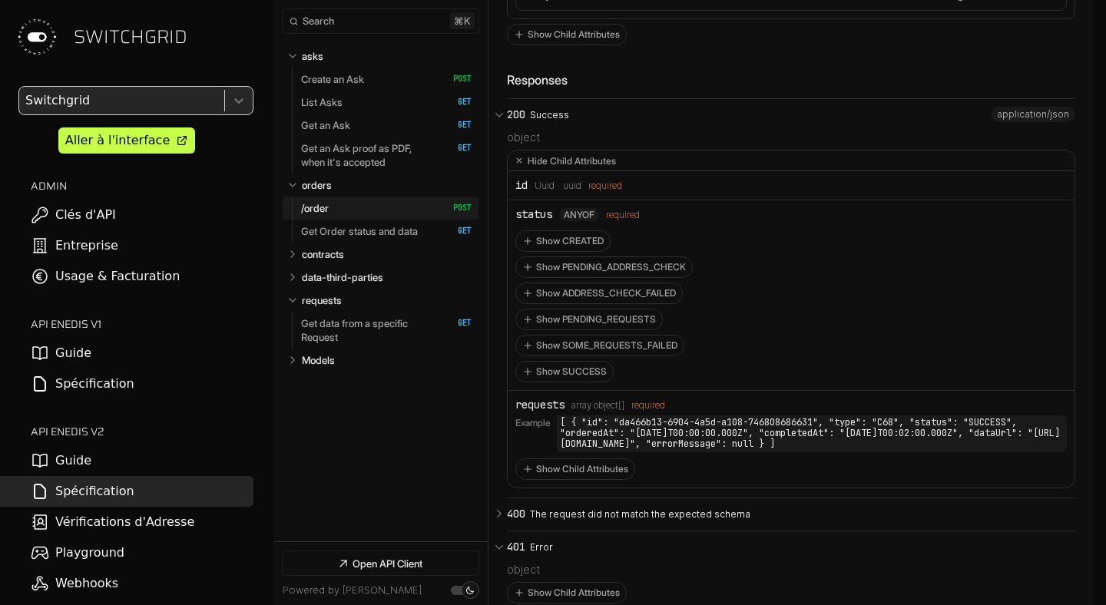
click at [520, 191] on div "id" at bounding box center [522, 185] width 12 height 12
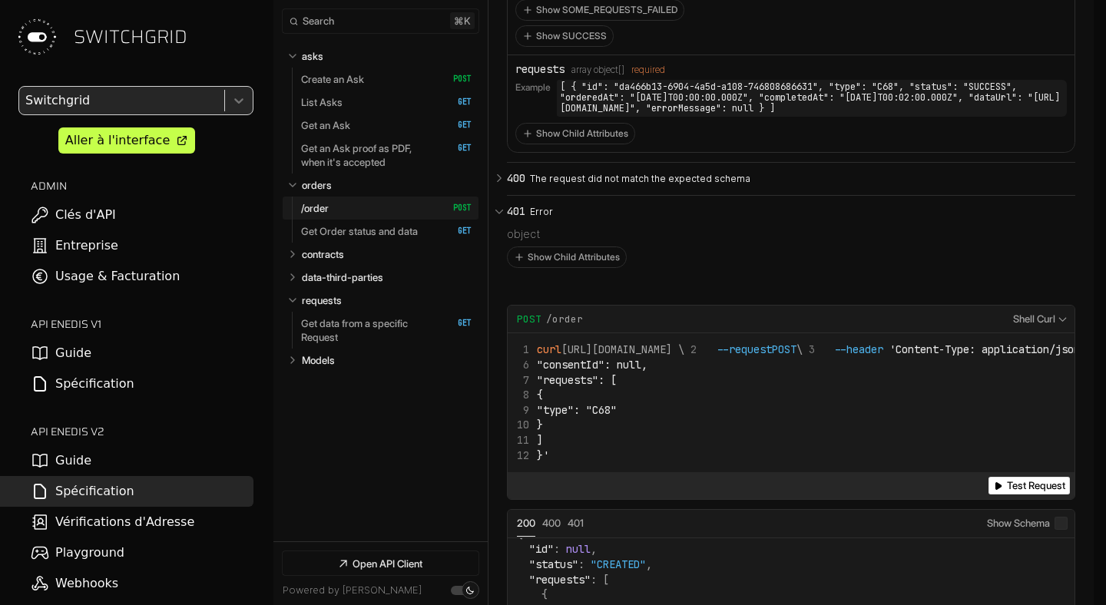
scroll to position [8042, 0]
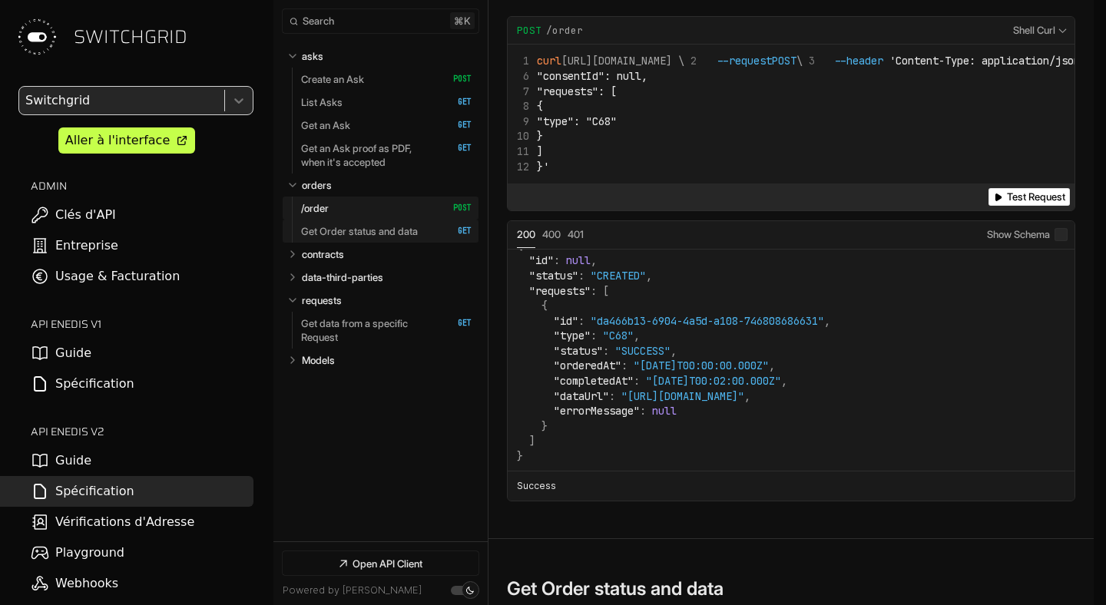
click at [370, 222] on link "Get Order status and data   HTTP Method: GET" at bounding box center [386, 231] width 171 height 23
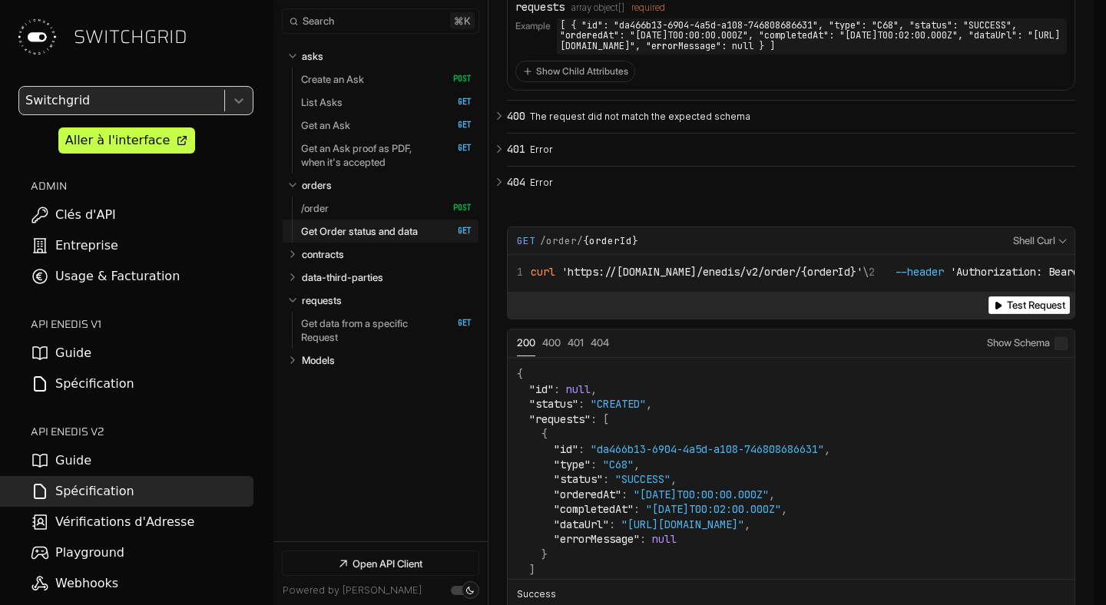
scroll to position [9124, 0]
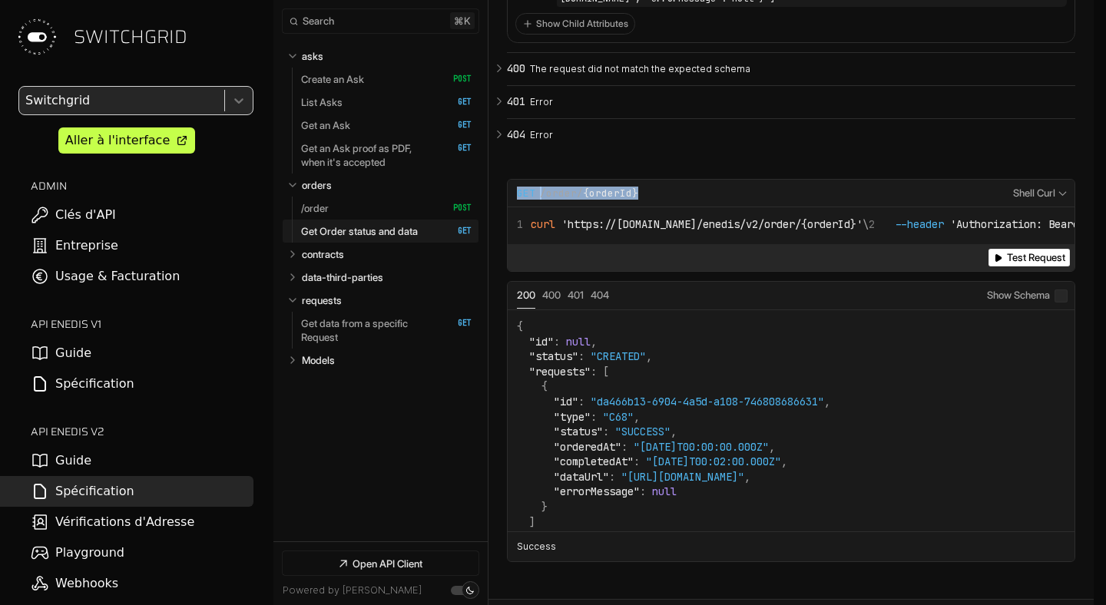
drag, startPoint x: 685, startPoint y: 275, endPoint x: 513, endPoint y: 270, distance: 172.2
click at [513, 208] on div "**********" at bounding box center [791, 194] width 567 height 28
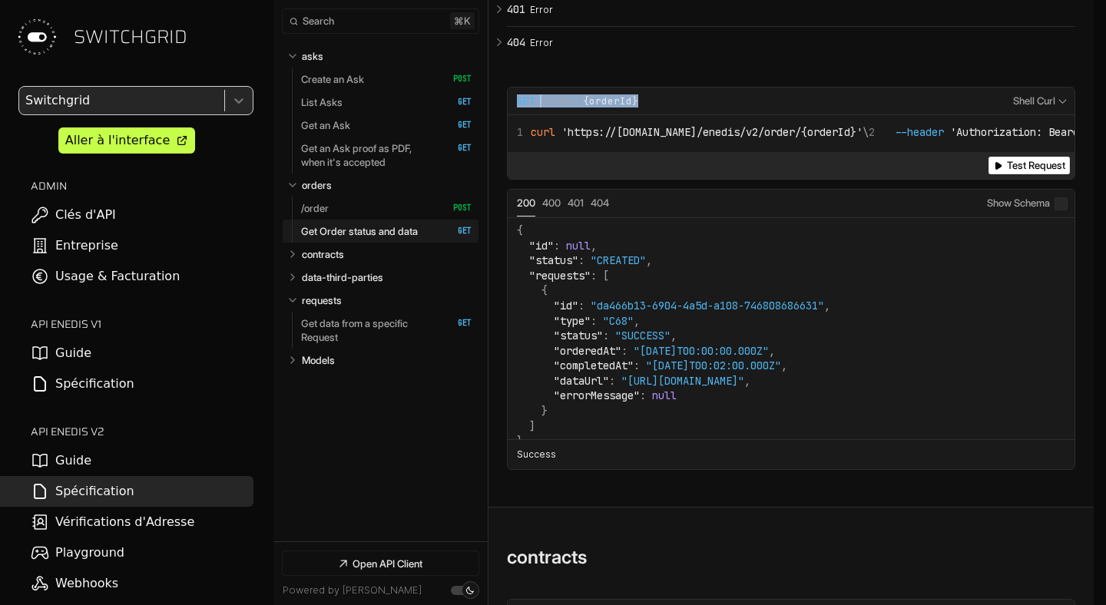
scroll to position [9223, 0]
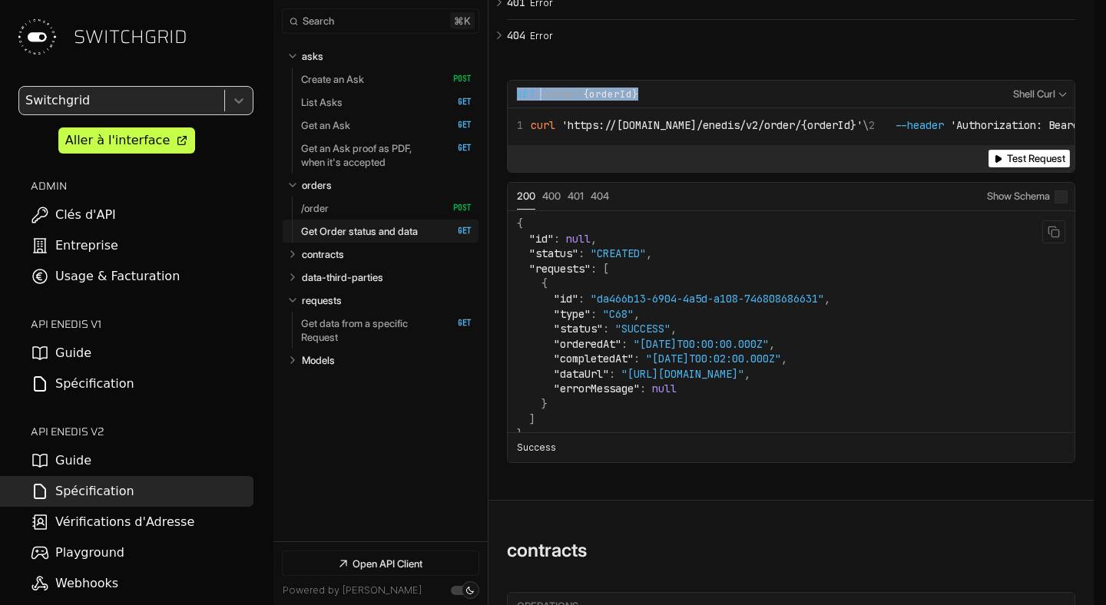
click at [542, 246] on span ""id"" at bounding box center [541, 239] width 25 height 14
click at [360, 210] on link "/order   HTTP Method: POST" at bounding box center [386, 208] width 171 height 23
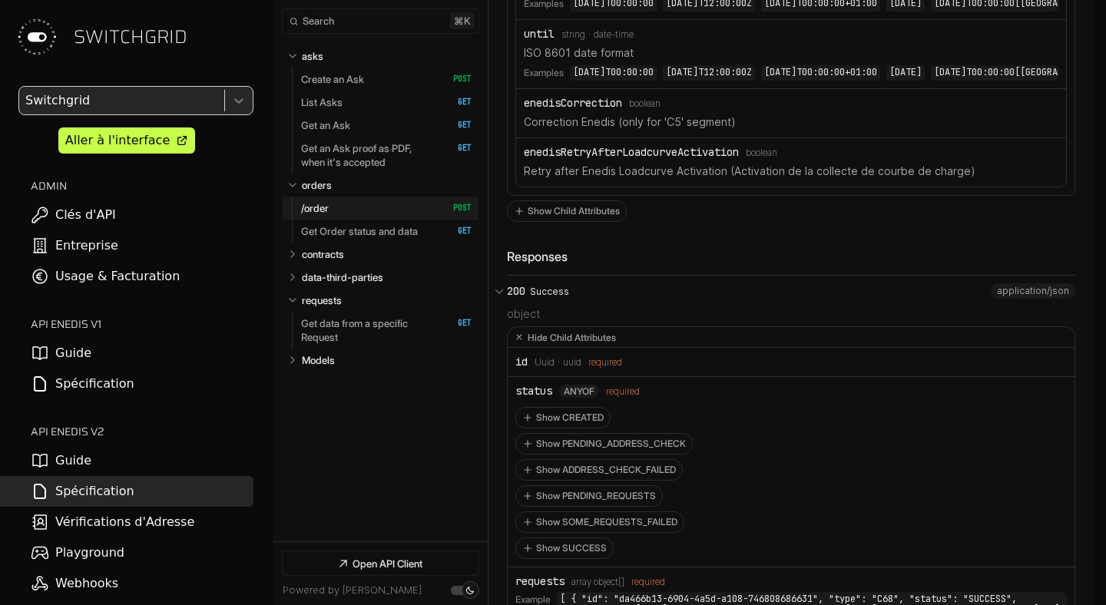
scroll to position [7265, 0]
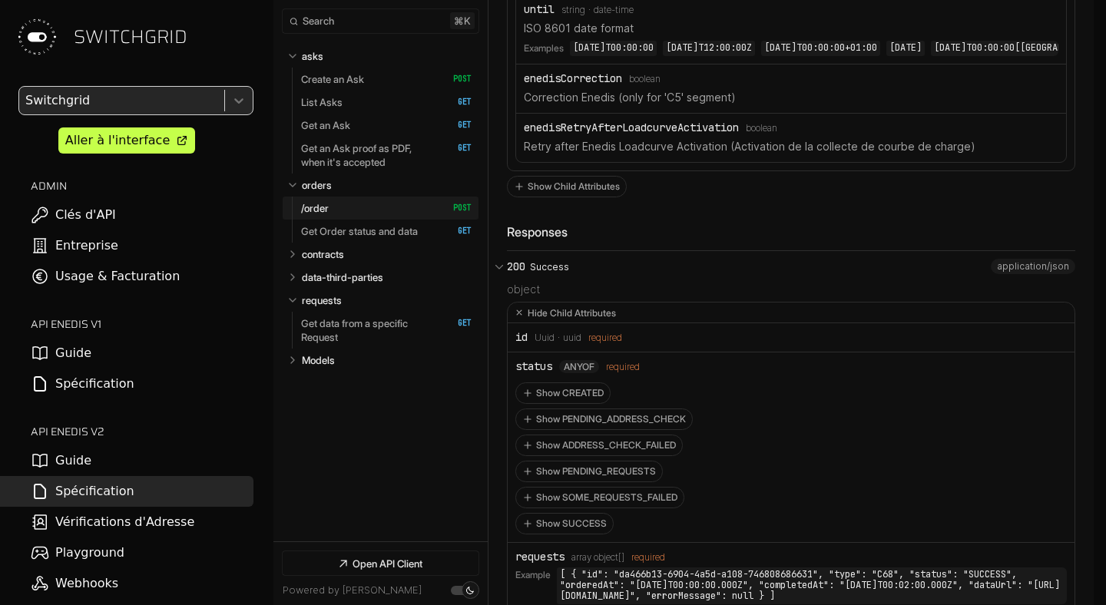
click at [528, 373] on div "status" at bounding box center [534, 366] width 37 height 12
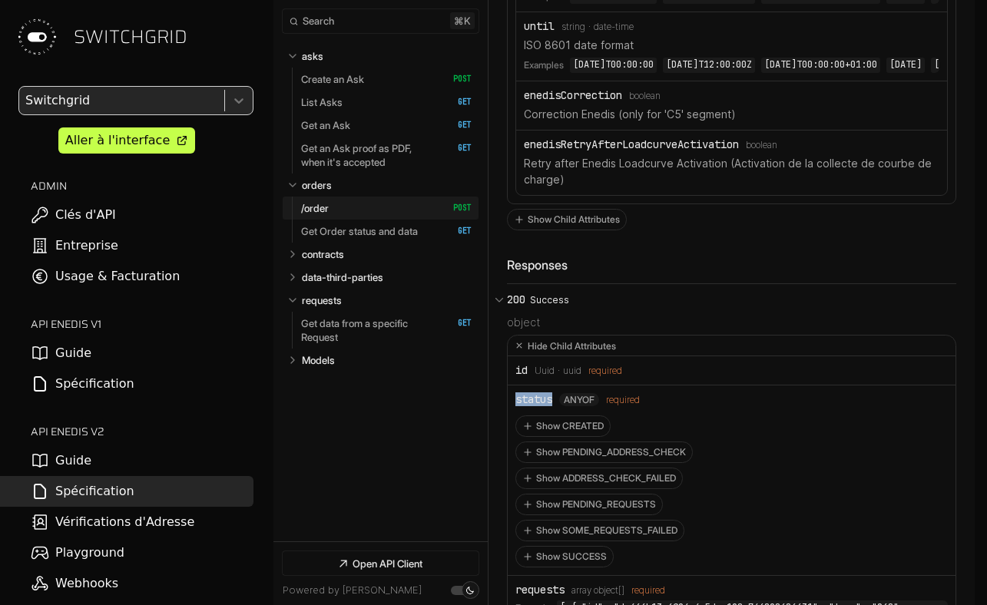
scroll to position [7472, 0]
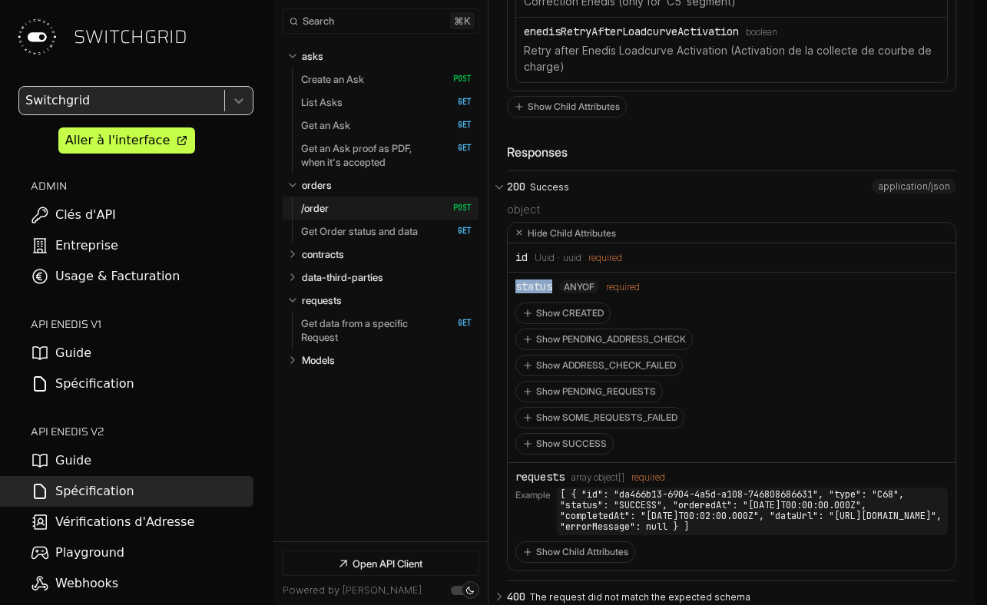
click at [776, 309] on div "Show CREATED Show PENDING_ADDRESS_CHECK Show ADDRESS_CHECK_FAILED Show PENDING_…" at bounding box center [732, 379] width 433 height 152
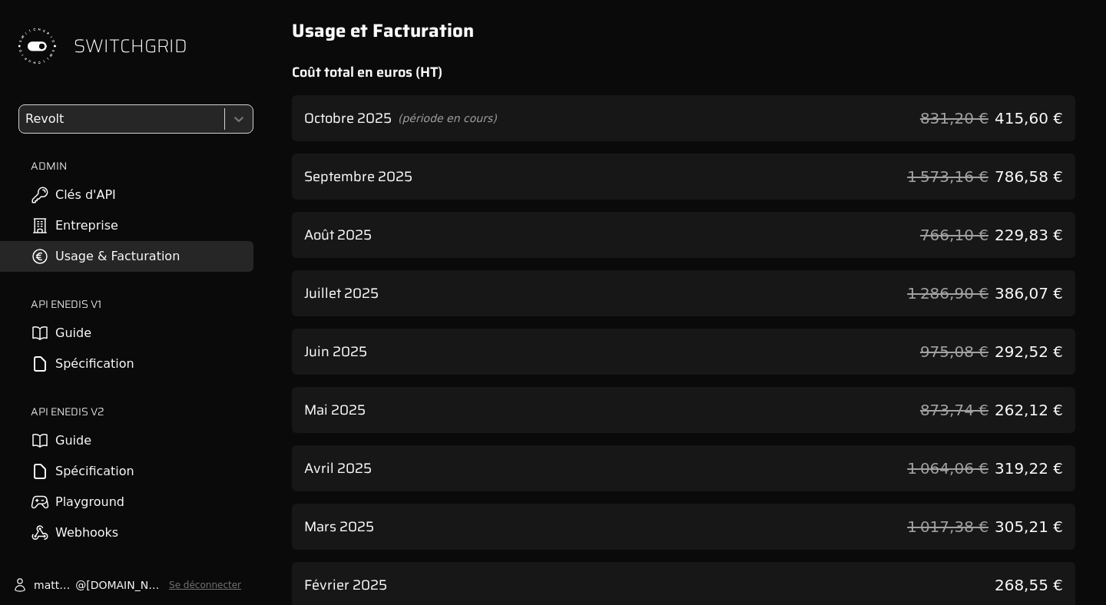
click at [738, 187] on div "Septembre 2025 1 573,16 € 786,58 €" at bounding box center [684, 177] width 784 height 46
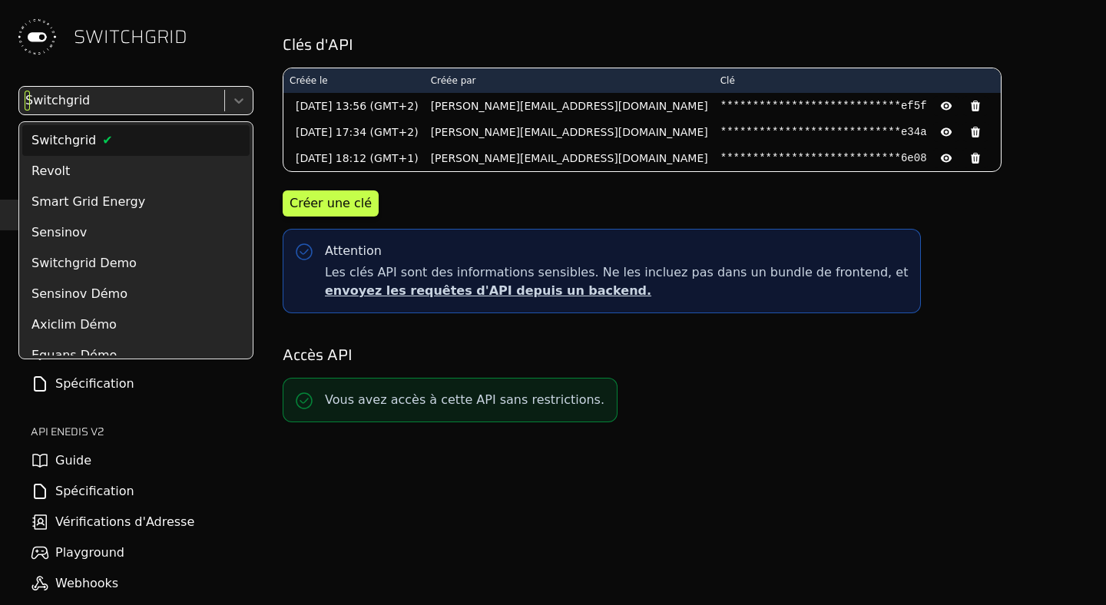
click at [124, 106] on div at bounding box center [120, 101] width 196 height 22
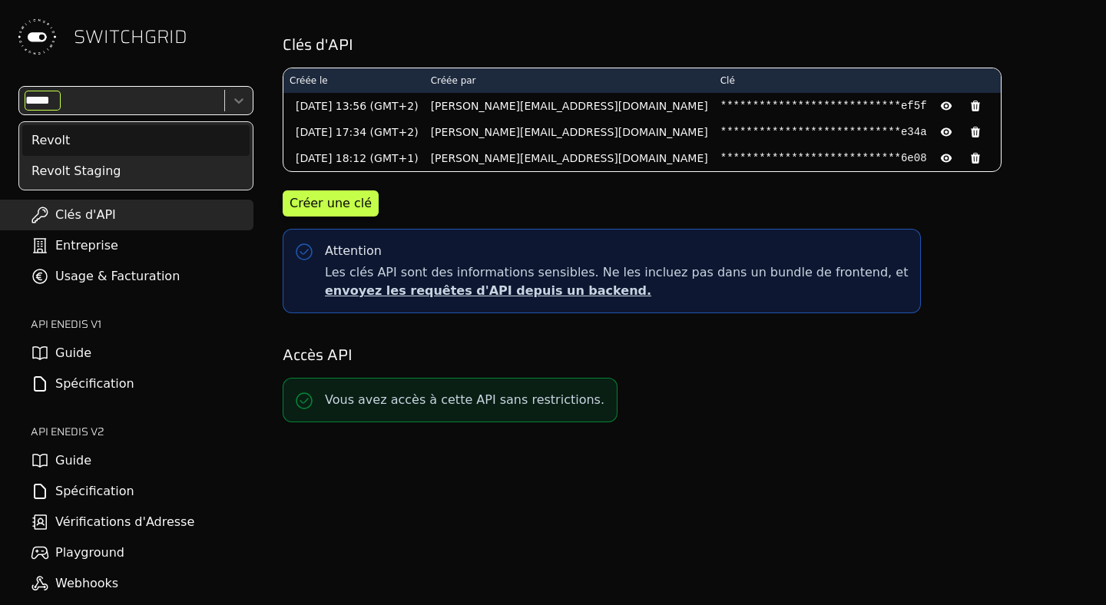
type input "******"
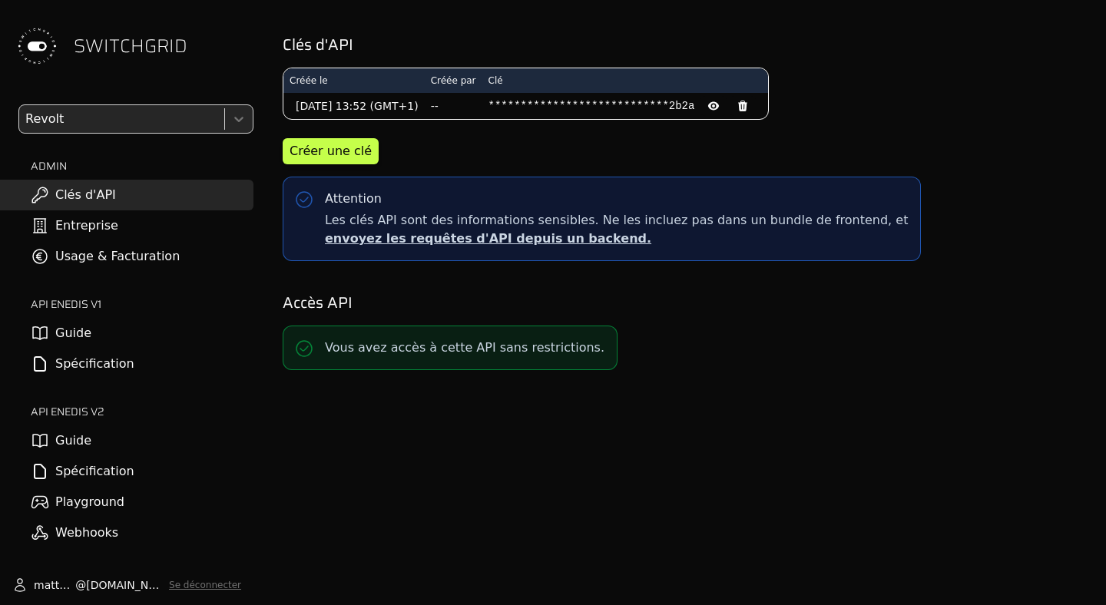
click at [126, 267] on link "Usage & Facturation" at bounding box center [127, 256] width 254 height 31
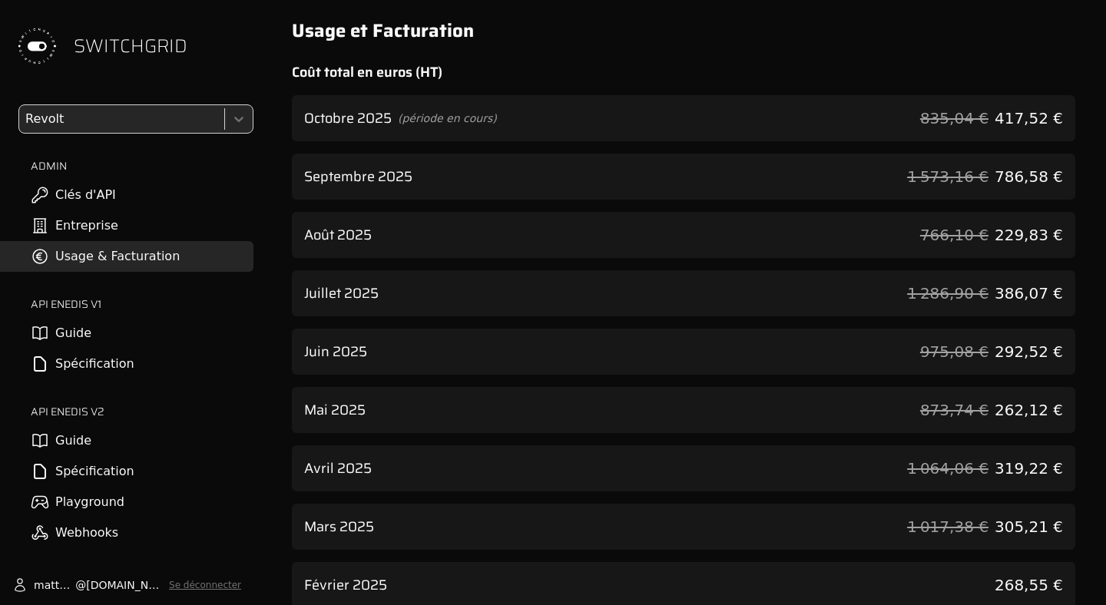
click at [103, 110] on div at bounding box center [120, 119] width 196 height 22
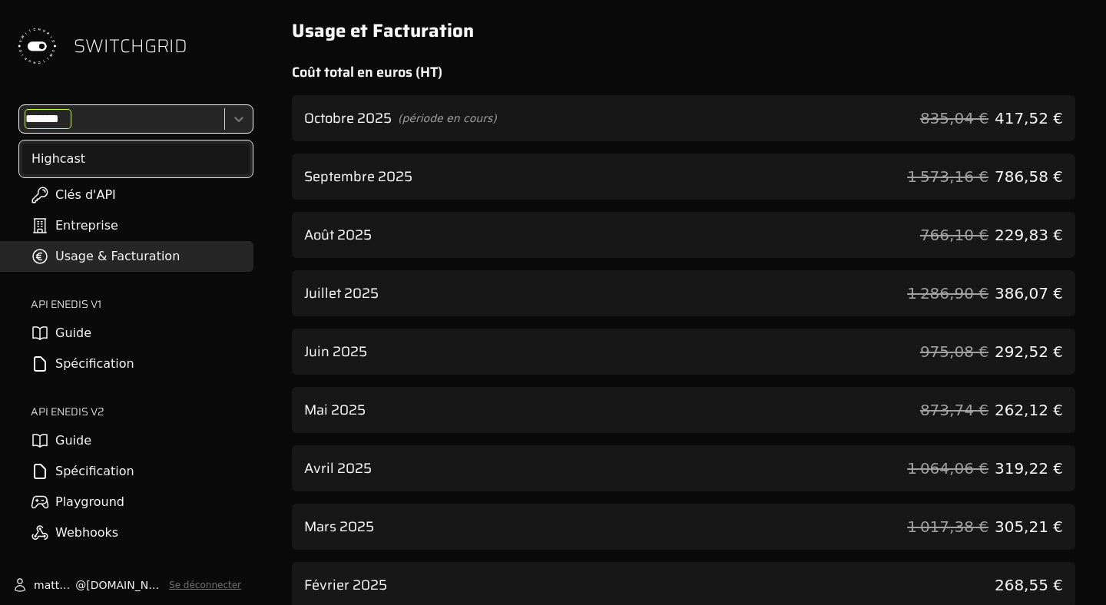
type input "********"
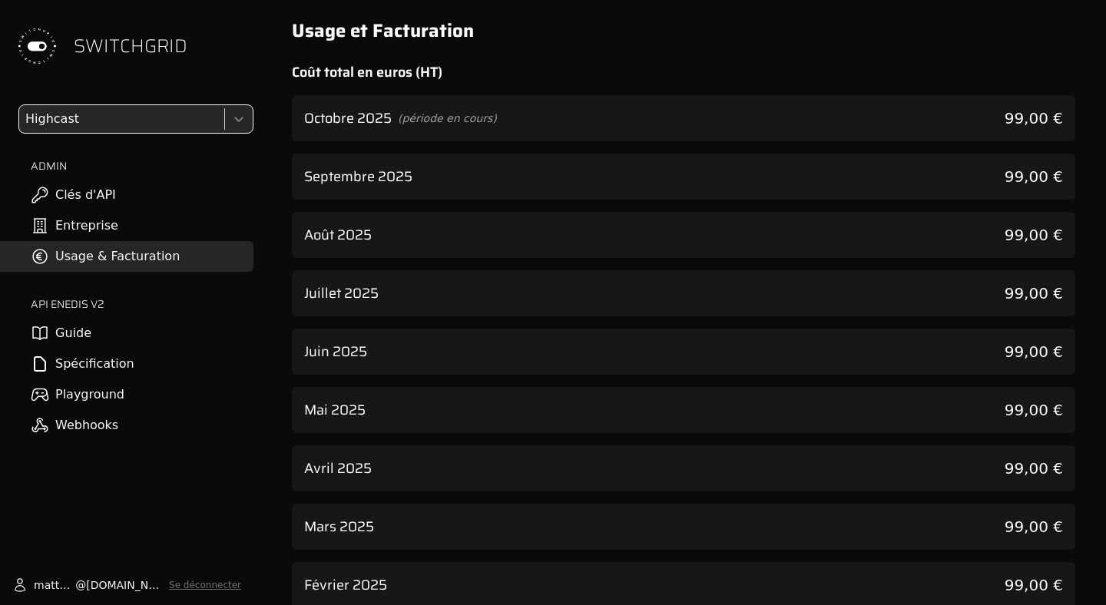
click at [442, 275] on div "Juillet 2025 99,00 €" at bounding box center [684, 293] width 784 height 46
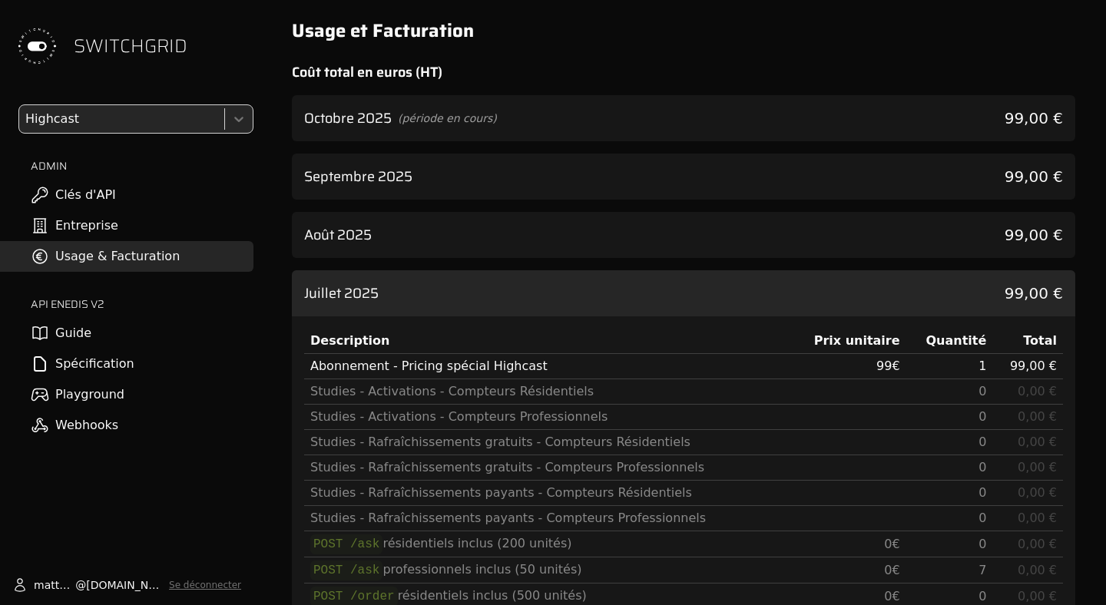
click at [443, 249] on div "Août 2025 99,00 €" at bounding box center [684, 235] width 784 height 46
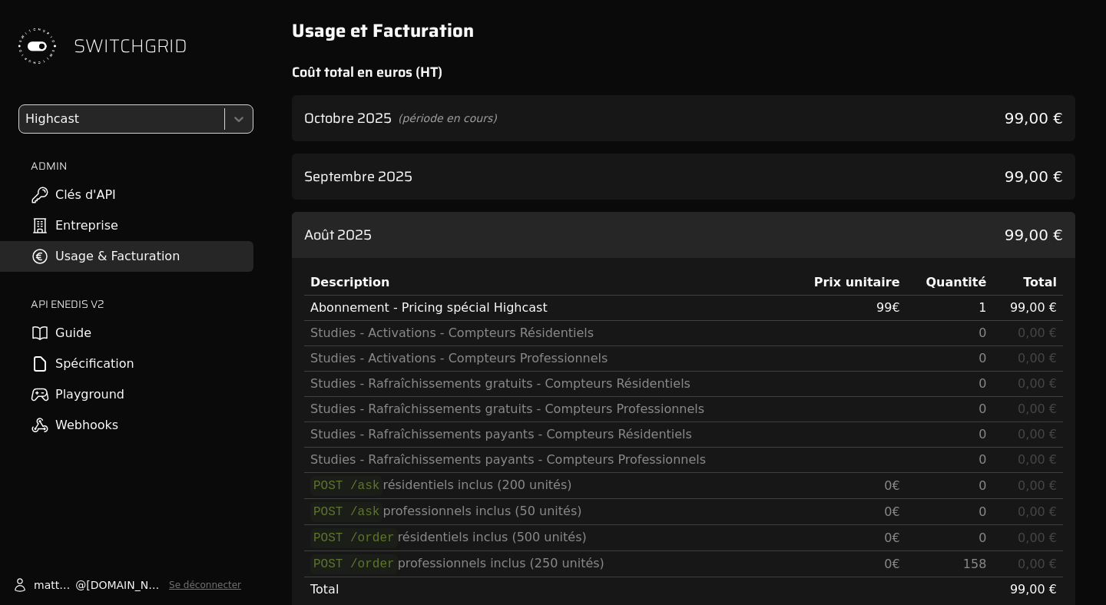
click at [451, 215] on div "Août 2025 99,00 €" at bounding box center [684, 235] width 784 height 46
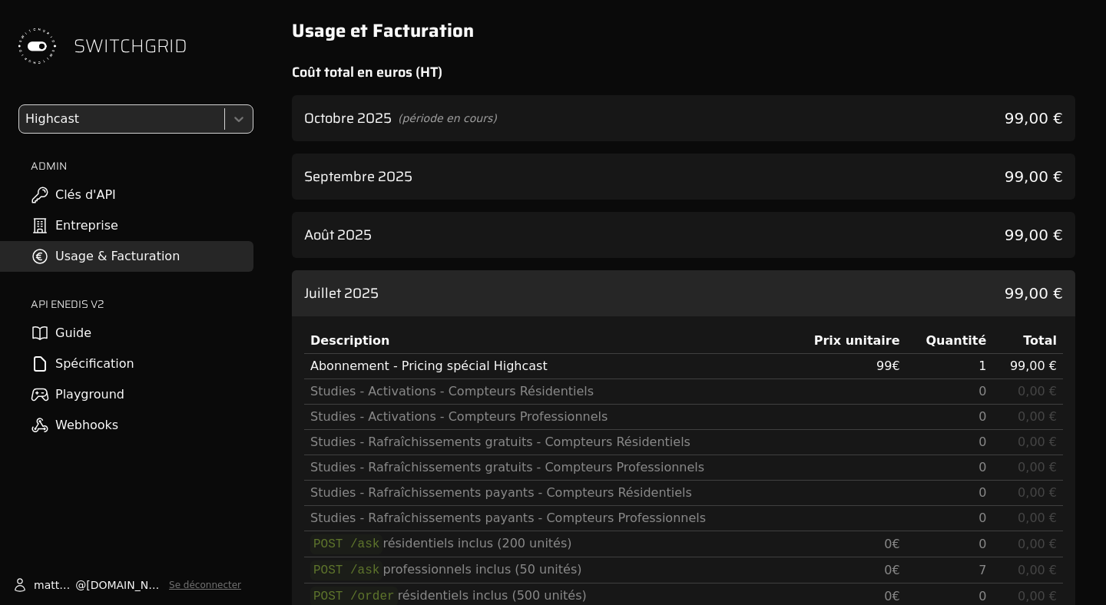
click at [97, 110] on div at bounding box center [120, 119] width 196 height 22
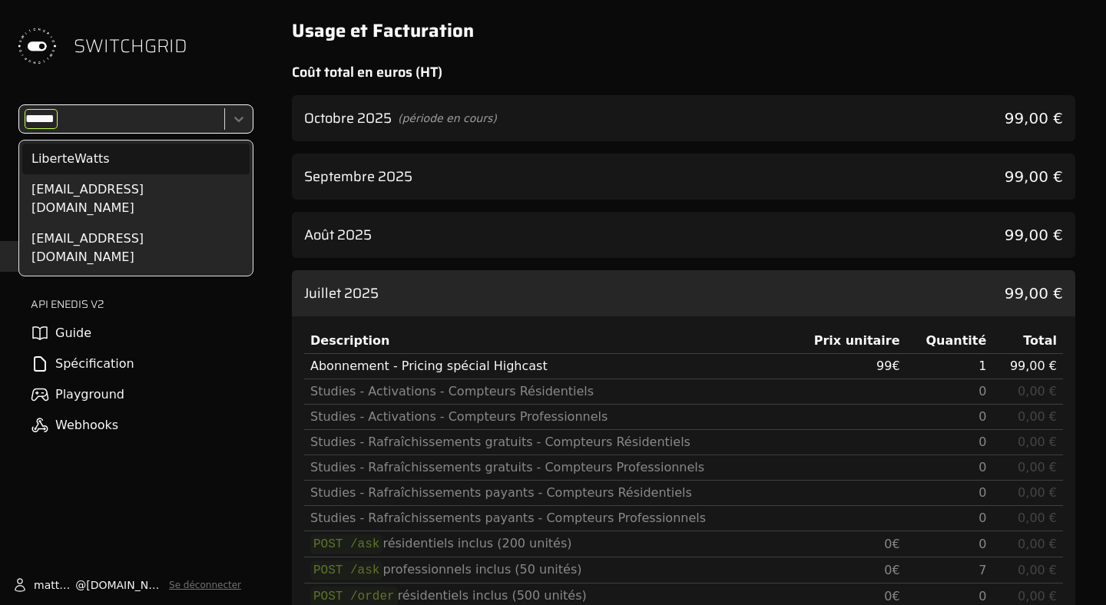
type input "*******"
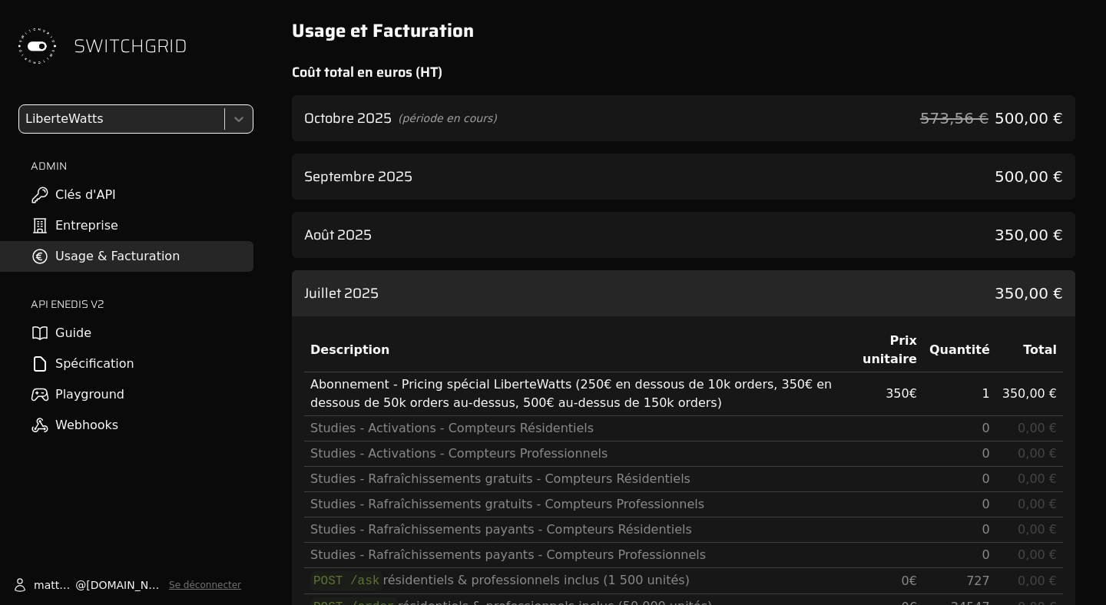
click at [554, 183] on div "Septembre 2025 500,00 €" at bounding box center [684, 177] width 784 height 46
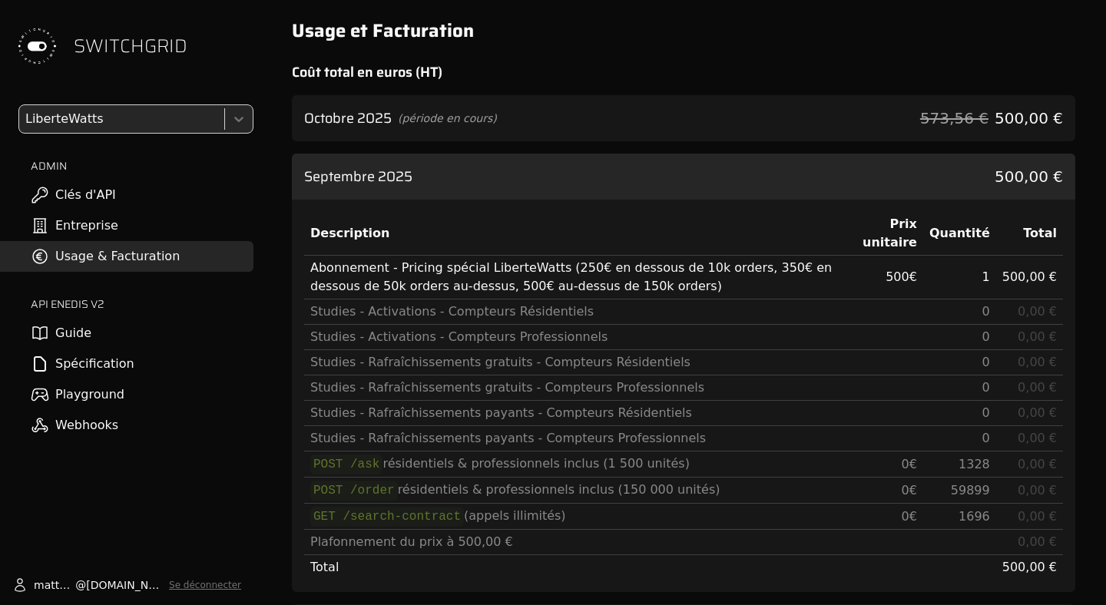
click at [111, 128] on div at bounding box center [120, 119] width 196 height 22
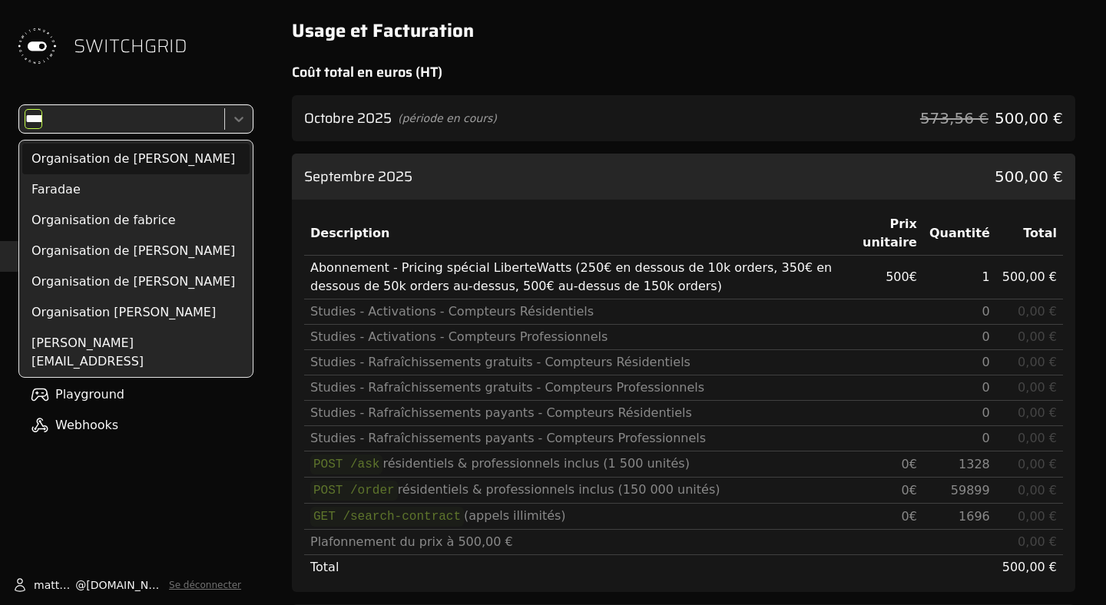
type input "*****"
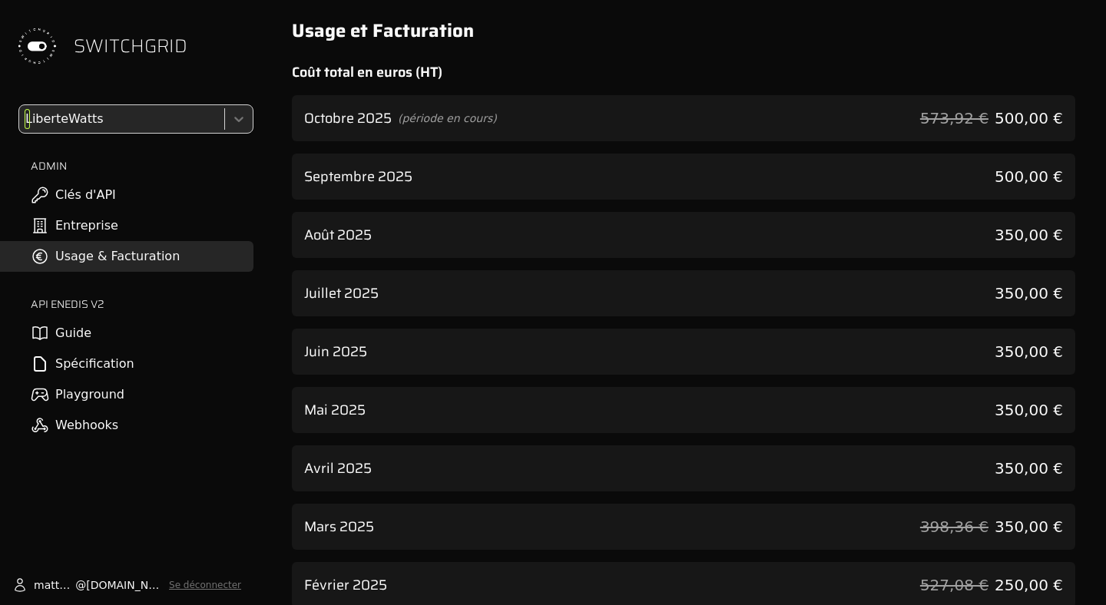
click at [98, 126] on div at bounding box center [120, 119] width 196 height 22
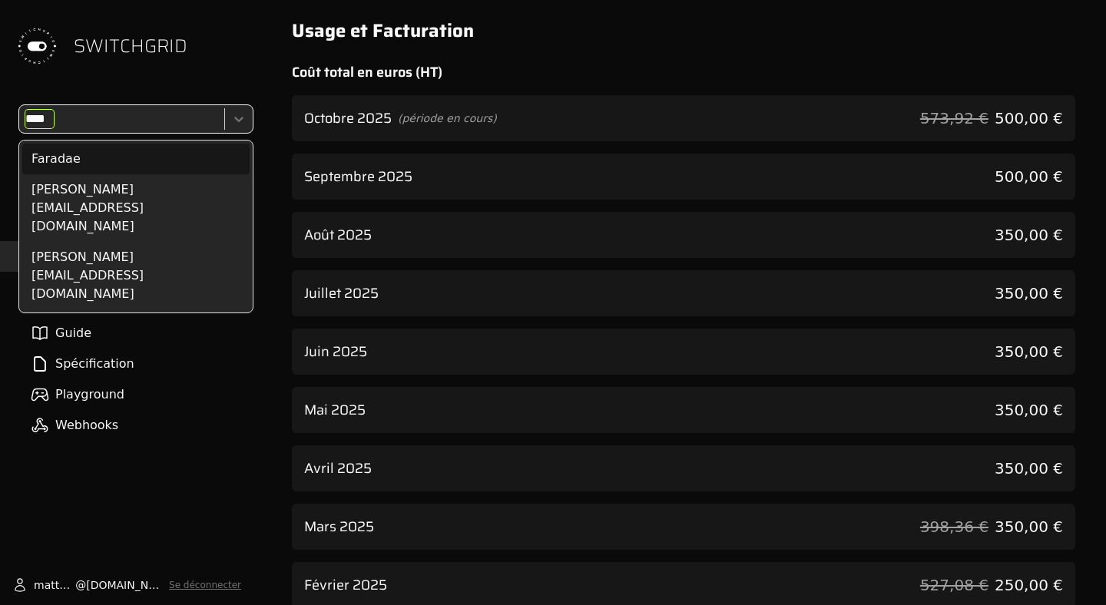
type input "*****"
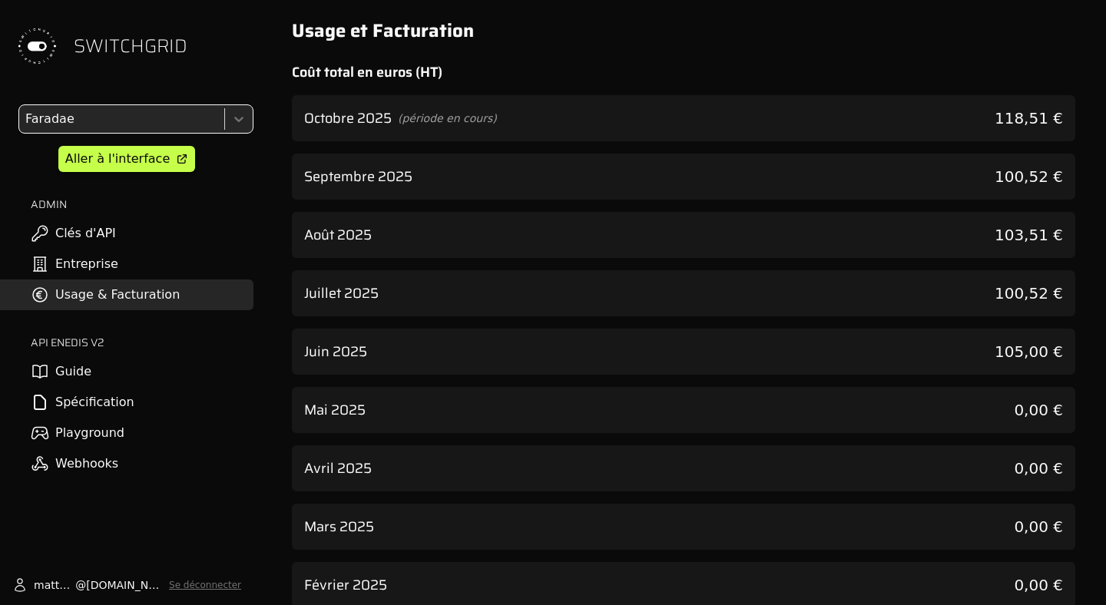
click at [539, 181] on div "Septembre 2025 100,52 €" at bounding box center [684, 177] width 784 height 46
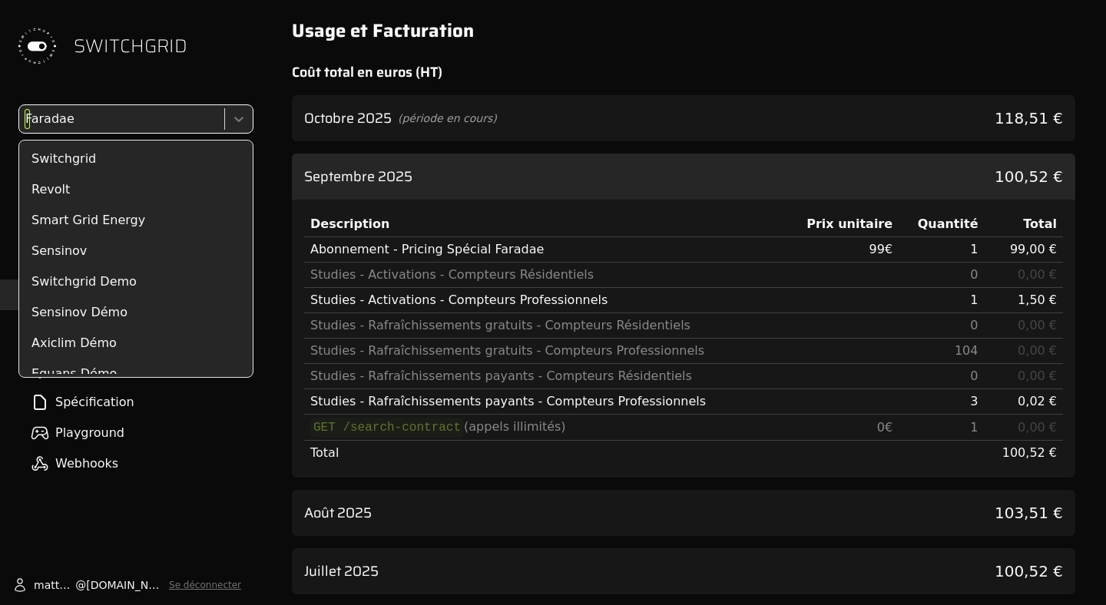
click at [114, 129] on div at bounding box center [120, 119] width 196 height 22
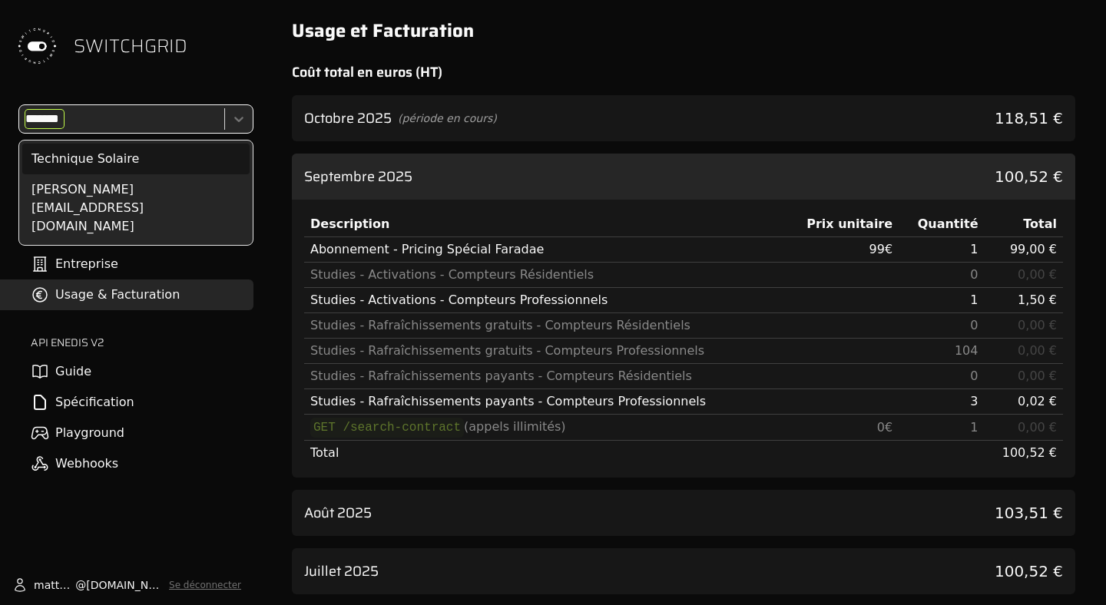
type input "********"
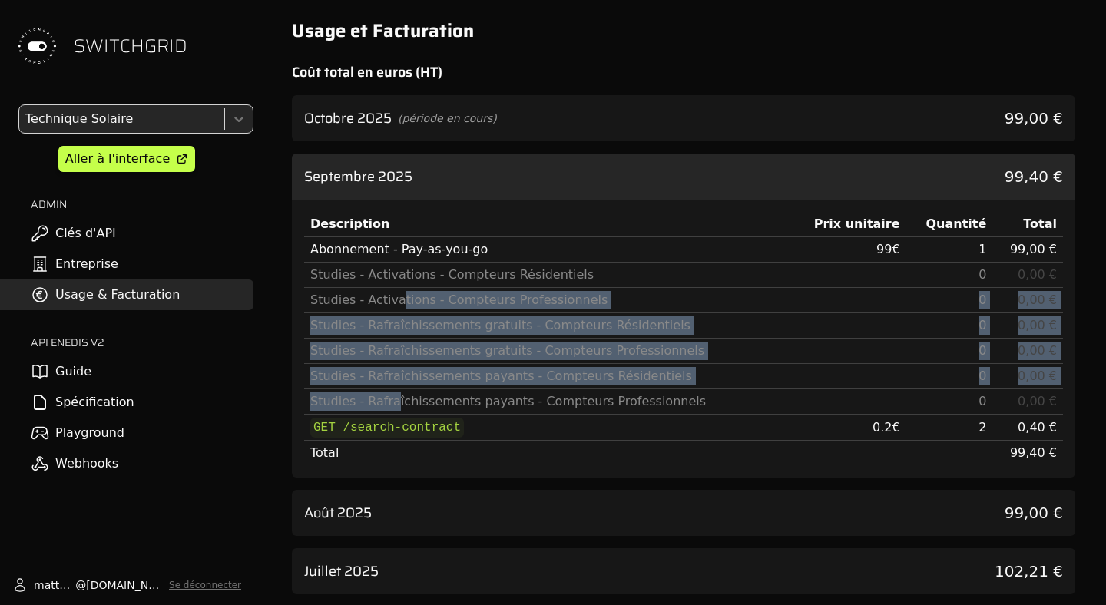
drag, startPoint x: 392, startPoint y: 400, endPoint x: 393, endPoint y: 295, distance: 104.5
click at [393, 295] on tbody "Abonnement - Pay-as-you-go 99 € 1 99,00 € Studies - Activations - Compteurs Rés…" at bounding box center [683, 351] width 759 height 229
click at [393, 295] on div "Studies - Activations - Compteurs Professionnels" at bounding box center [546, 300] width 473 height 18
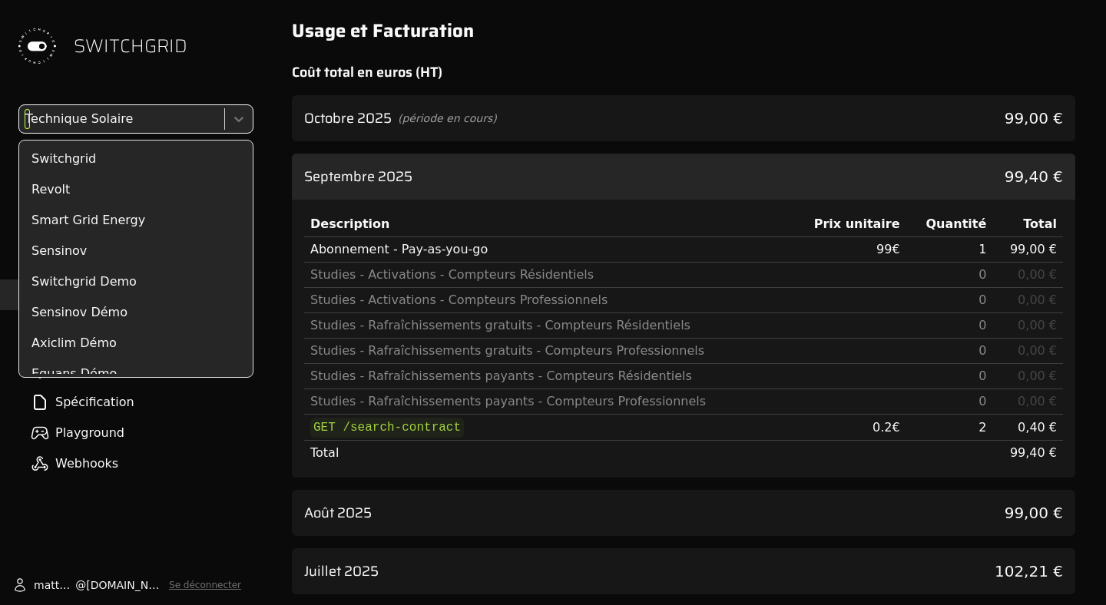
click at [97, 122] on div at bounding box center [120, 119] width 196 height 22
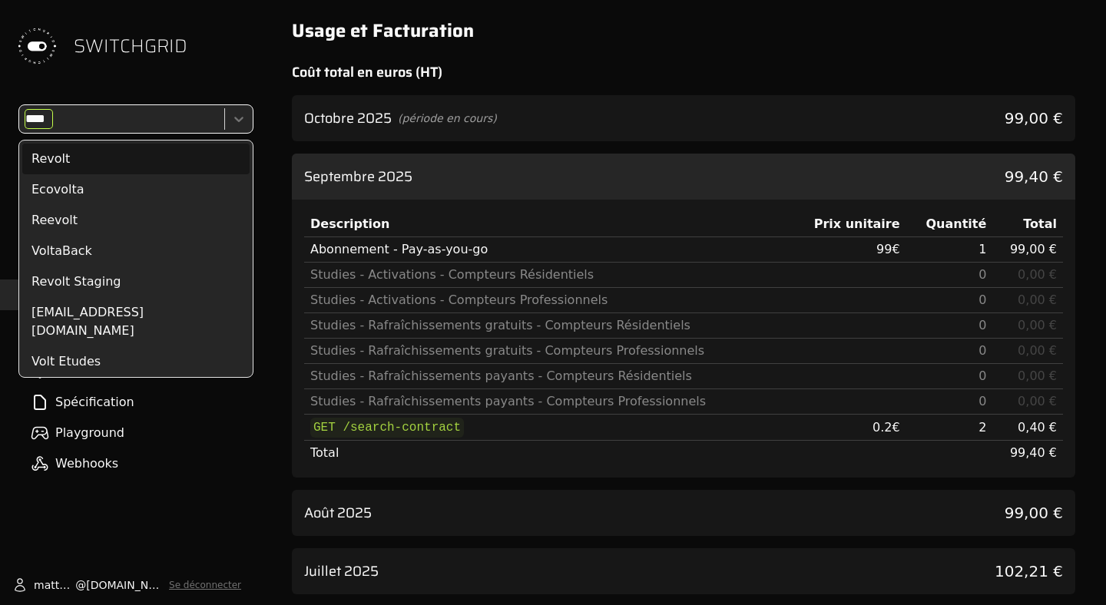
type input "*****"
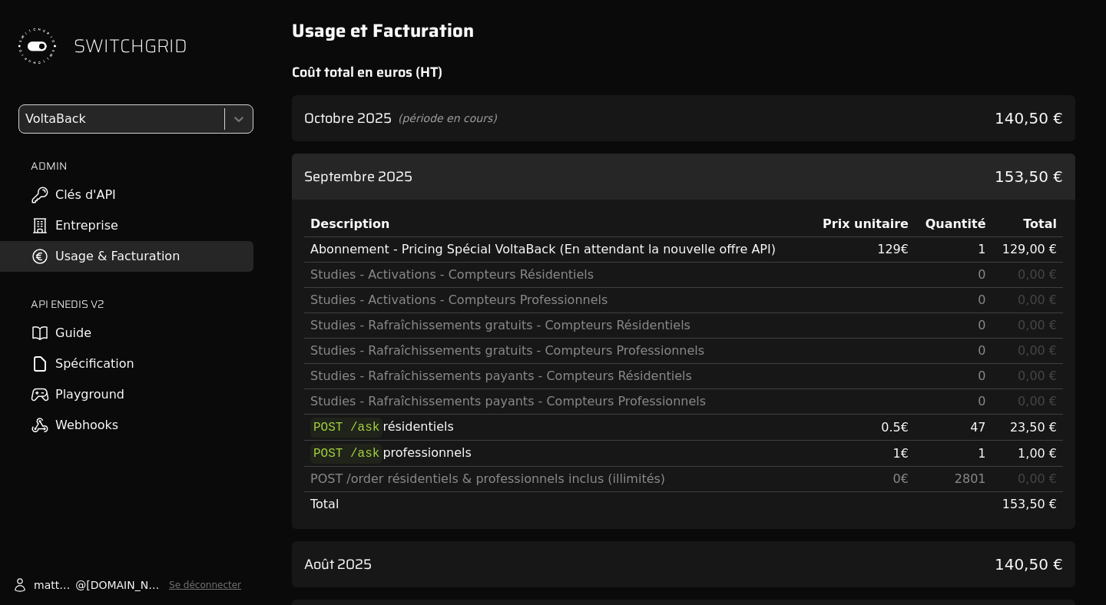
drag, startPoint x: 433, startPoint y: 260, endPoint x: 675, endPoint y: 258, distance: 242.8
click at [676, 259] on td "Abonnement - Pricing Spécial VoltaBack (En attendant la nouvelle offre API)" at bounding box center [557, 249] width 506 height 25
click at [653, 238] on td "Abonnement - Pricing Spécial VoltaBack (En attendant la nouvelle offre API)" at bounding box center [557, 249] width 506 height 25
